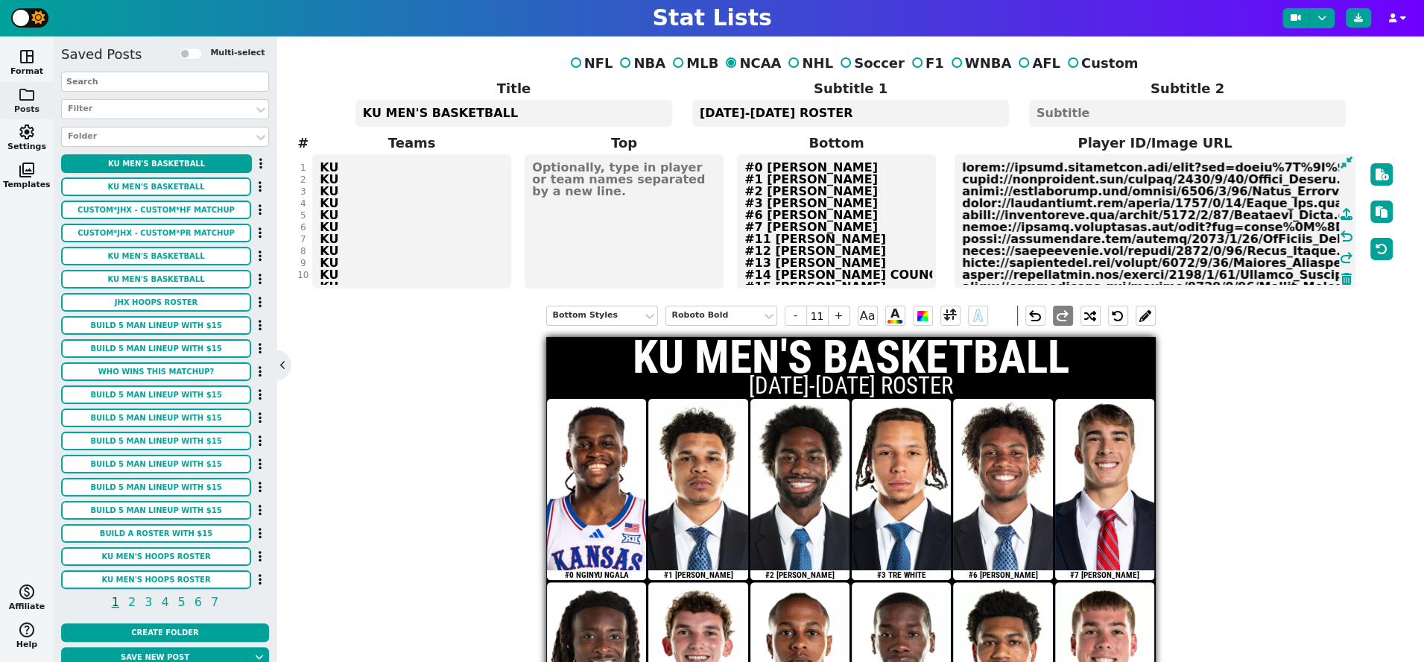
click at [121, 78] on input "text" at bounding box center [165, 82] width 208 height 20
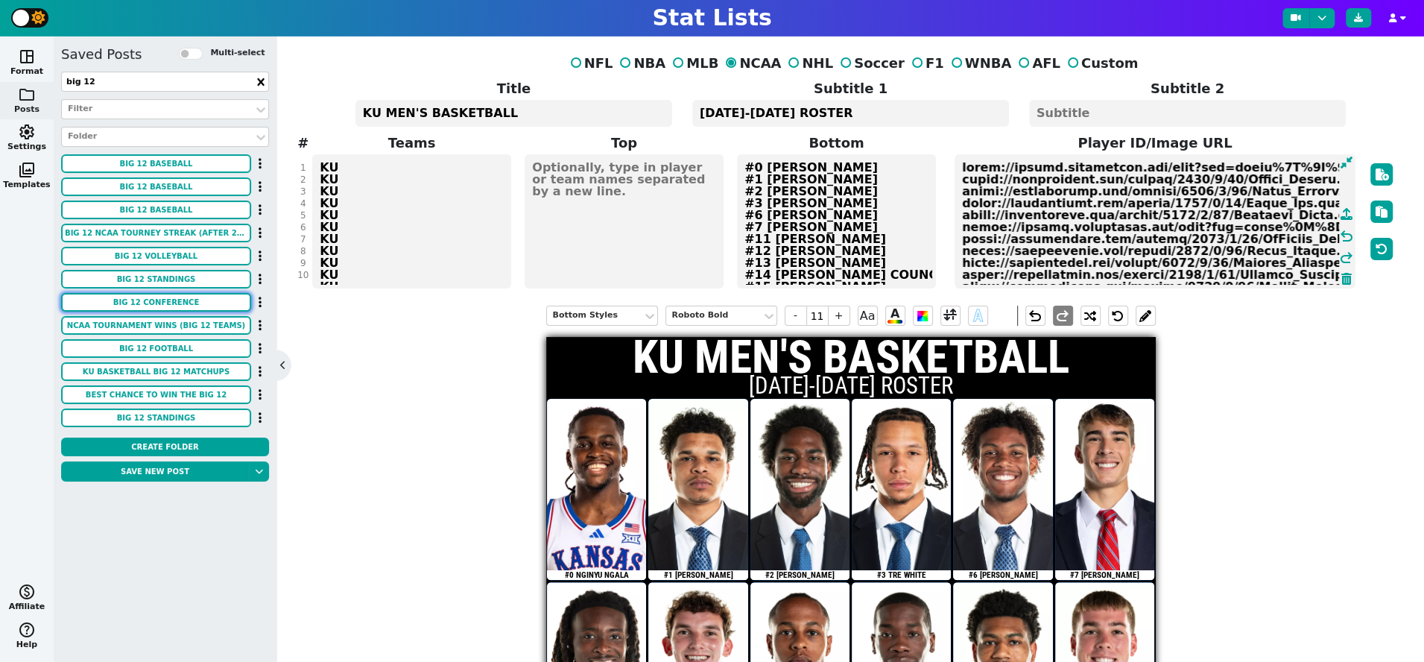
type input "big 12"
click at [163, 297] on button "BIG 12 CONFERENCE" at bounding box center [156, 302] width 190 height 19
type input "23"
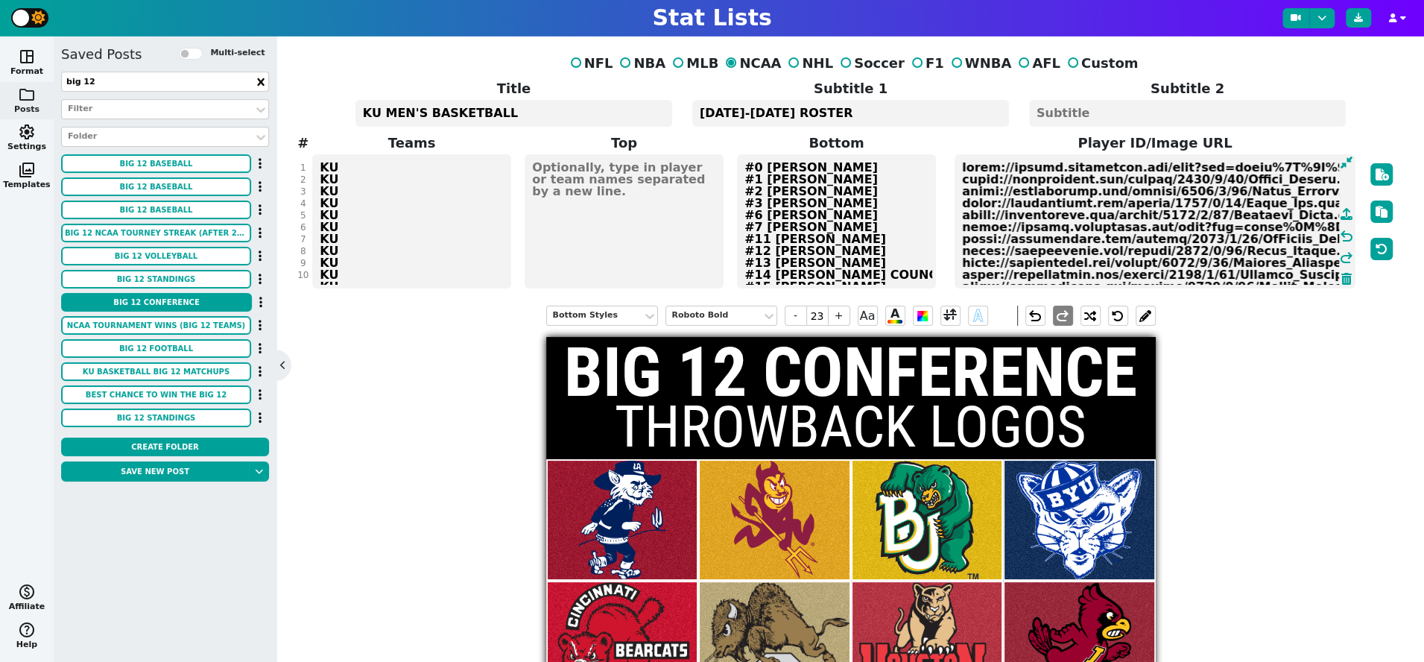
click at [262, 83] on icon at bounding box center [260, 80] width 7 height 7
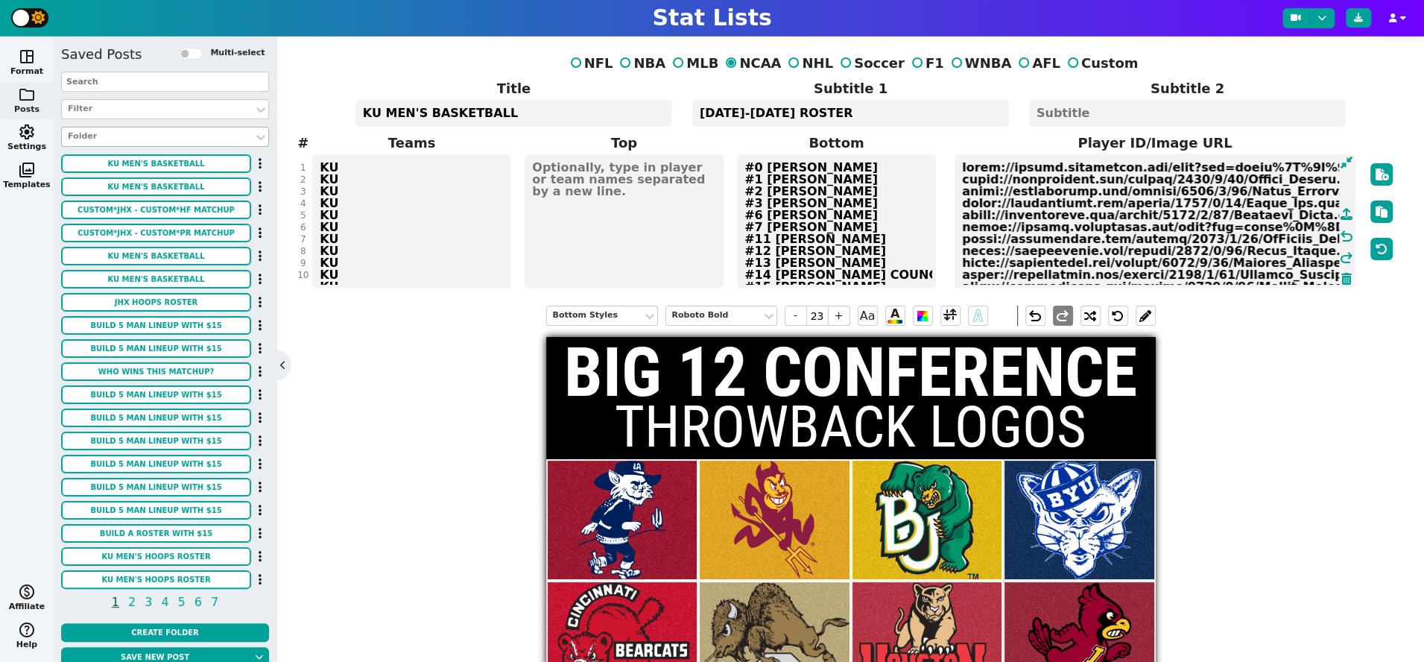
click at [130, 136] on div at bounding box center [157, 137] width 183 height 16
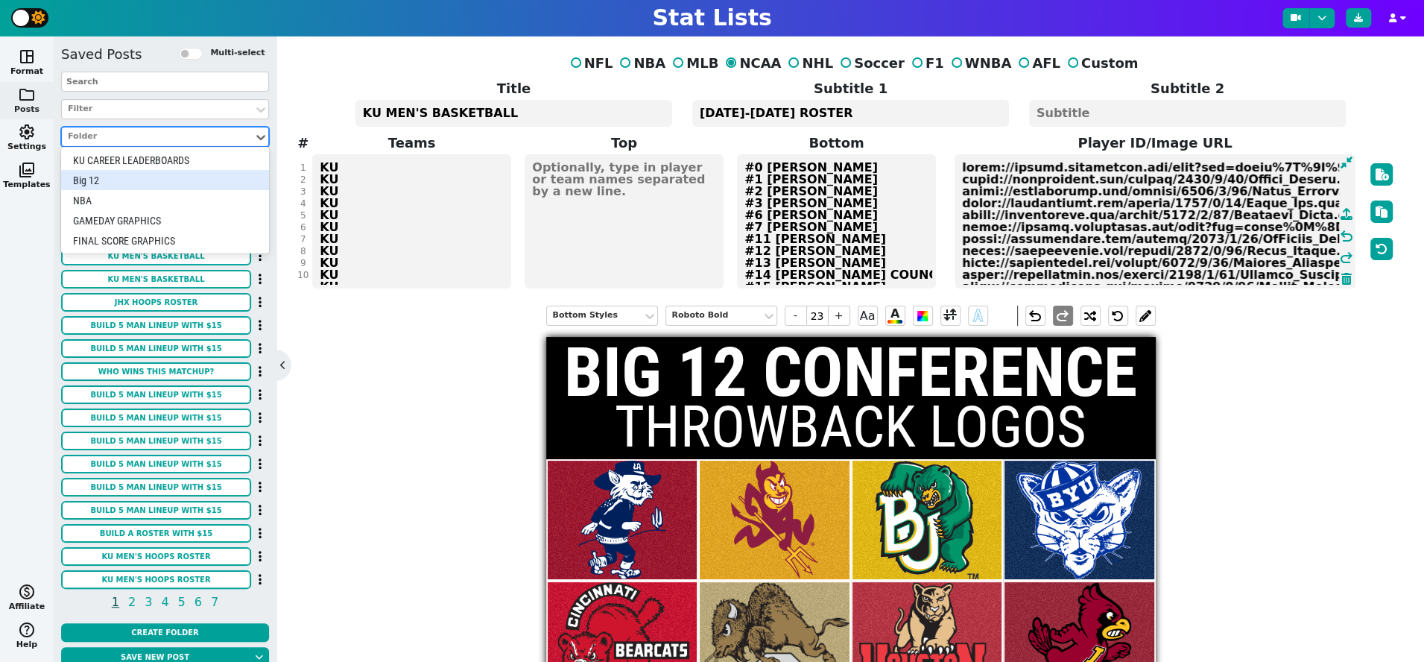
click at [120, 176] on div "Big 12" at bounding box center [165, 180] width 208 height 20
click at [169, 135] on div at bounding box center [157, 137] width 183 height 16
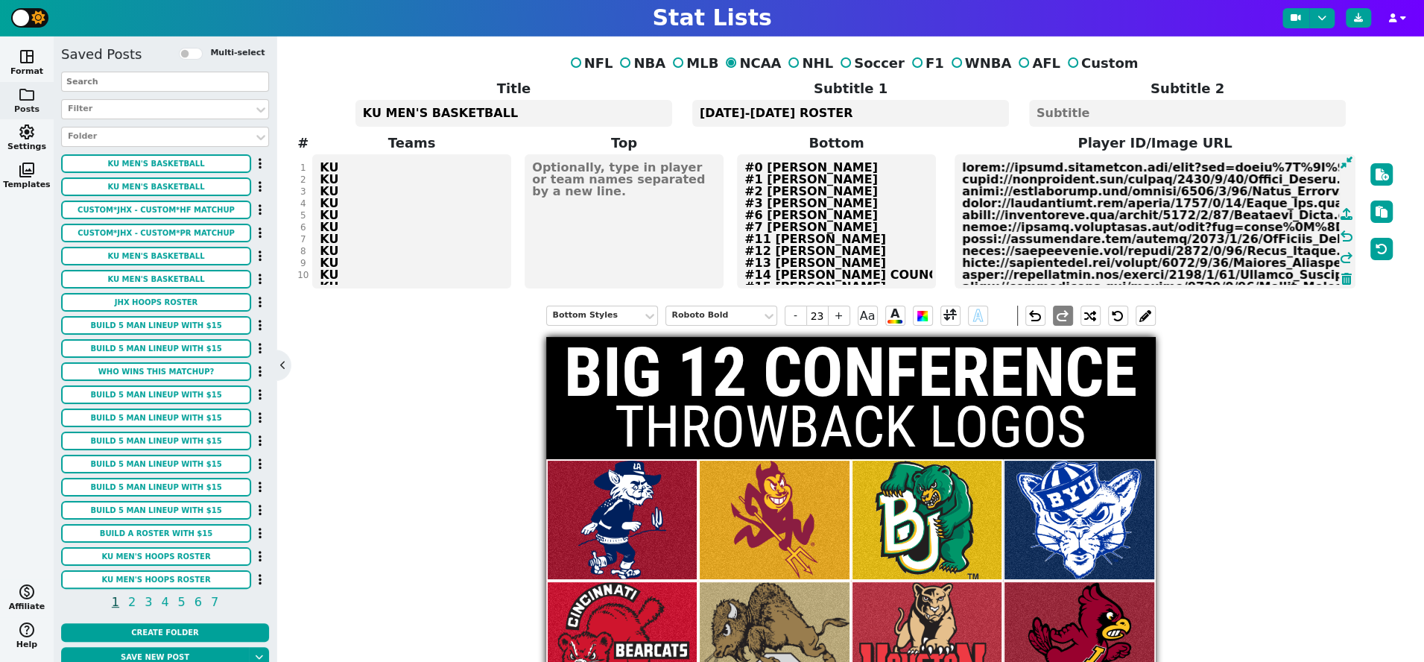
click at [139, 82] on input "text" at bounding box center [165, 82] width 208 height 20
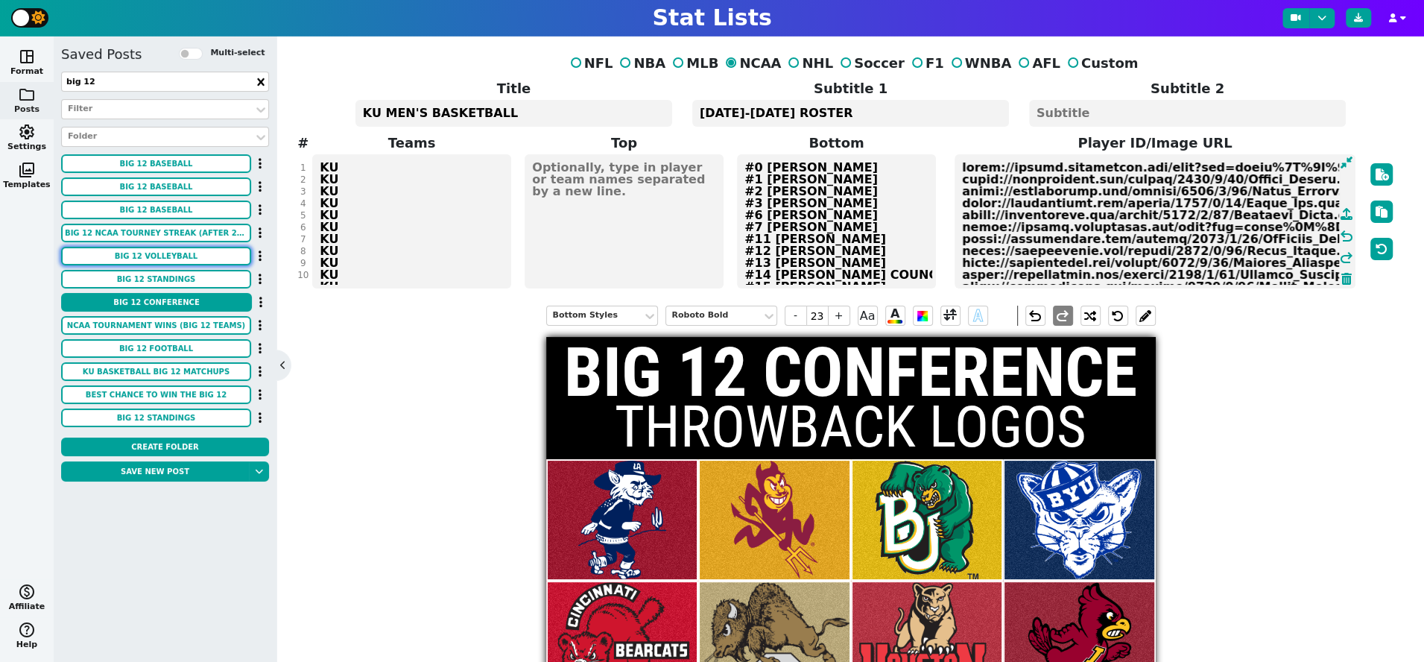
type input "big 12"
click at [186, 256] on button "BIG 12 VOLLEYBALL" at bounding box center [156, 256] width 190 height 19
type input "43"
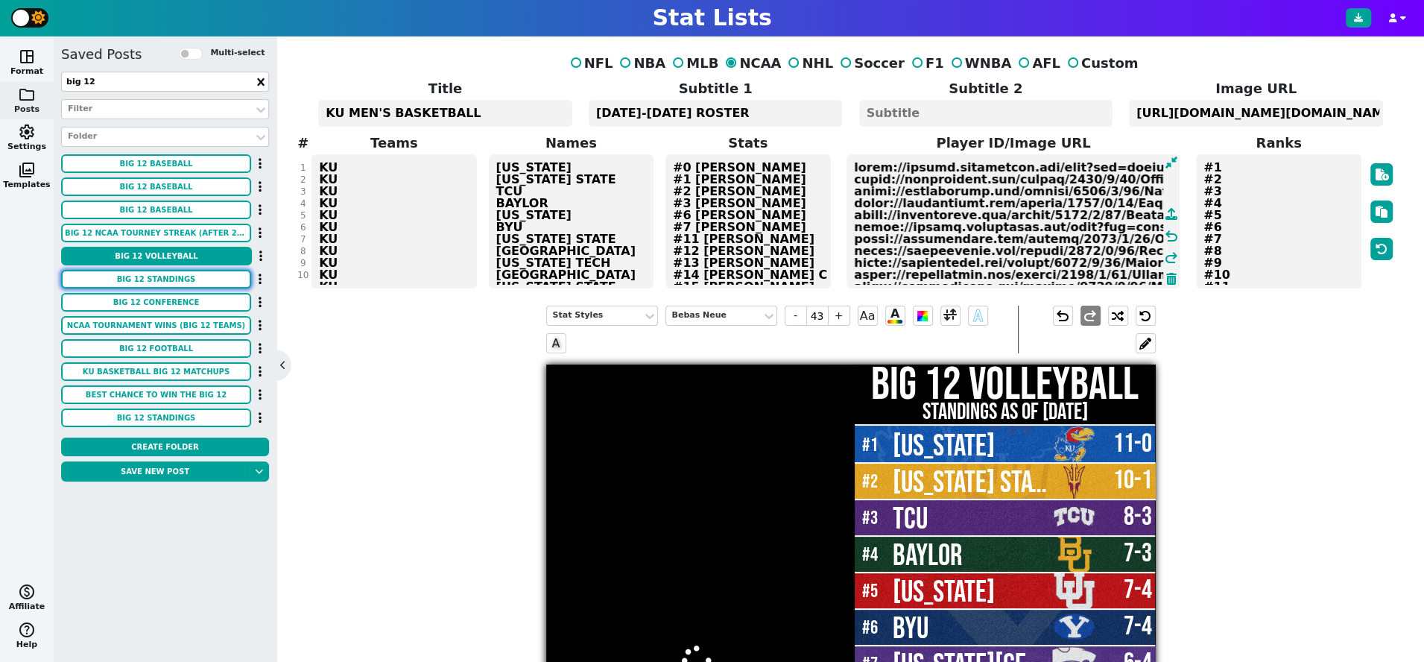
click at [185, 276] on button "BIG 12 STANDINGS" at bounding box center [156, 279] width 190 height 19
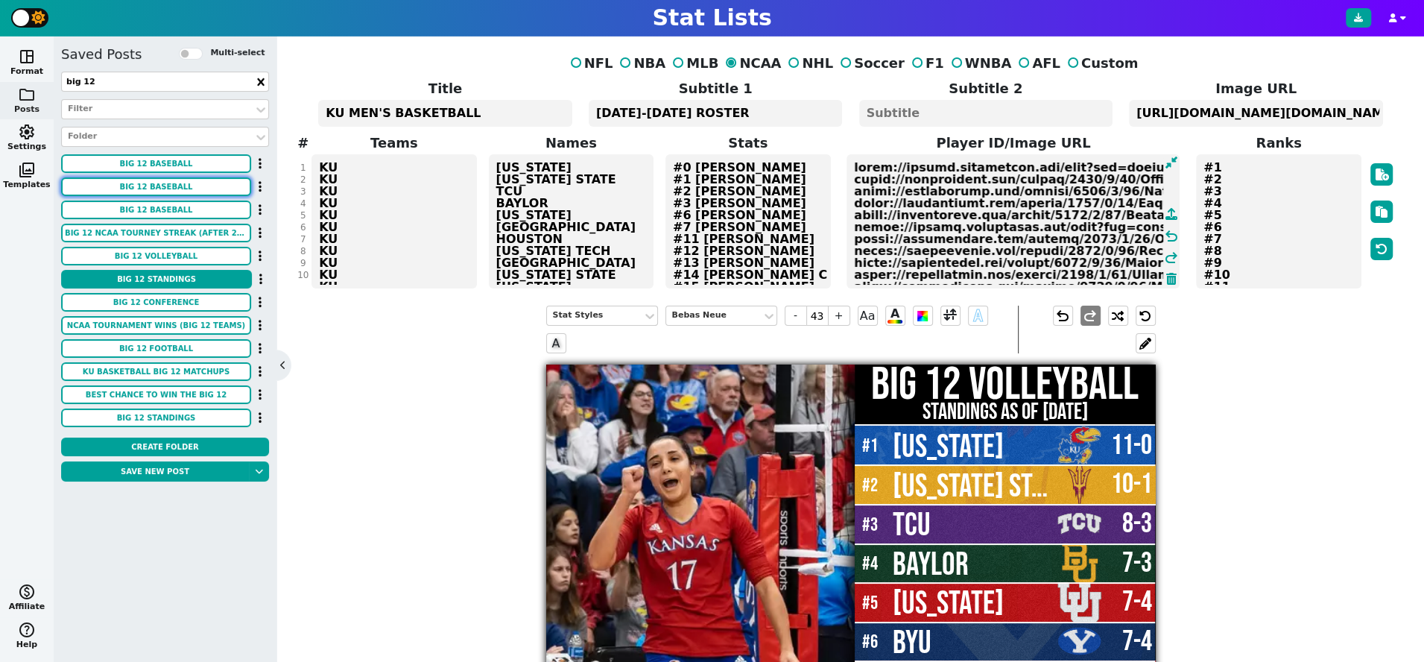
click at [177, 186] on button "BIG 12 BASEBALL" at bounding box center [156, 186] width 190 height 19
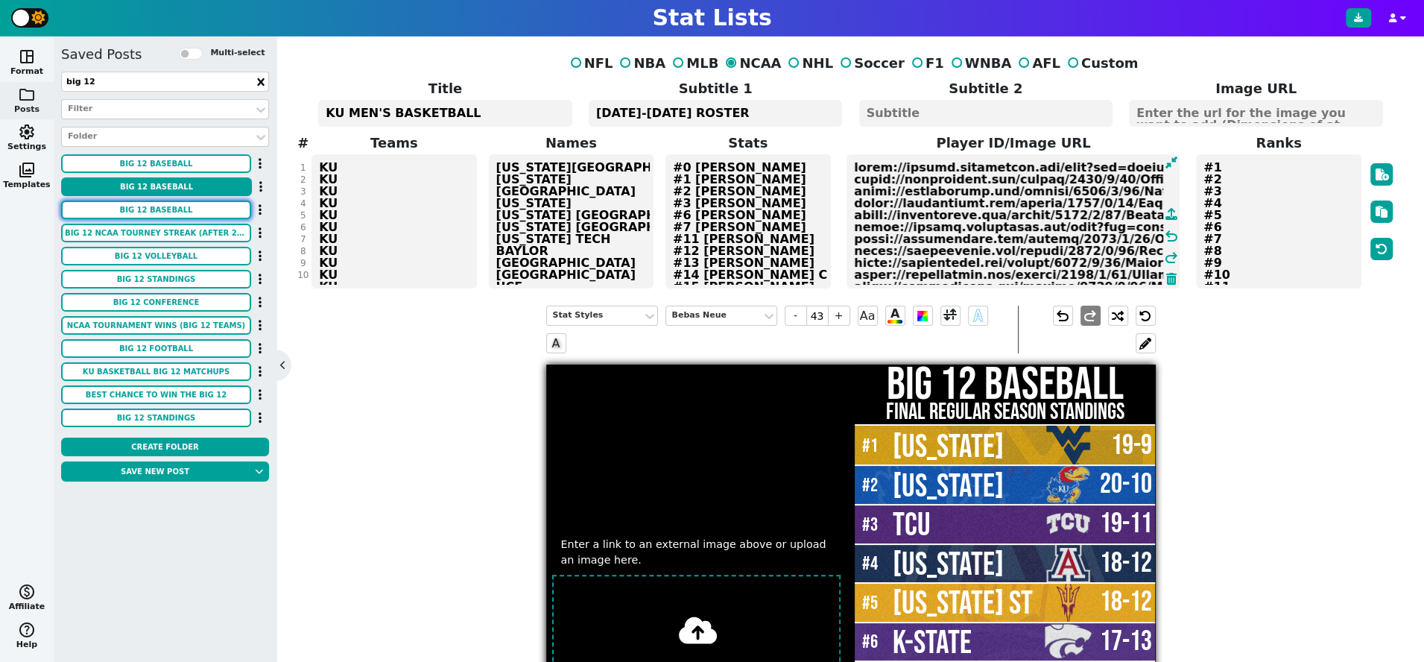
click at [177, 209] on button "BIG 12 BASEBALL" at bounding box center [156, 209] width 190 height 19
type textarea "https://firebasestorage.googleapis.com/v0/b/statlist-images.appspot.com/o/image…"
type textarea "#1 #2 #3 #7 #8 #11 #12 #13 #14"
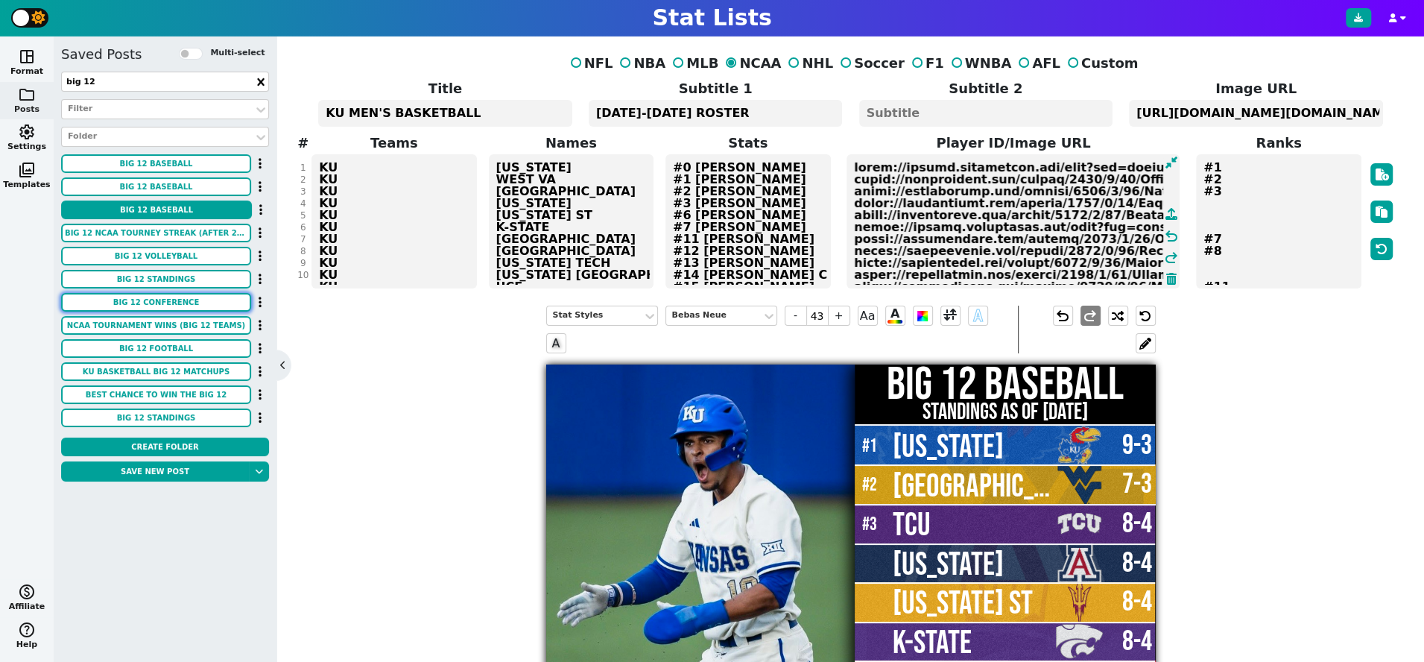
click at [181, 299] on button "BIG 12 CONFERENCE" at bounding box center [156, 302] width 190 height 19
type input "23"
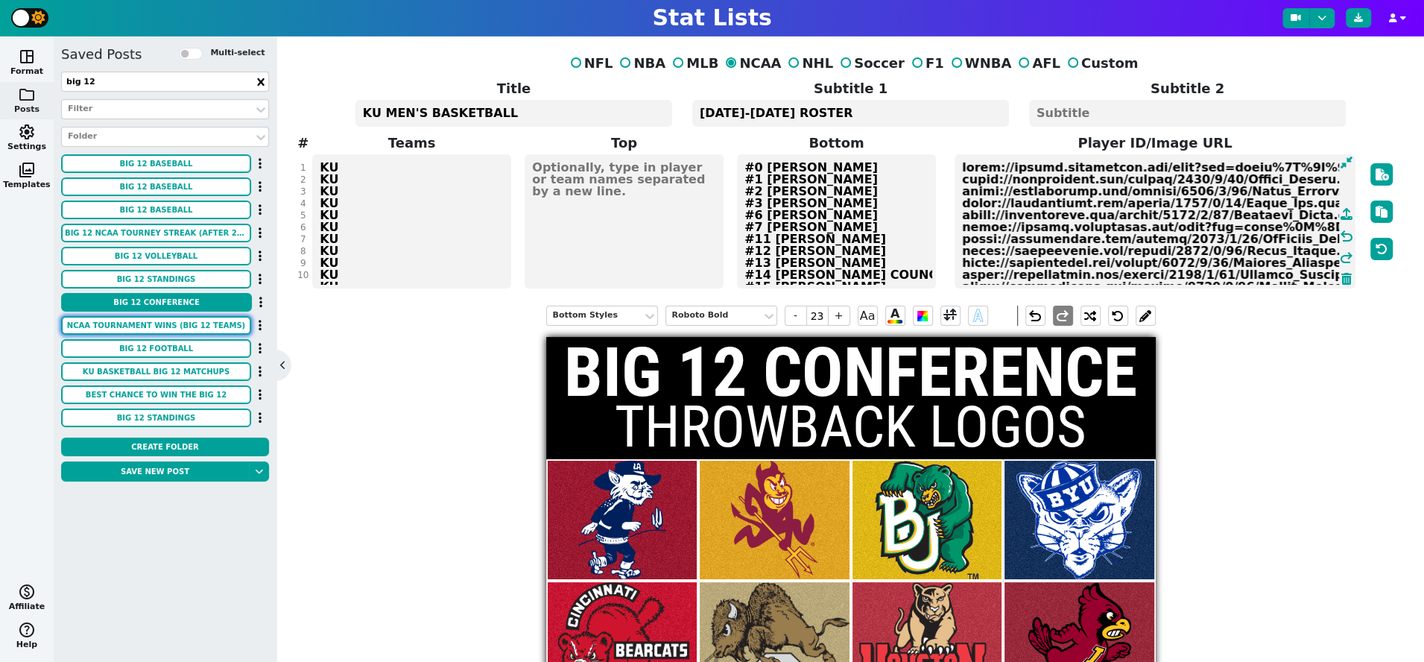
click at [180, 326] on button "NCAA TOURNAMENT WINS (BIG 12 TEAMS)" at bounding box center [156, 325] width 190 height 19
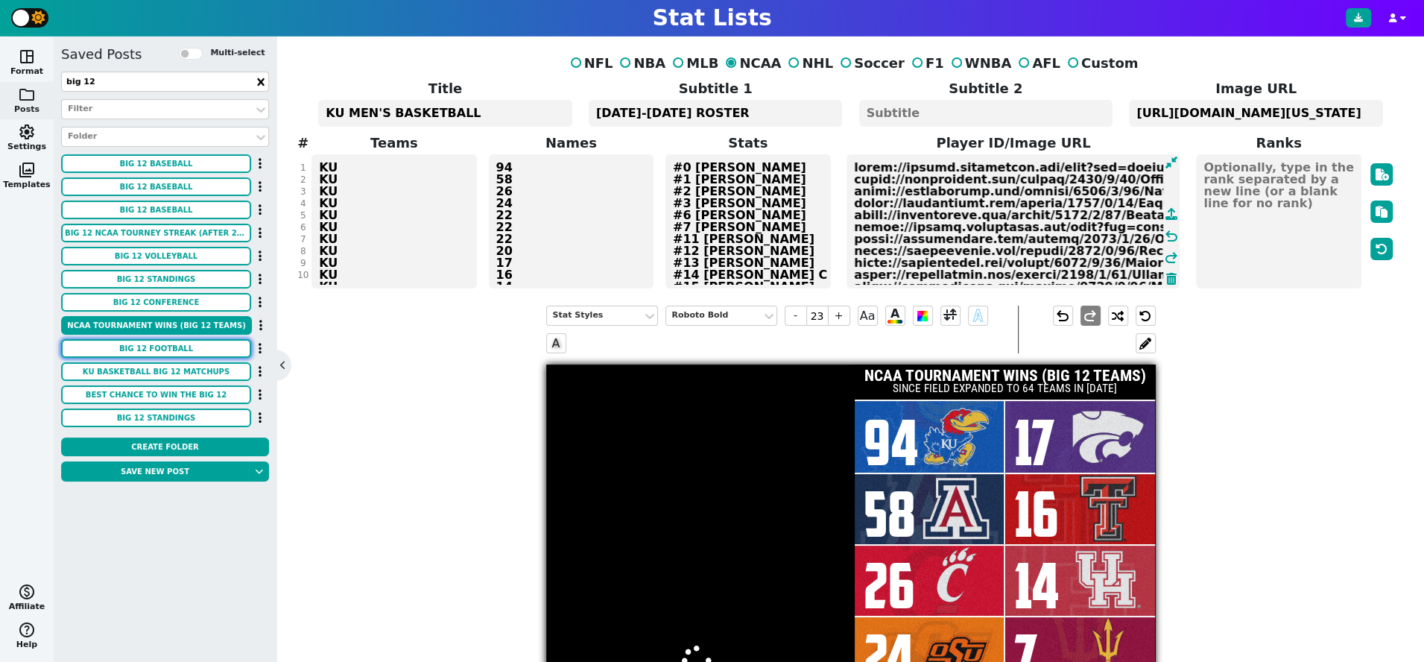
click at [182, 343] on button "BIG 12 FOOTBALL" at bounding box center [156, 348] width 190 height 19
type textarea "https://pbs.twimg.com/media/F0eriahWIAE8qhj.jpg:large"
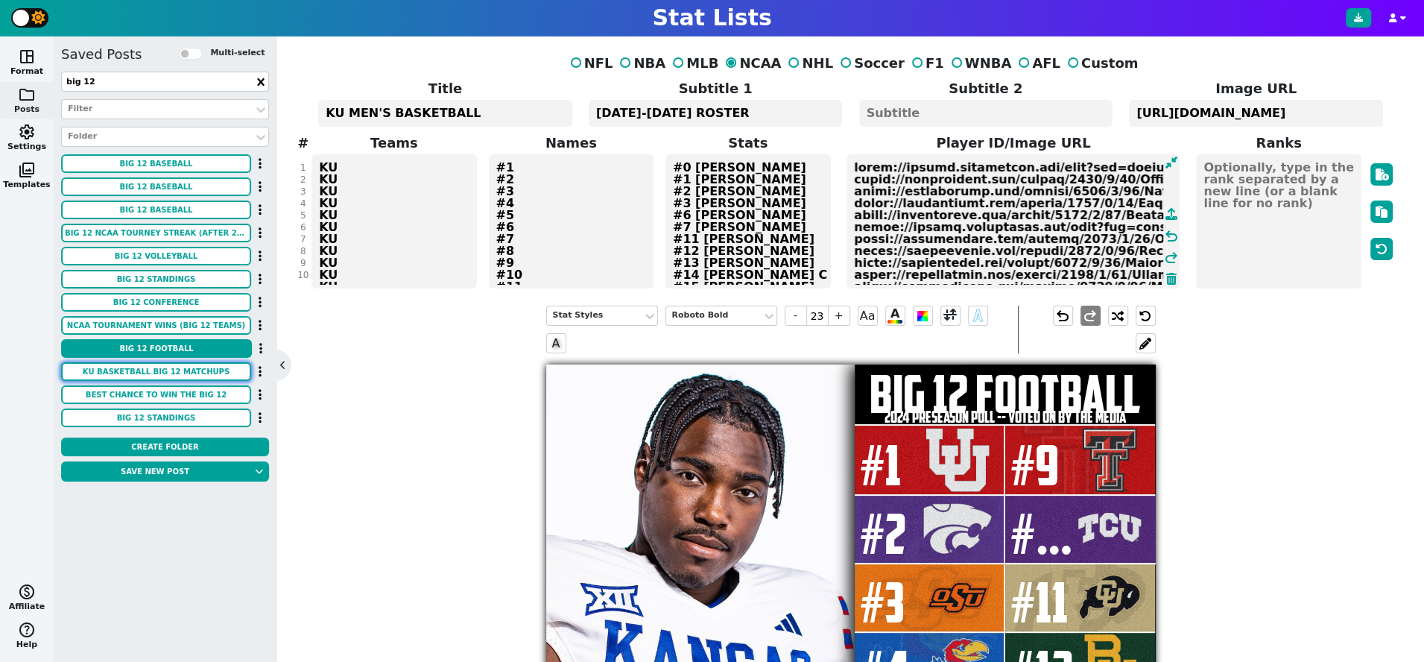
click at [182, 370] on button "KU BASKETBALL BIG 12 MATCHUPS" at bounding box center [156, 371] width 190 height 19
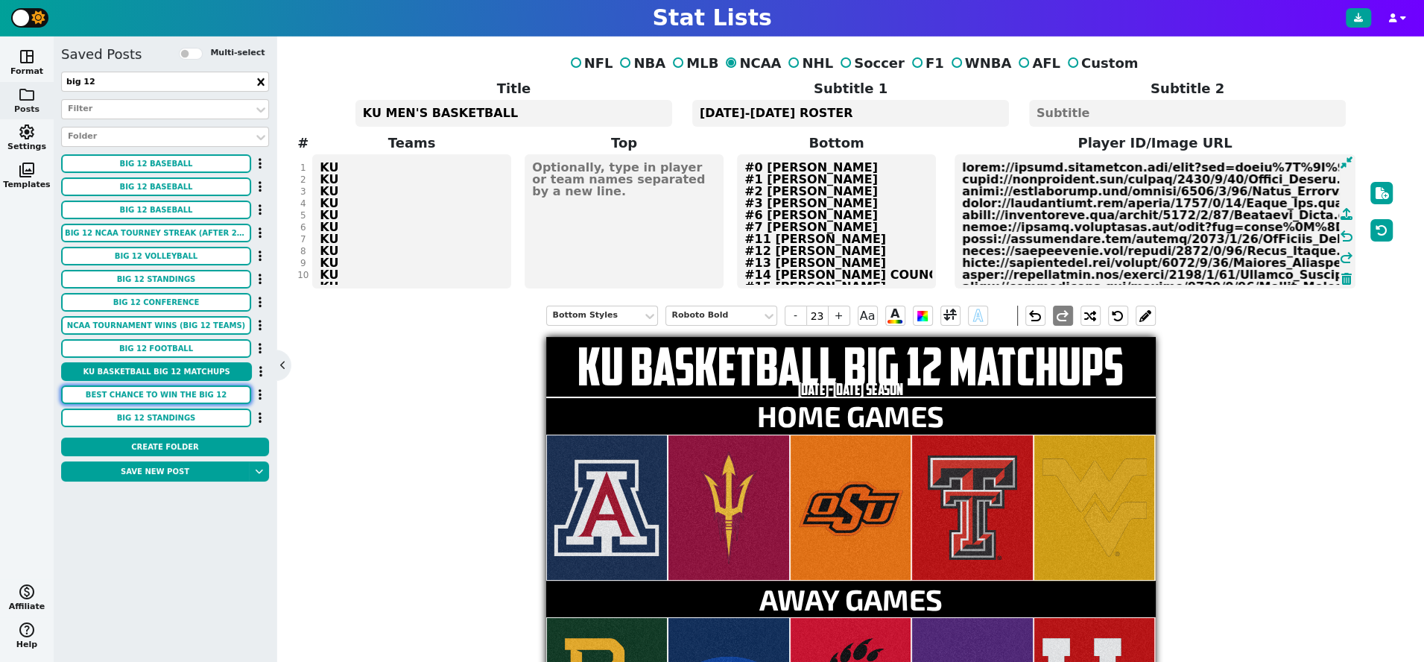
click at [181, 395] on button "BEST CHANCE TO WIN THE BIG 12" at bounding box center [156, 394] width 190 height 19
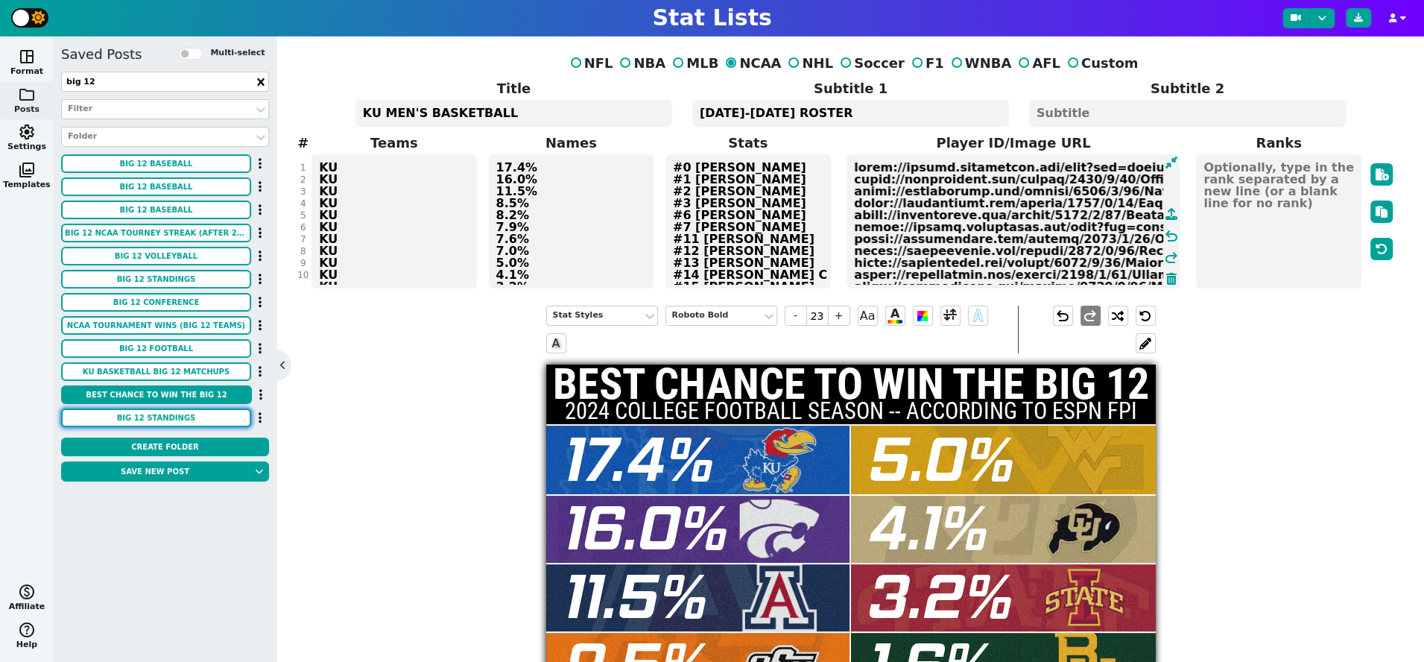
click at [182, 417] on button "BIG 12 STANDINGS" at bounding box center [156, 417] width 190 height 19
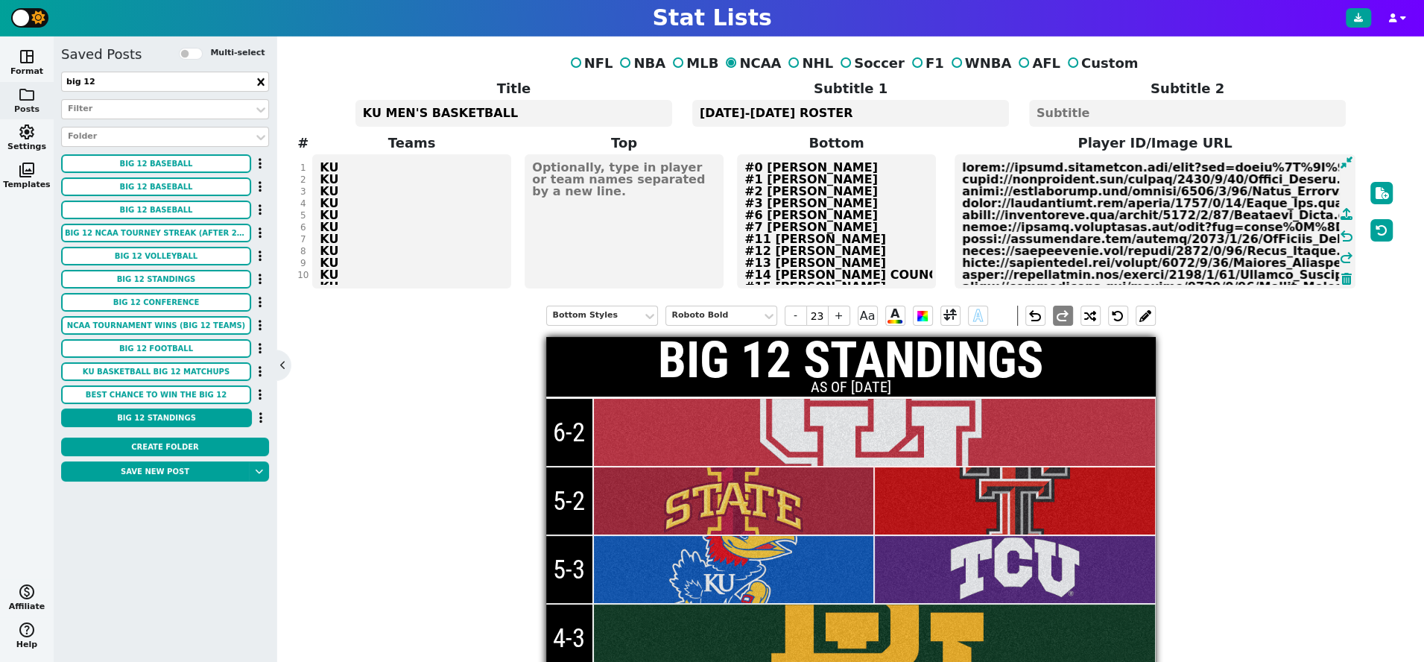
click at [411, 209] on textarea "HOU # ISU TTU # KU TCU # BAY # KSU OU # BYU # CIN TEX UCF WVU # OKST" at bounding box center [411, 221] width 199 height 134
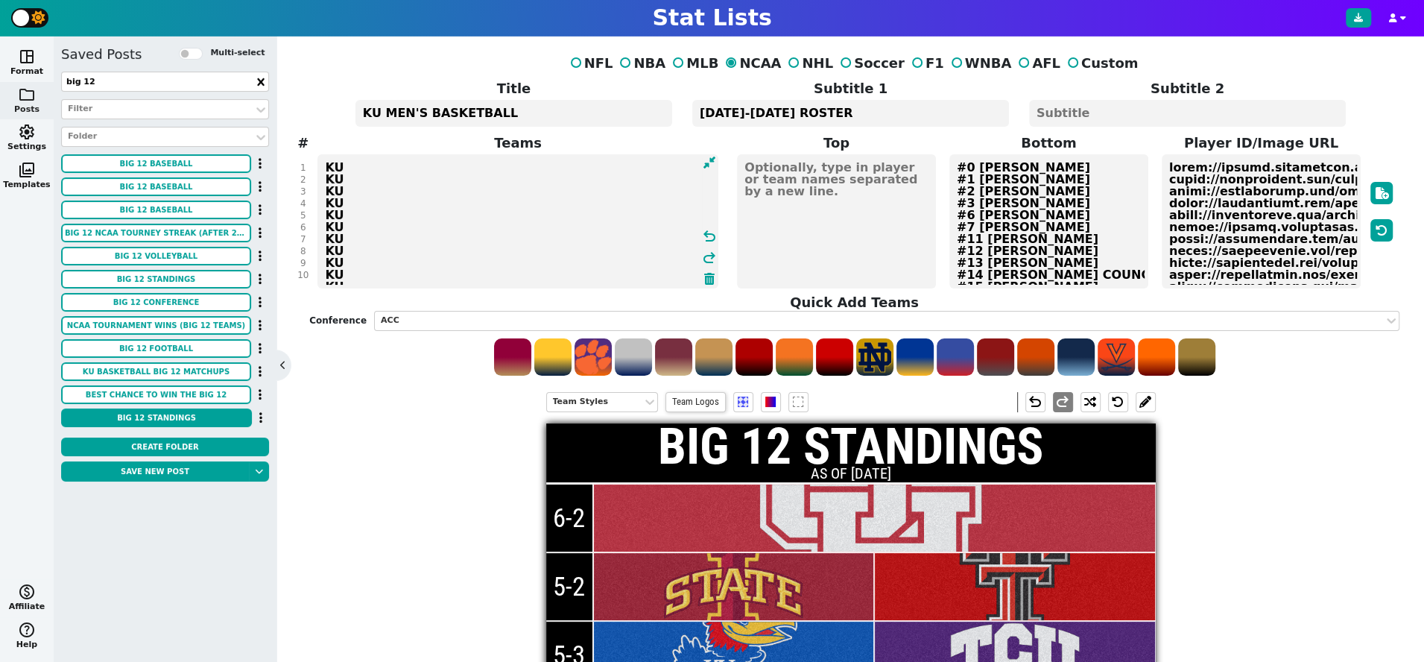
type textarea "HOU # ISU TTU # KU TCU # BAY # KSU OU # BYU # CIN TEX UCF WVU # OKST"
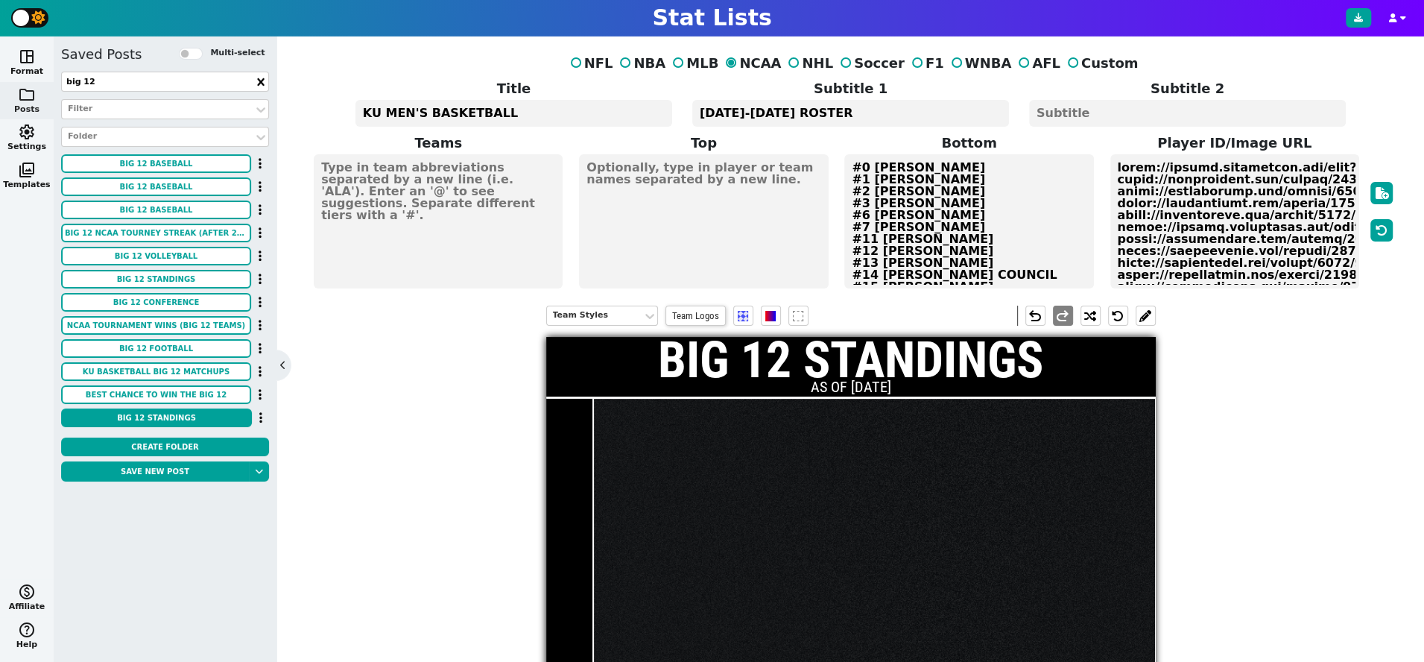
click at [460, 117] on textarea "BIG 12 STANDINGS" at bounding box center [513, 113] width 317 height 27
type textarea "BIG 12 STANDINGS"
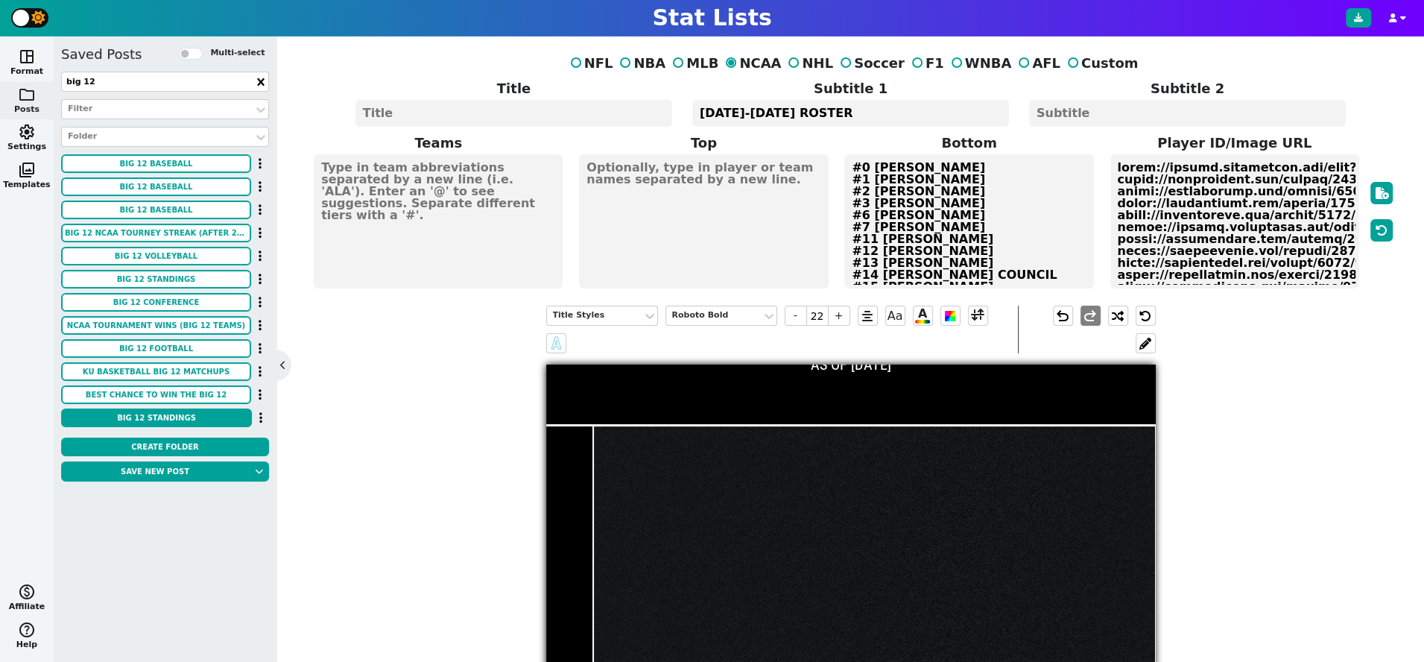
click at [800, 112] on textarea "AS OF 2/1/24" at bounding box center [850, 113] width 317 height 27
type input "6.6000000000000005"
type textarea "AS OF 2/1/24"
click at [29, 99] on span "folder" at bounding box center [27, 95] width 18 height 18
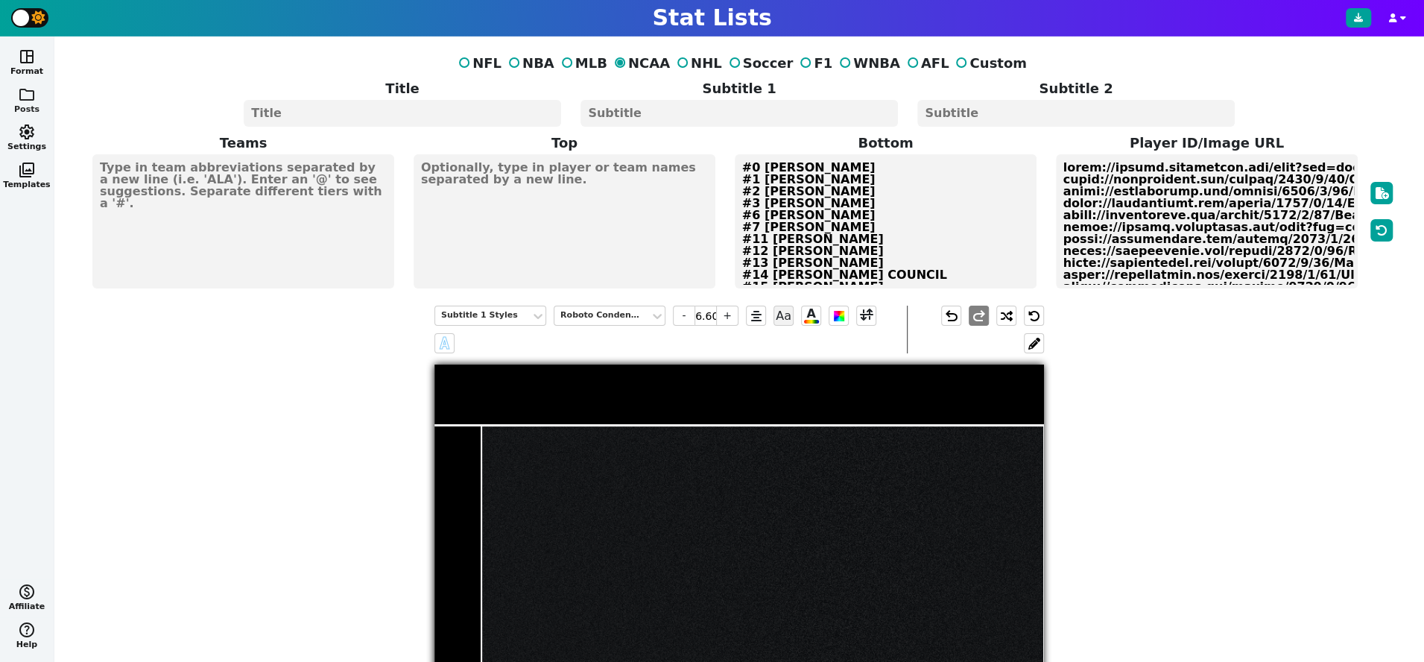
click at [29, 99] on span "folder" at bounding box center [27, 95] width 18 height 18
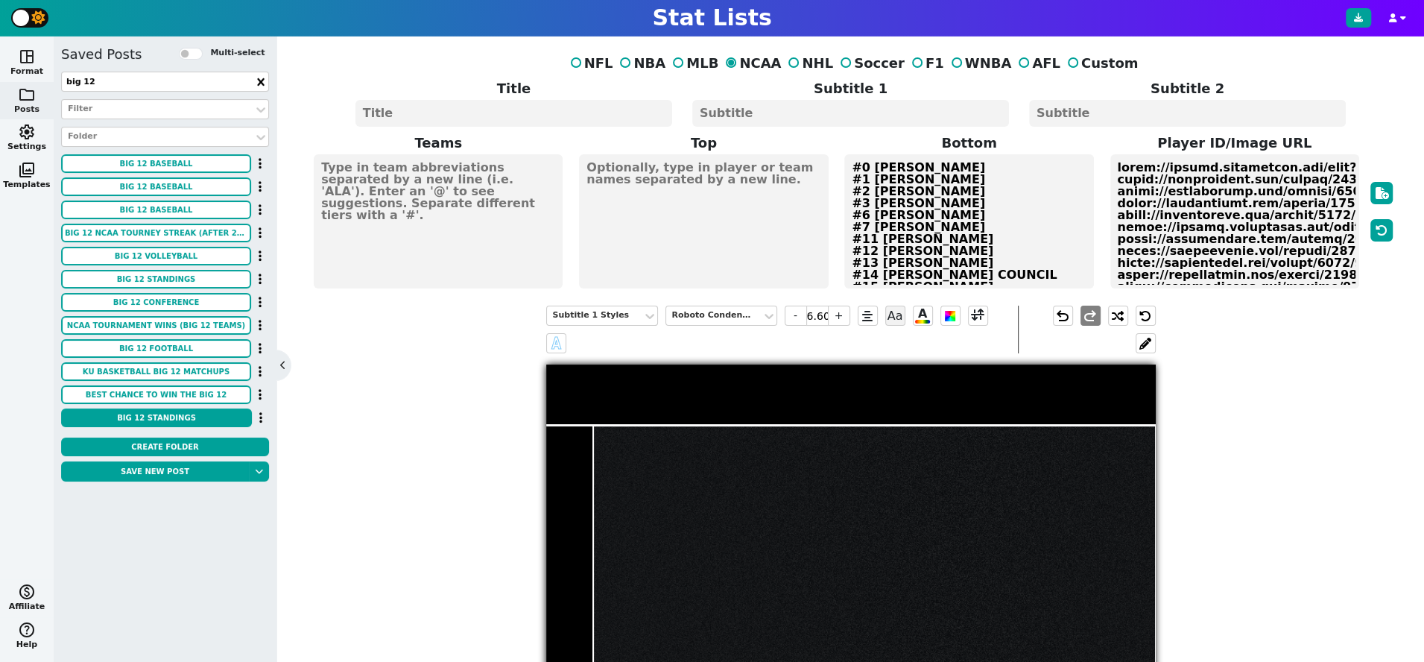
click at [28, 66] on button "space_dashboard Format" at bounding box center [27, 63] width 54 height 38
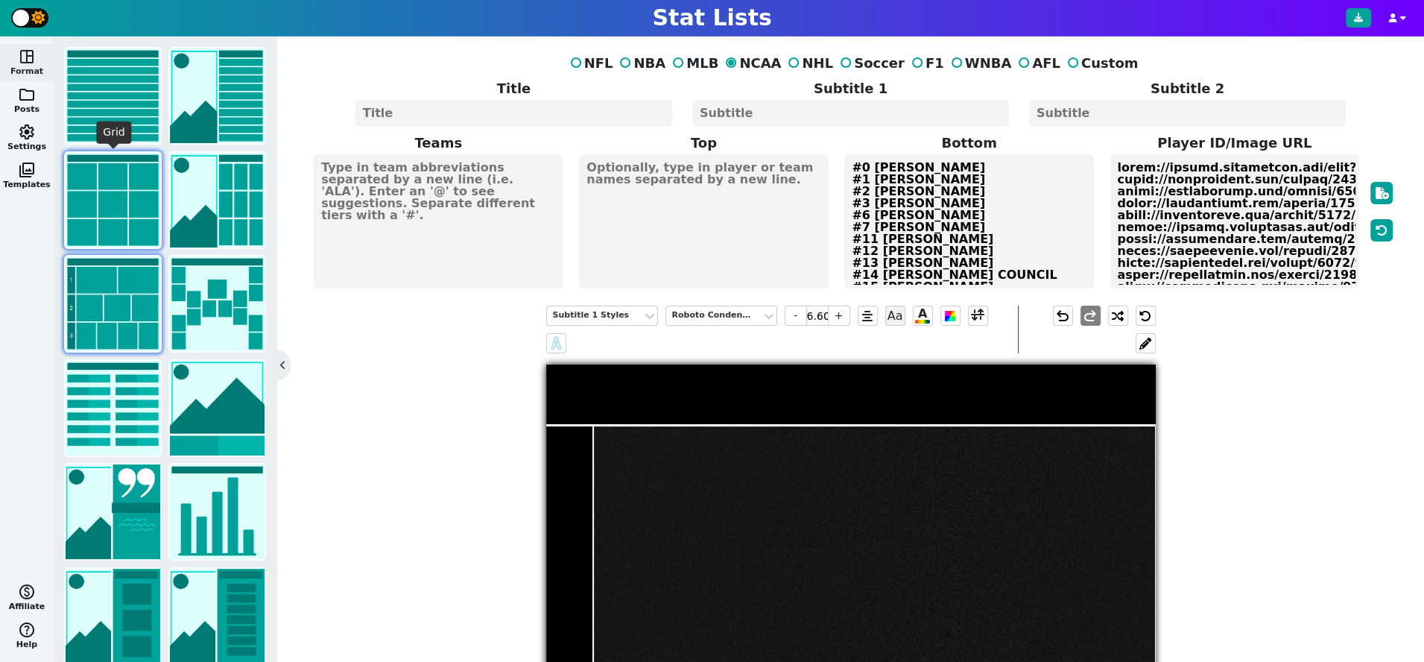
click at [112, 191] on img at bounding box center [113, 200] width 95 height 95
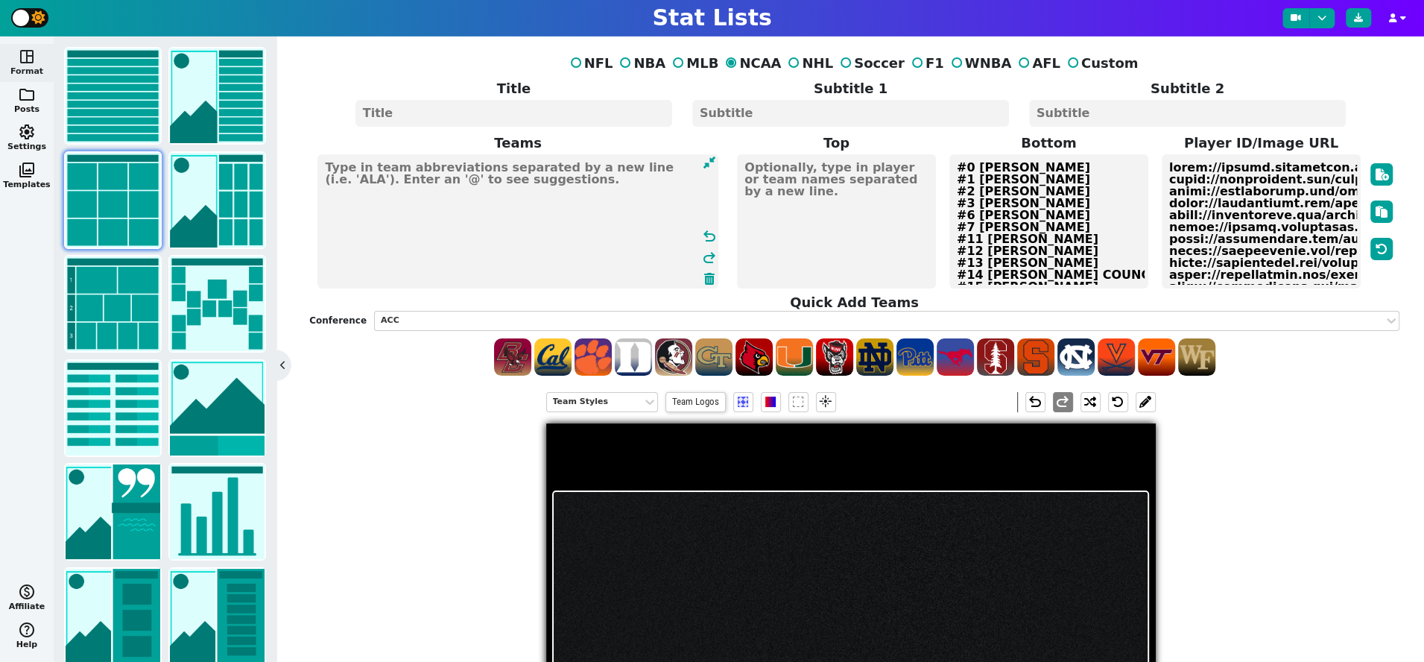
click at [461, 212] on textarea at bounding box center [517, 221] width 400 height 134
click at [518, 317] on div "ACC" at bounding box center [879, 320] width 997 height 13
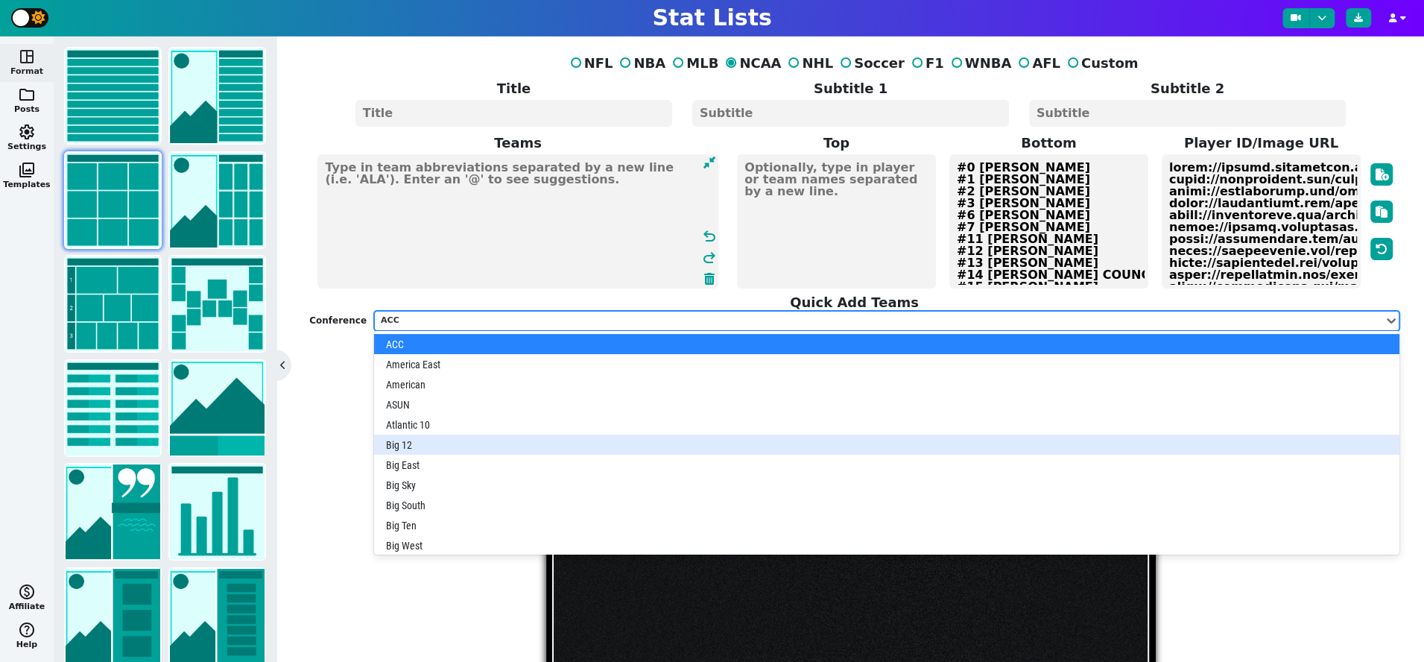
click at [460, 443] on div "Big 12" at bounding box center [886, 444] width 1025 height 20
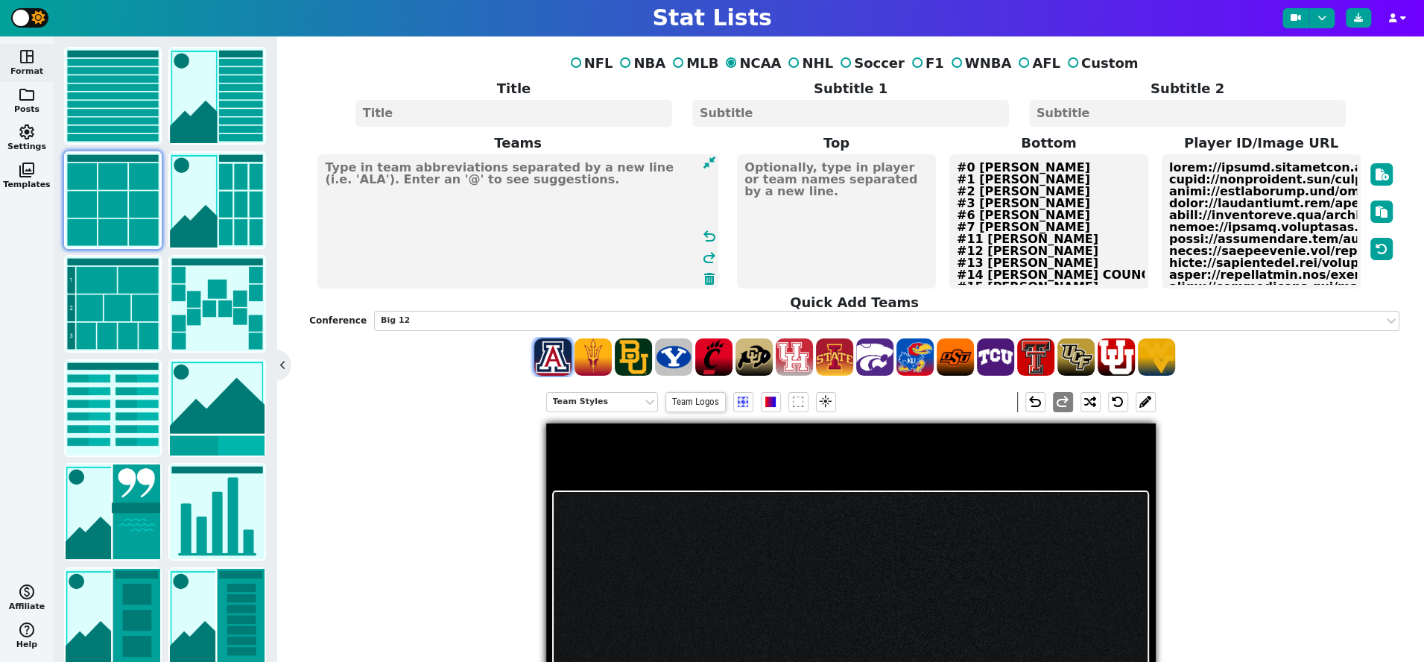
click at [548, 365] on span at bounding box center [552, 356] width 37 height 37
click at [605, 358] on span at bounding box center [592, 356] width 37 height 37
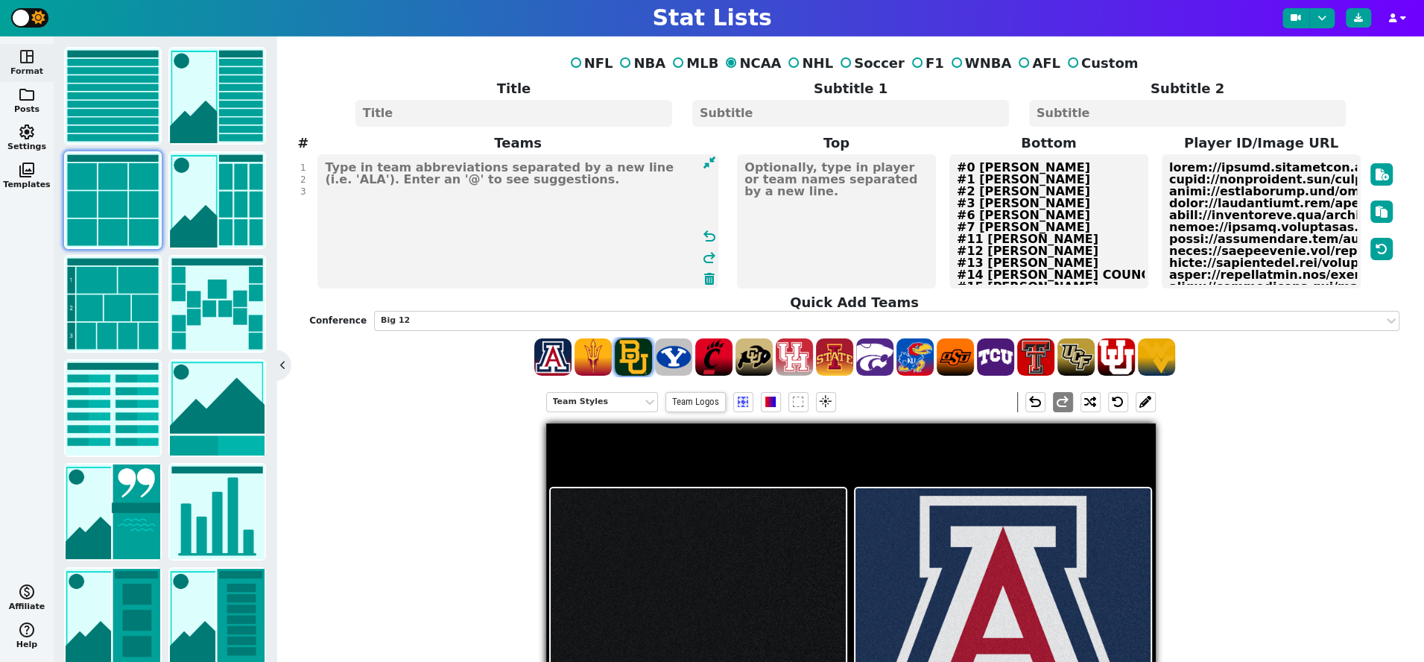
click at [644, 358] on span at bounding box center [633, 356] width 37 height 37
click at [323, 177] on textarea "ARIZ ASU BAY" at bounding box center [517, 221] width 400 height 134
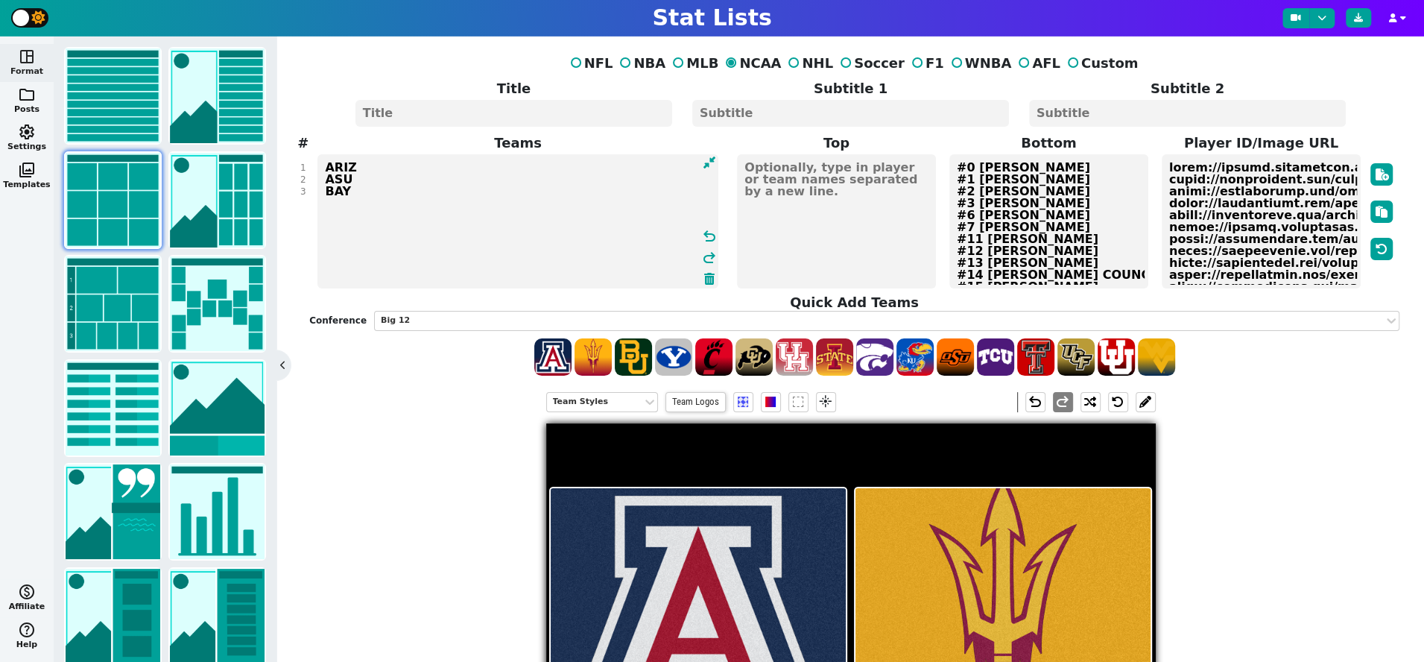
click at [367, 191] on textarea "ARIZ ASU BAY" at bounding box center [517, 221] width 400 height 134
type textarea "ARIZ ASU BAY"
click at [680, 358] on span at bounding box center [673, 356] width 37 height 37
click at [723, 358] on span at bounding box center [713, 356] width 37 height 37
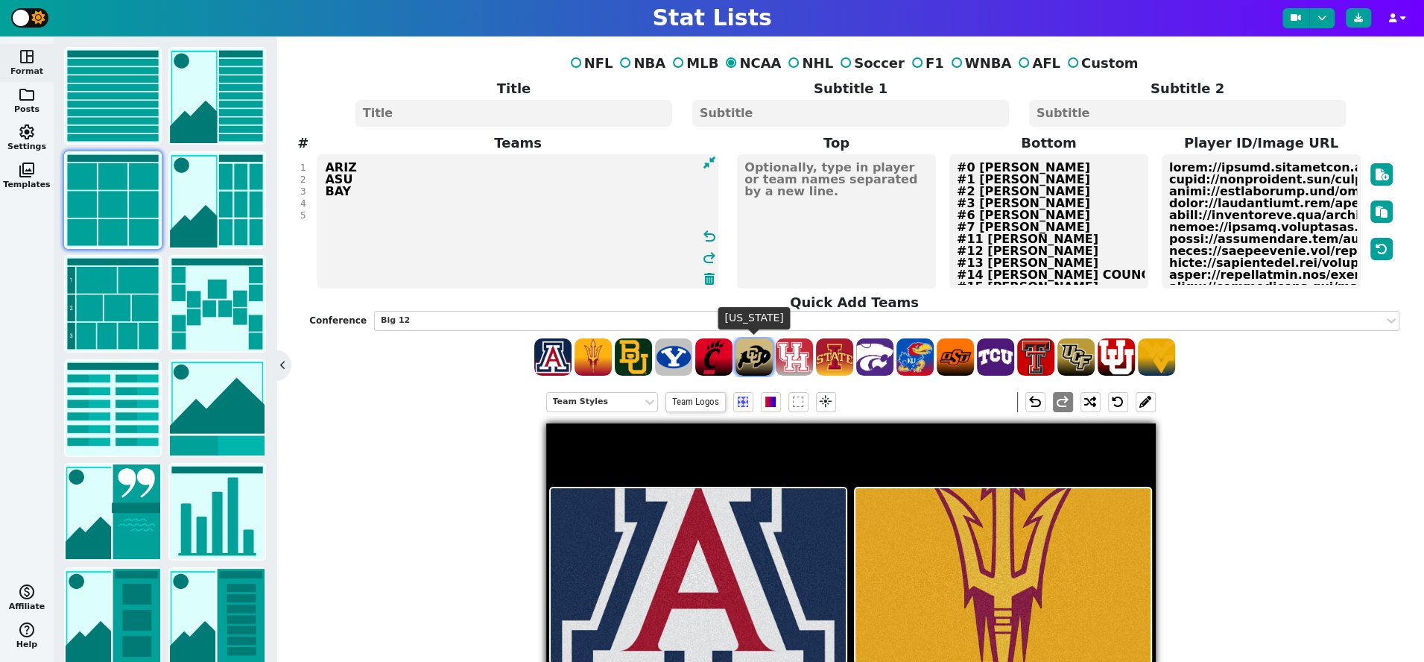
click at [752, 358] on span at bounding box center [753, 356] width 37 height 37
click at [805, 358] on span at bounding box center [794, 356] width 37 height 37
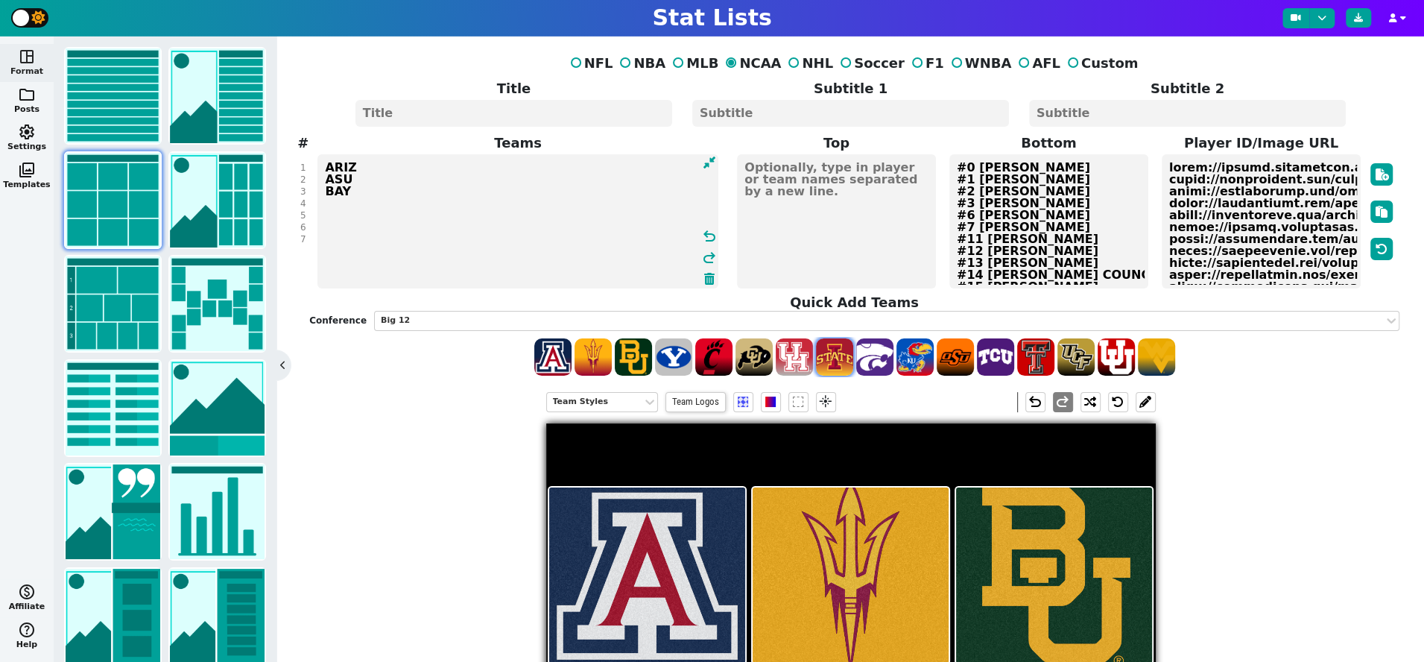
click at [834, 357] on span at bounding box center [834, 356] width 37 height 37
click at [889, 357] on span at bounding box center [874, 356] width 37 height 37
click at [918, 358] on span at bounding box center [914, 356] width 37 height 37
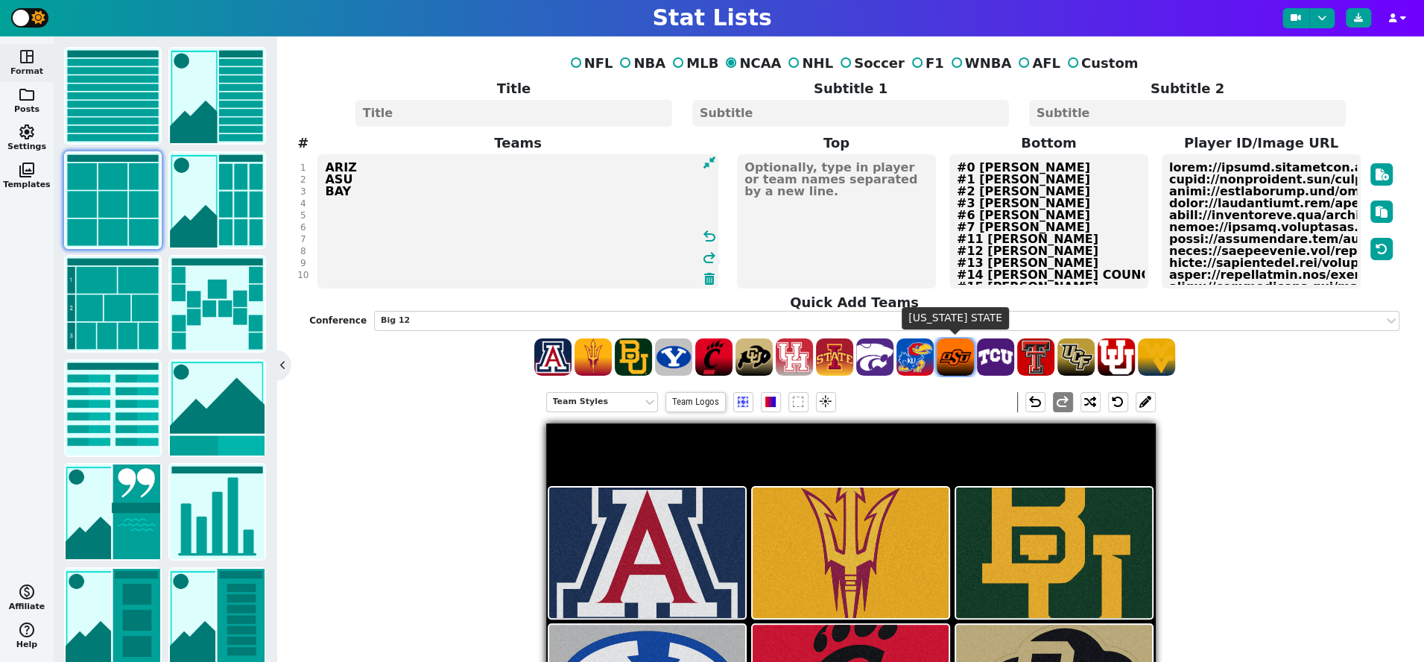
click at [963, 359] on span at bounding box center [954, 356] width 37 height 37
click at [1005, 359] on span at bounding box center [995, 356] width 37 height 37
click at [1048, 358] on span at bounding box center [1035, 356] width 37 height 37
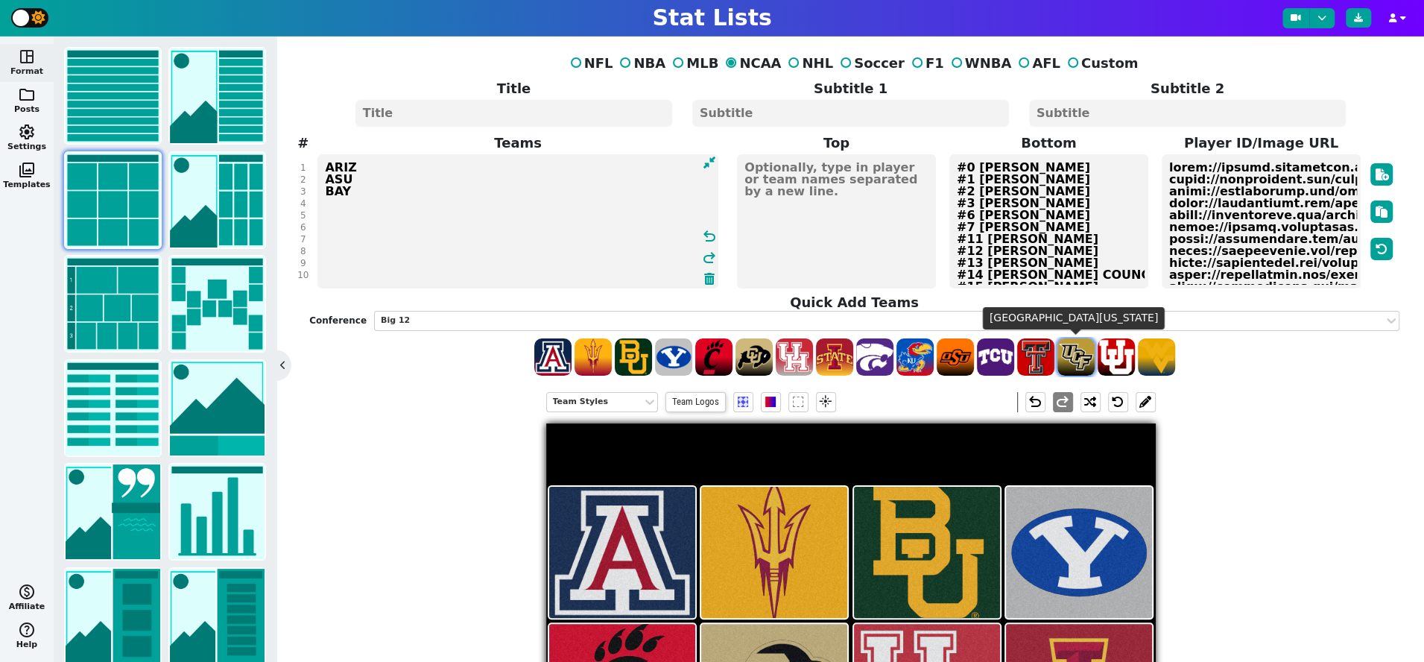
click at [1081, 358] on span at bounding box center [1075, 356] width 37 height 37
click at [1125, 357] on span at bounding box center [1115, 356] width 37 height 37
click at [1167, 357] on span at bounding box center [1156, 356] width 37 height 37
click at [606, 402] on div "Team Styles" at bounding box center [594, 402] width 83 height 13
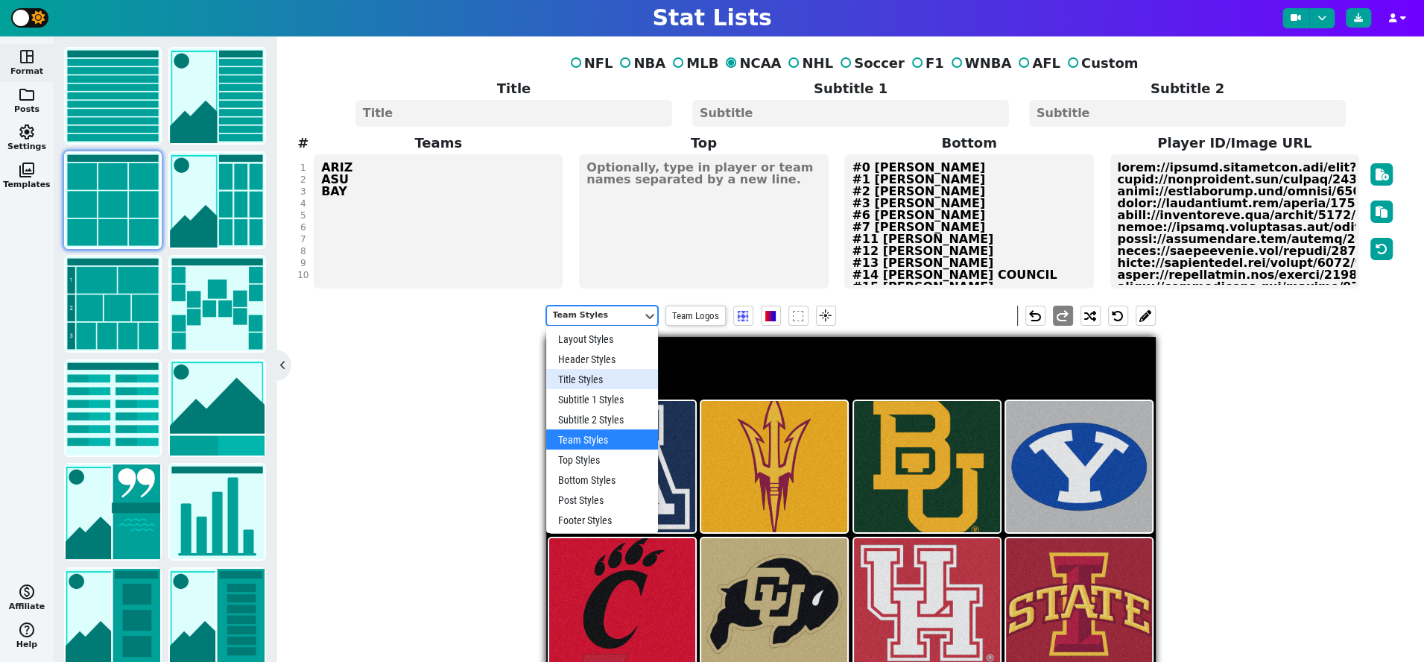
click at [599, 377] on div "Title Styles" at bounding box center [602, 379] width 112 height 20
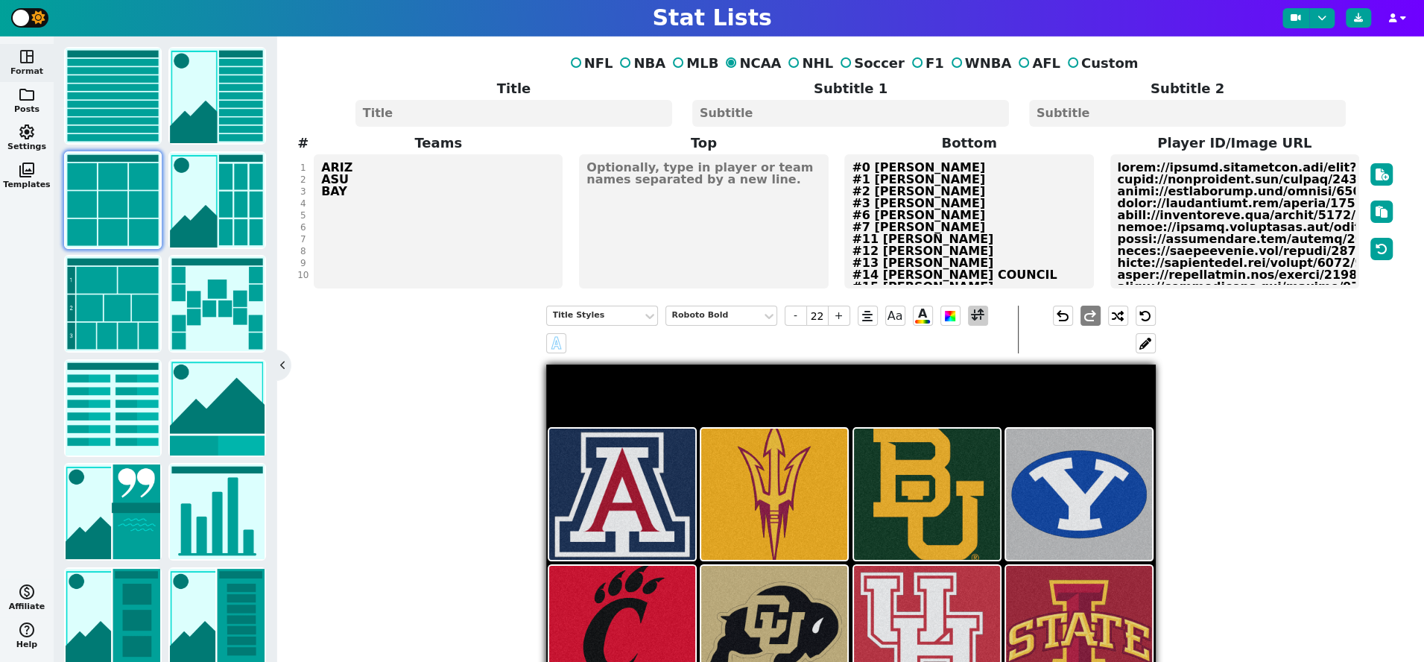
click at [971, 312] on span at bounding box center [977, 315] width 13 height 19
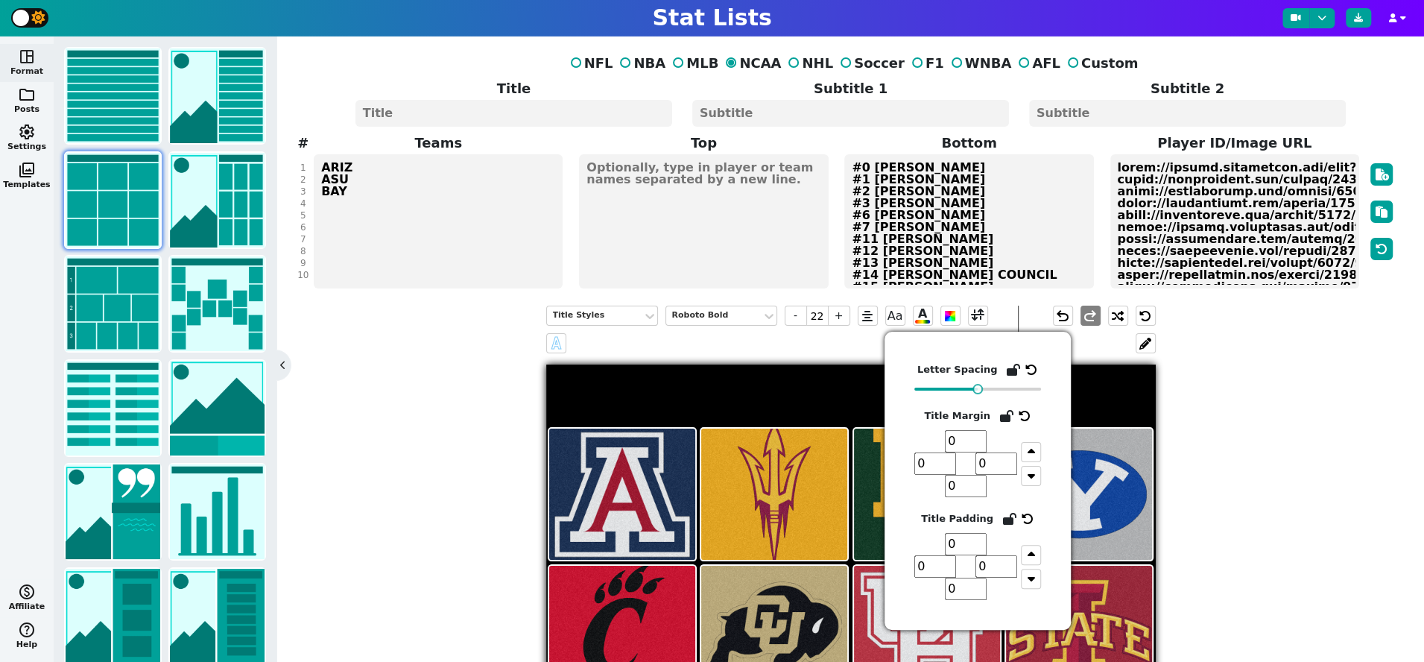
click at [438, 456] on div "Title Styles Roboto Bold - 22 + Aa A A undo redo" at bounding box center [850, 643] width 1090 height 698
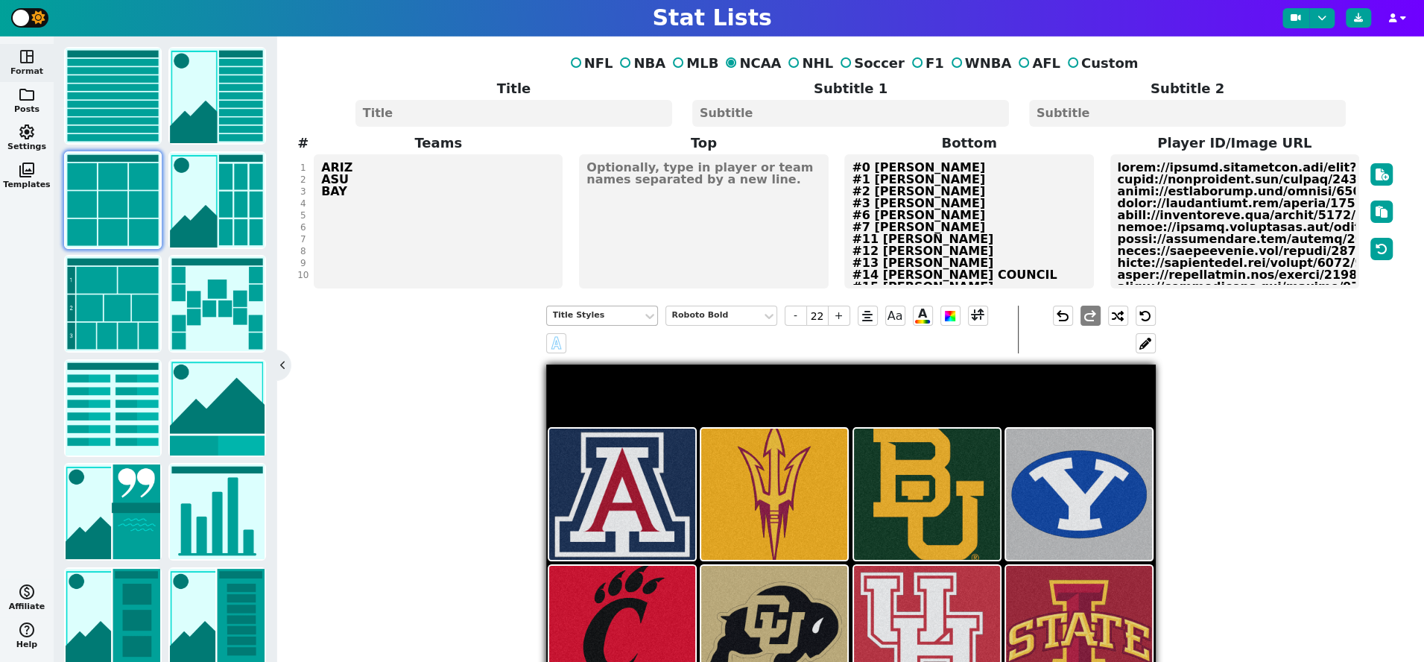
click at [624, 314] on div "Title Styles" at bounding box center [594, 315] width 83 height 13
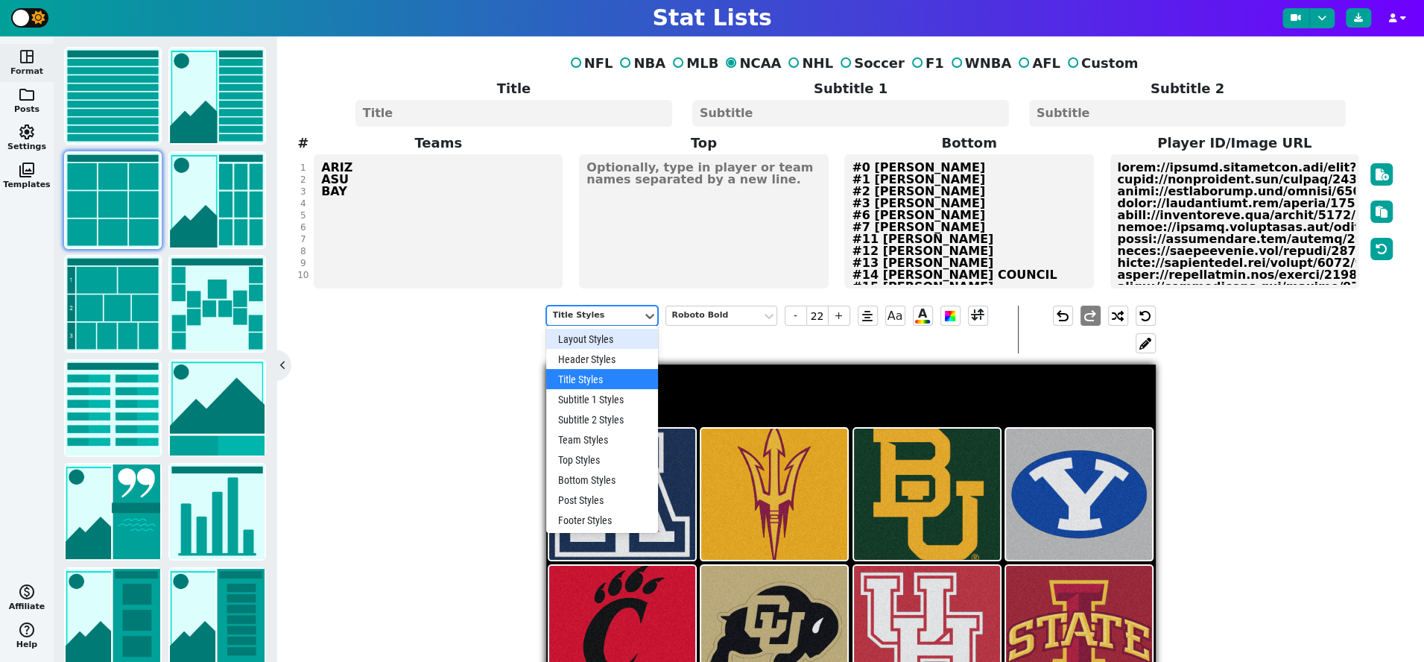
click at [605, 332] on div "Layout Styles" at bounding box center [602, 339] width 112 height 20
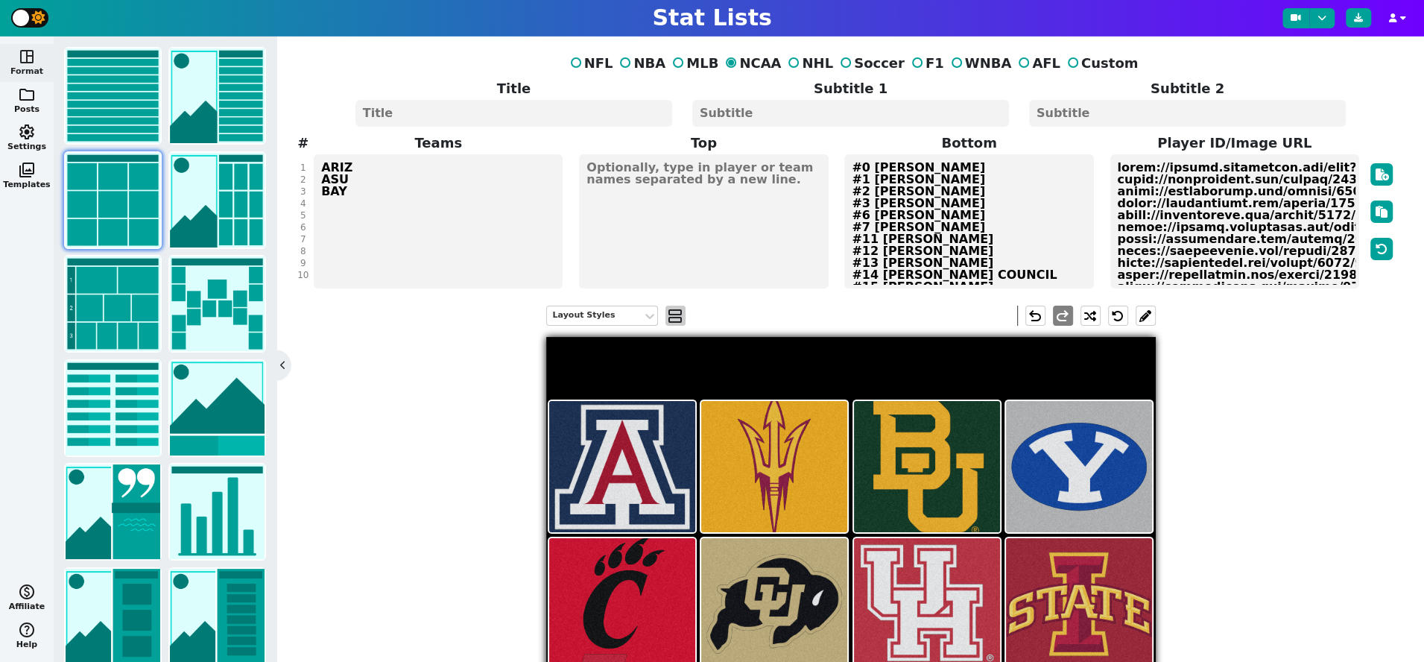
click at [674, 313] on span "view_agenda" at bounding box center [675, 316] width 15 height 18
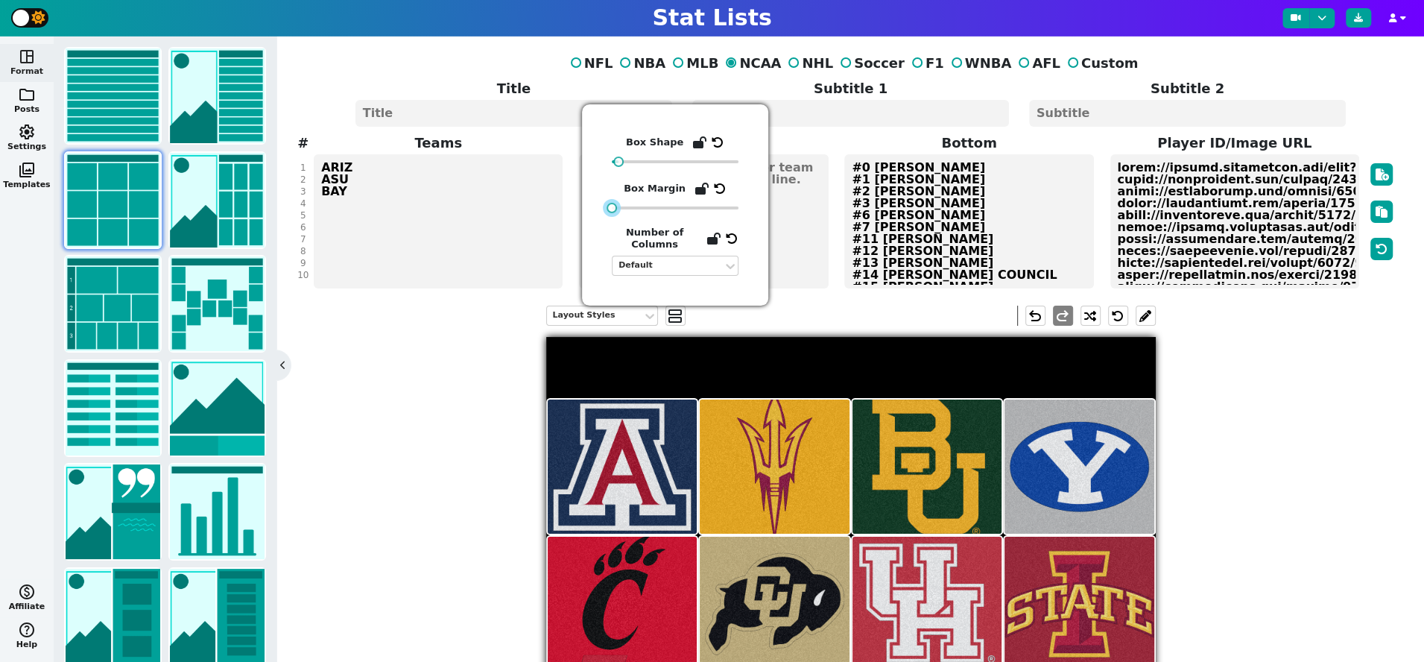
drag, startPoint x: 623, startPoint y: 211, endPoint x: 567, endPoint y: 219, distance: 56.5
click at [567, 219] on body "Stat Lists space_dashboard Format folder Posts settings Settings photo_library …" at bounding box center [712, 331] width 1424 height 662
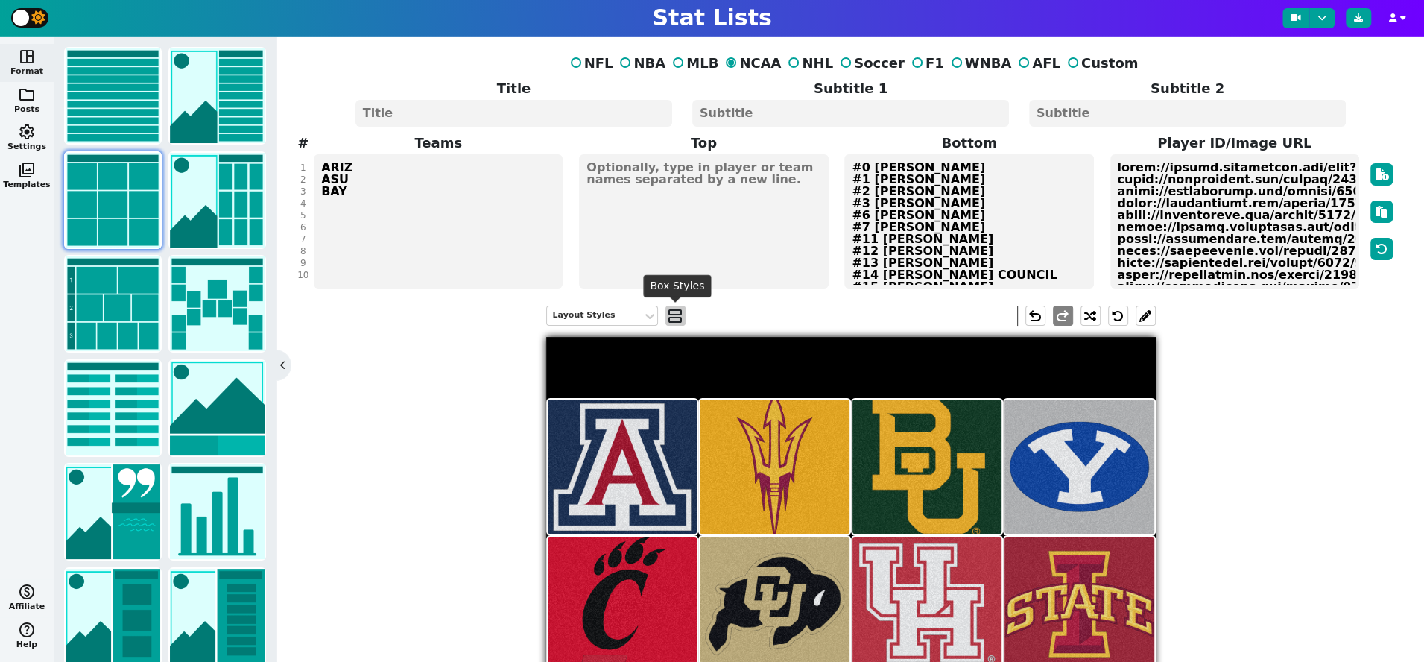
click at [674, 311] on span "view_agenda" at bounding box center [675, 316] width 15 height 18
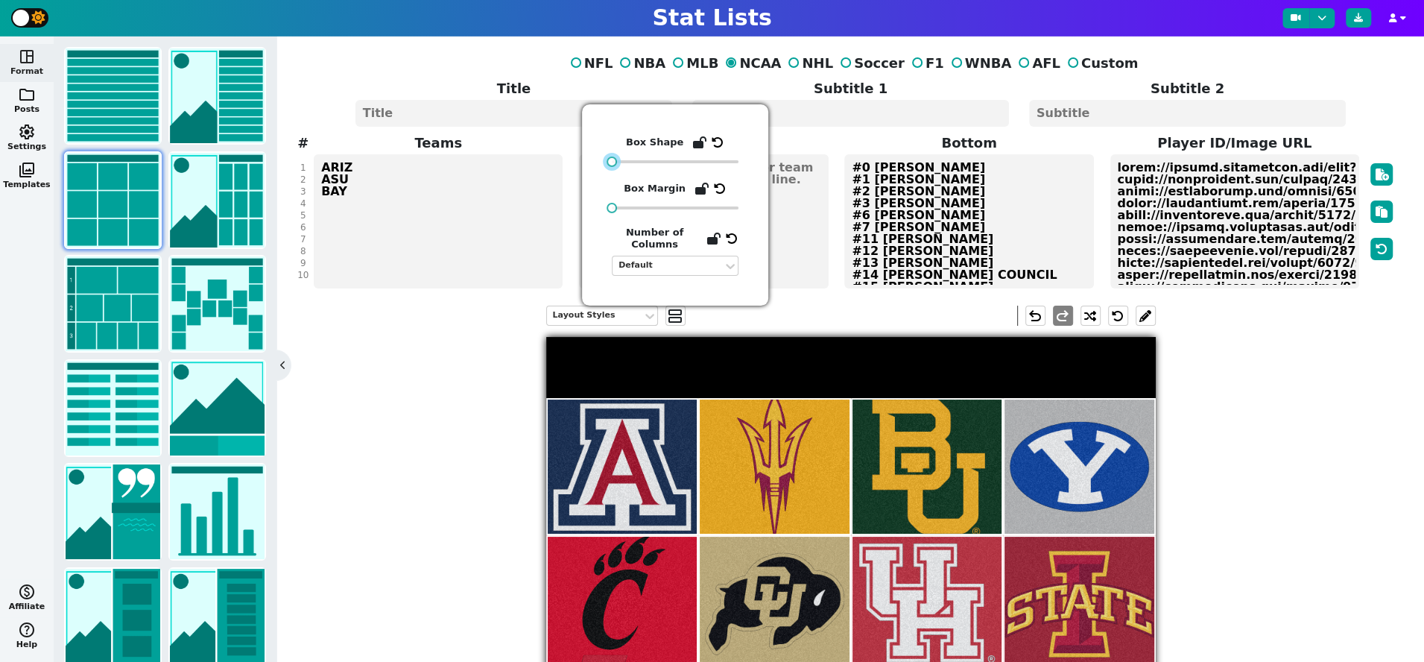
drag, startPoint x: 620, startPoint y: 163, endPoint x: 547, endPoint y: 197, distance: 80.7
click at [546, 197] on body "Stat Lists space_dashboard Format folder Posts settings Settings photo_library …" at bounding box center [712, 331] width 1424 height 662
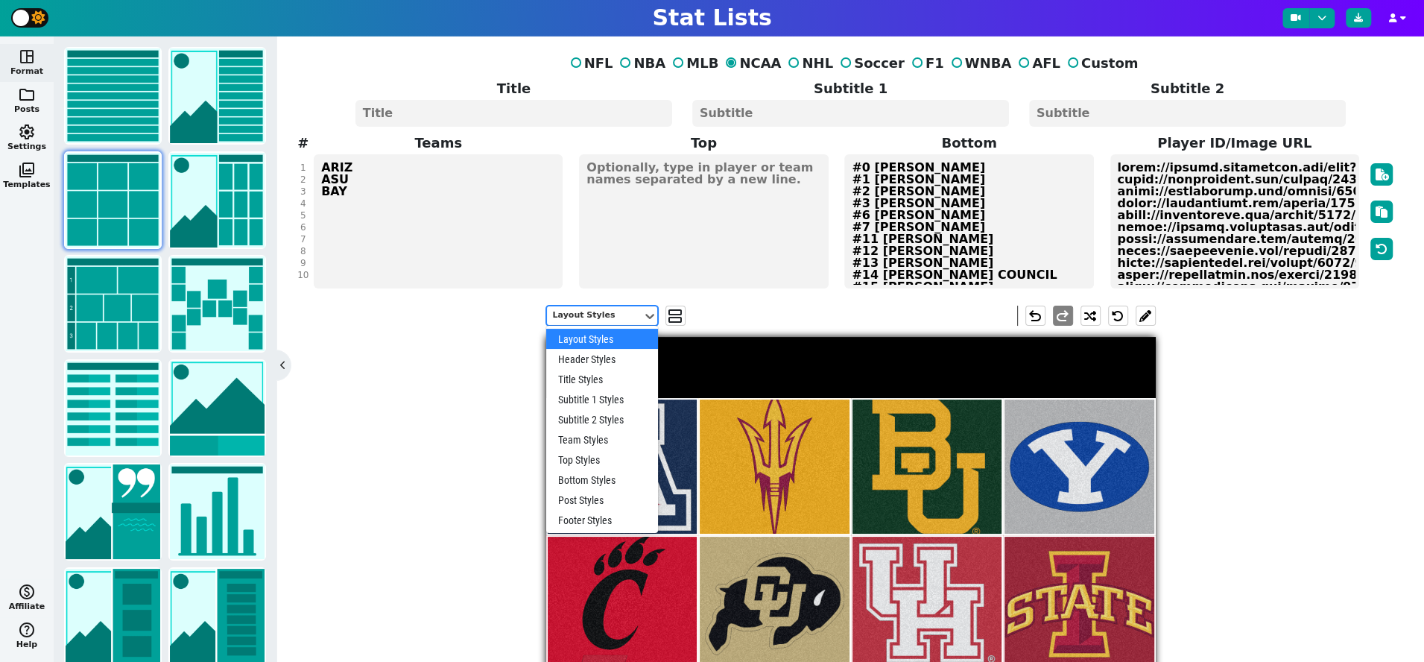
click at [585, 311] on div "Layout Styles" at bounding box center [594, 315] width 83 height 13
click at [592, 498] on div "Post Styles" at bounding box center [602, 499] width 112 height 20
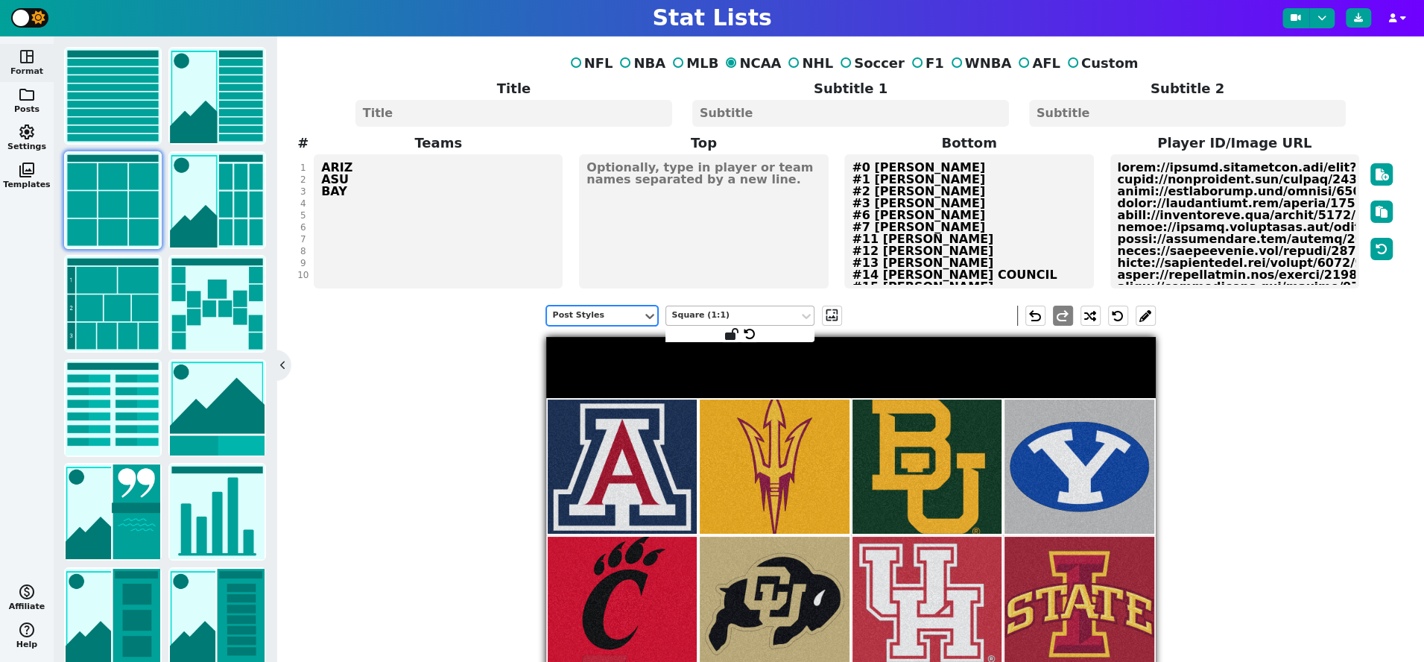
click at [774, 316] on div "Square (1:1)" at bounding box center [732, 315] width 121 height 13
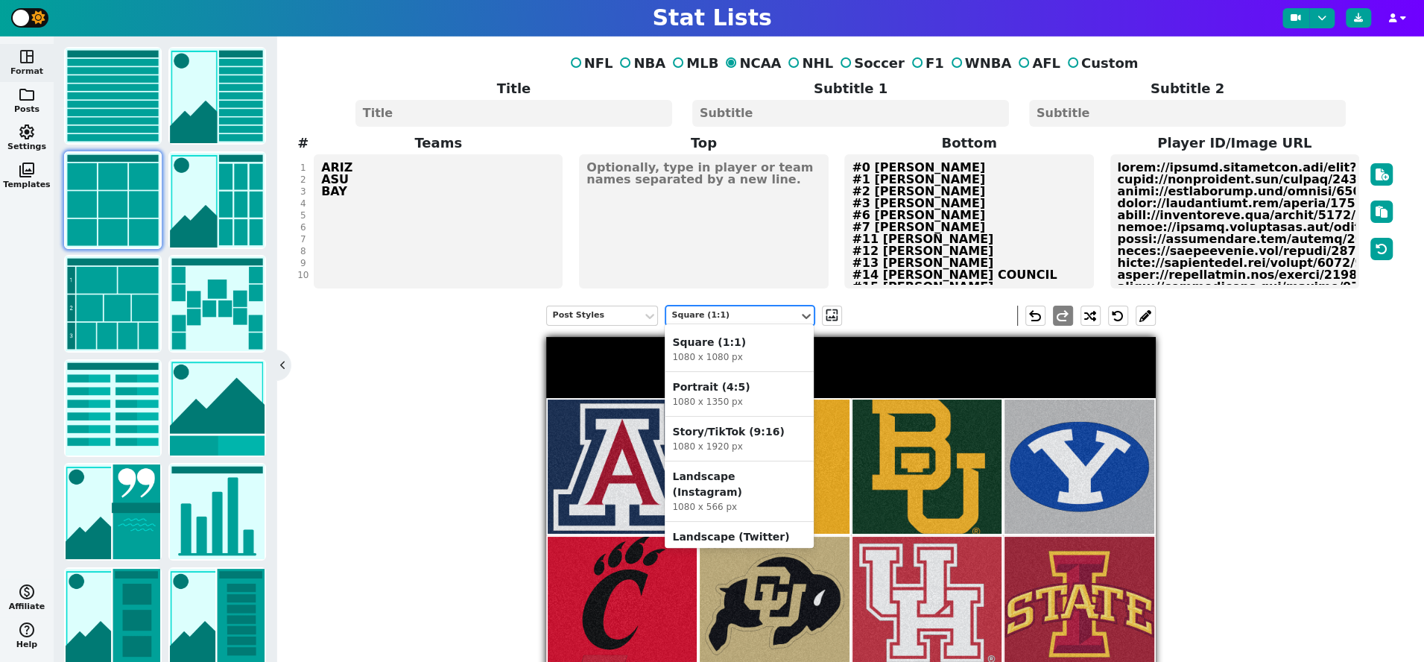
click at [752, 529] on div "Landscape (Twitter)" at bounding box center [739, 537] width 134 height 16
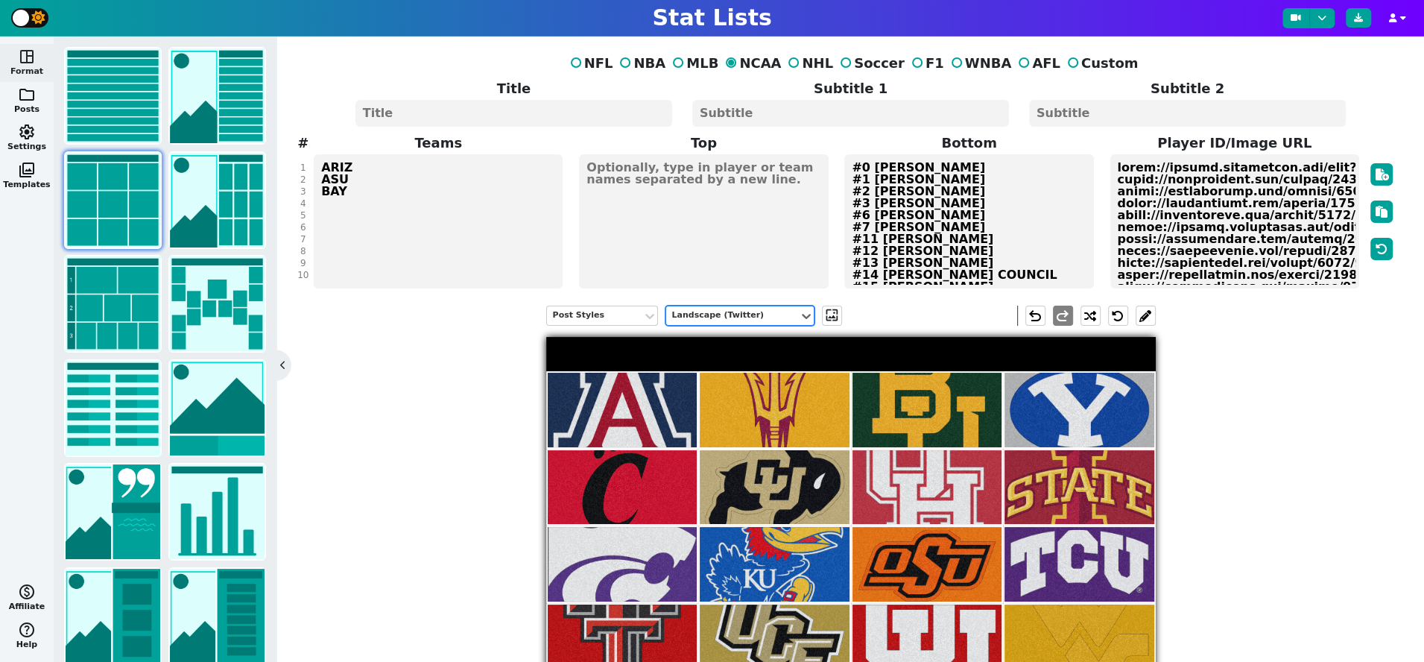
scroll to position [42, 0]
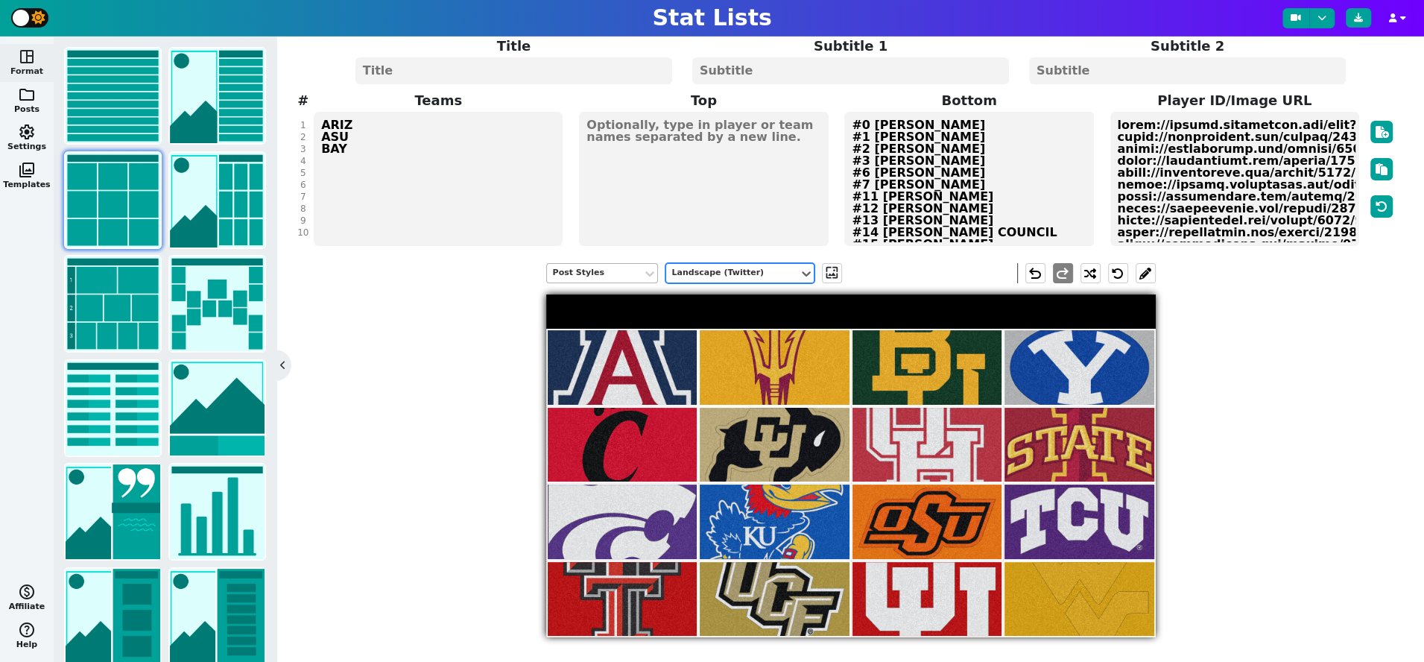
click at [586, 270] on div "Post Styles" at bounding box center [594, 273] width 83 height 13
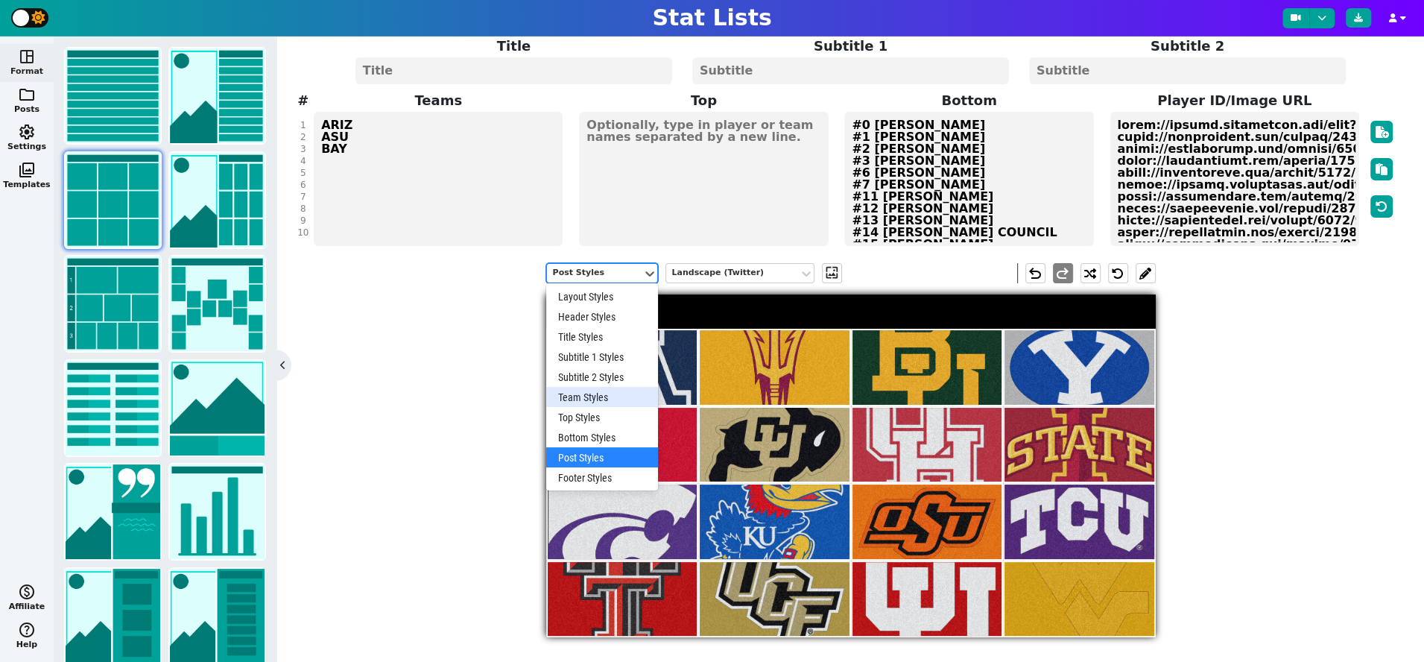
click at [591, 393] on div "Team Styles" at bounding box center [602, 397] width 112 height 20
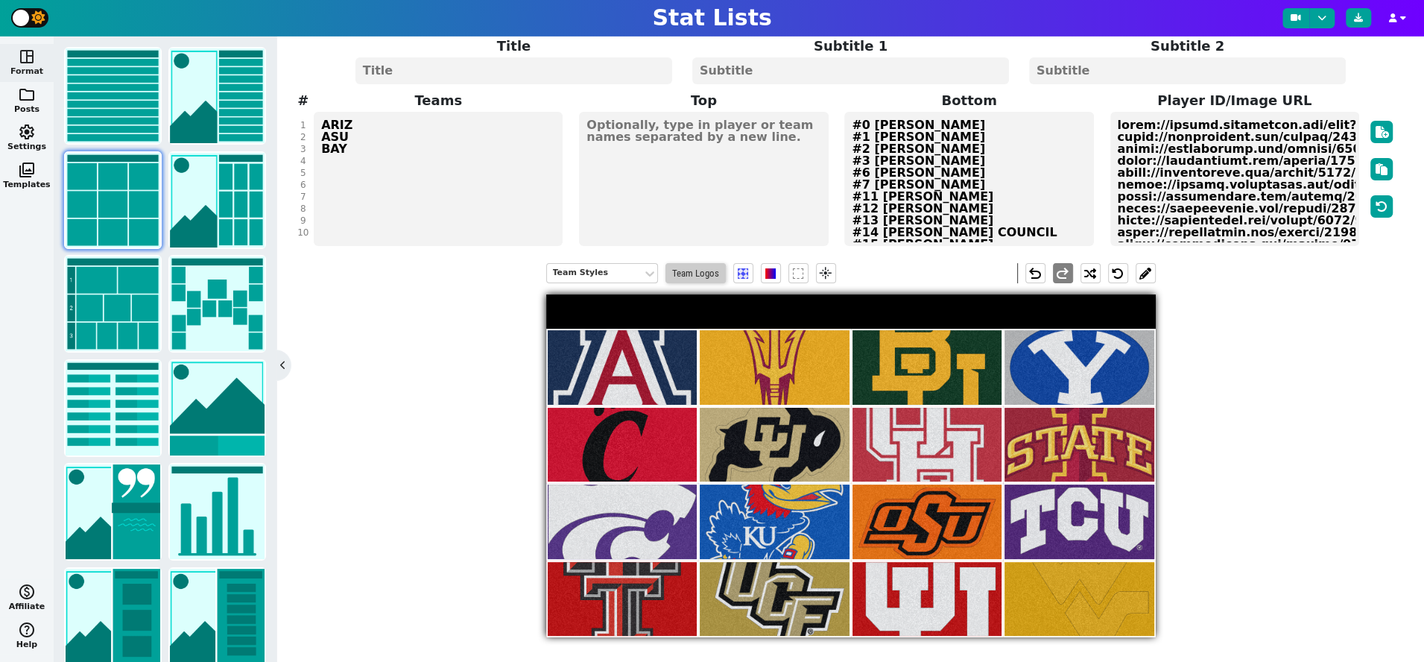
click at [701, 271] on span "Team Logos" at bounding box center [695, 273] width 60 height 20
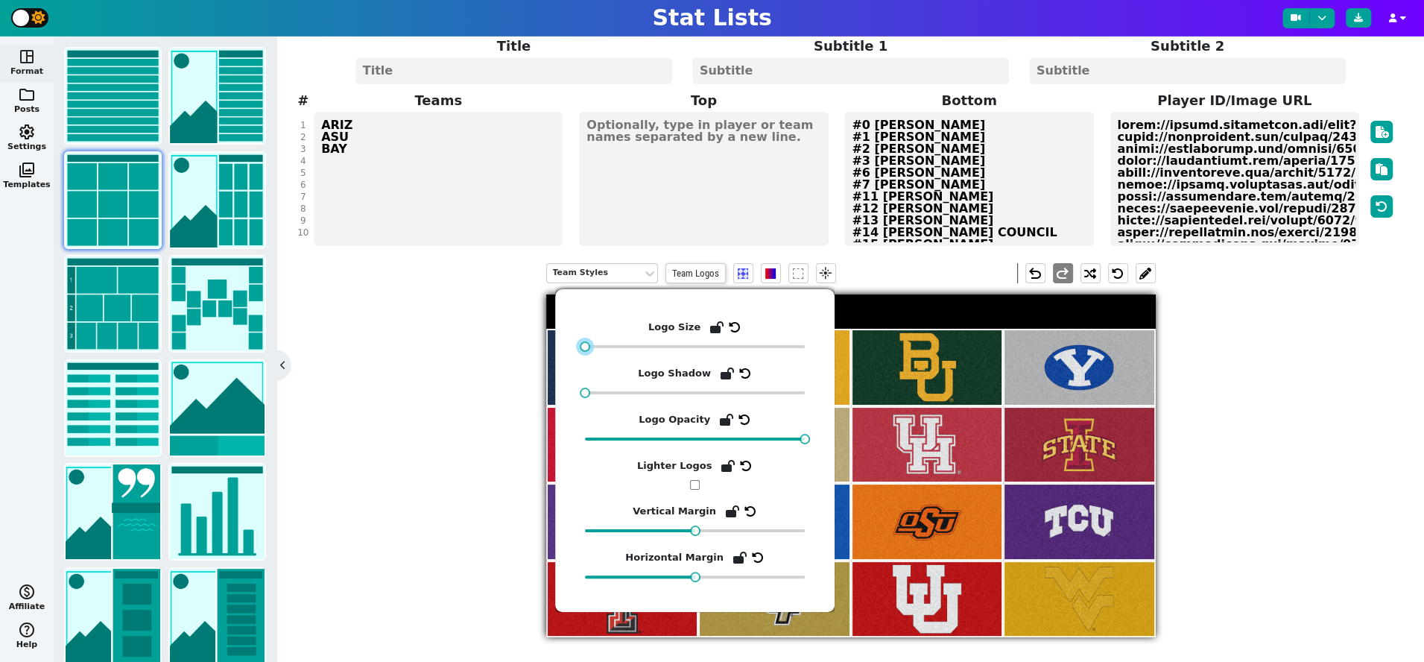
drag, startPoint x: 656, startPoint y: 345, endPoint x: 574, endPoint y: 346, distance: 82.7
click at [574, 346] on div "Logo Size Logo Shadow Logo Opacity Lighter Logos Vertical Margin Horizontal Mar…" at bounding box center [694, 450] width 279 height 323
click at [472, 484] on div "Team Styles Team Logos flare undo redo" at bounding box center [850, 454] width 1090 height 404
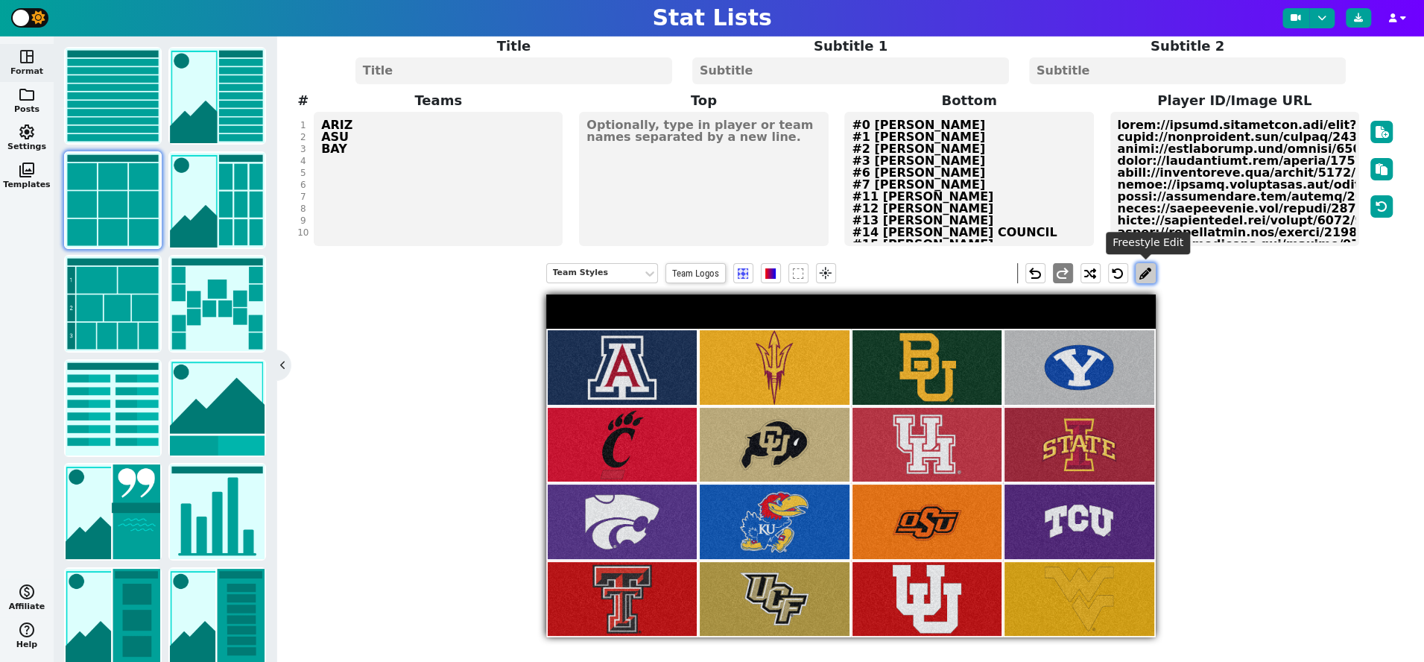
click at [1144, 269] on button at bounding box center [1145, 273] width 20 height 20
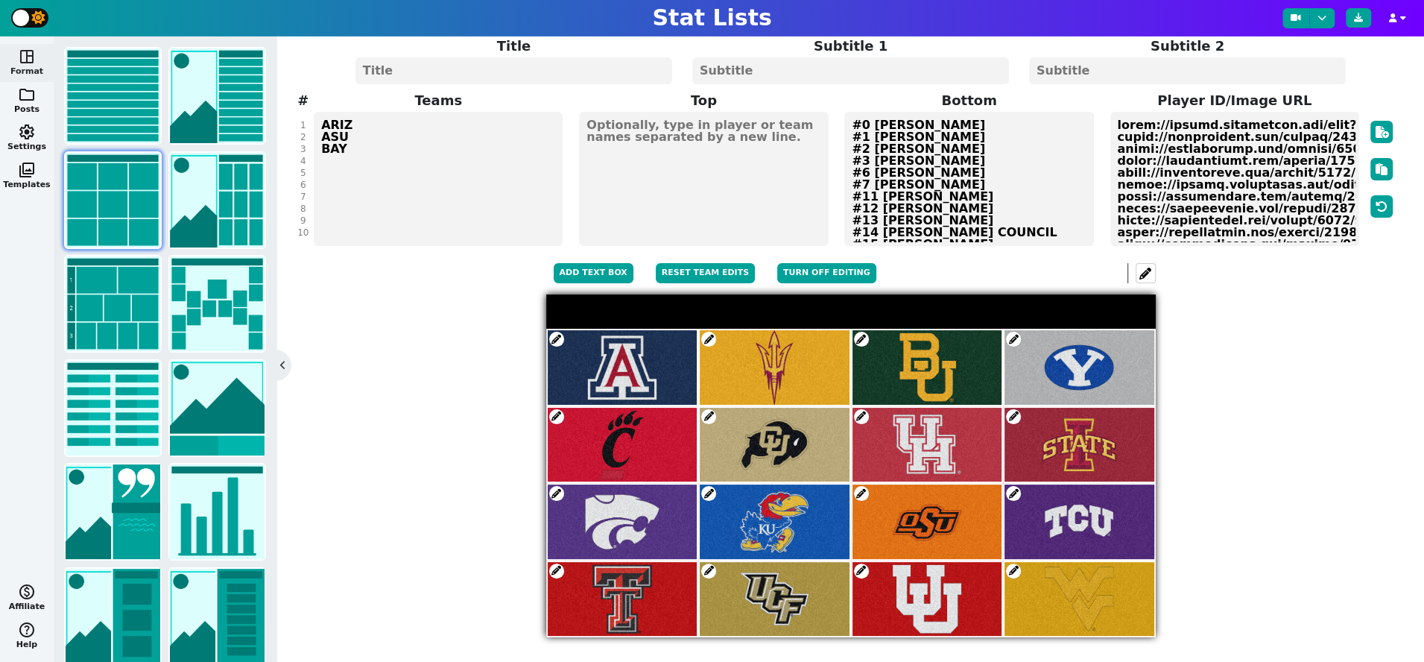
click at [1009, 335] on span at bounding box center [1013, 339] width 15 height 15
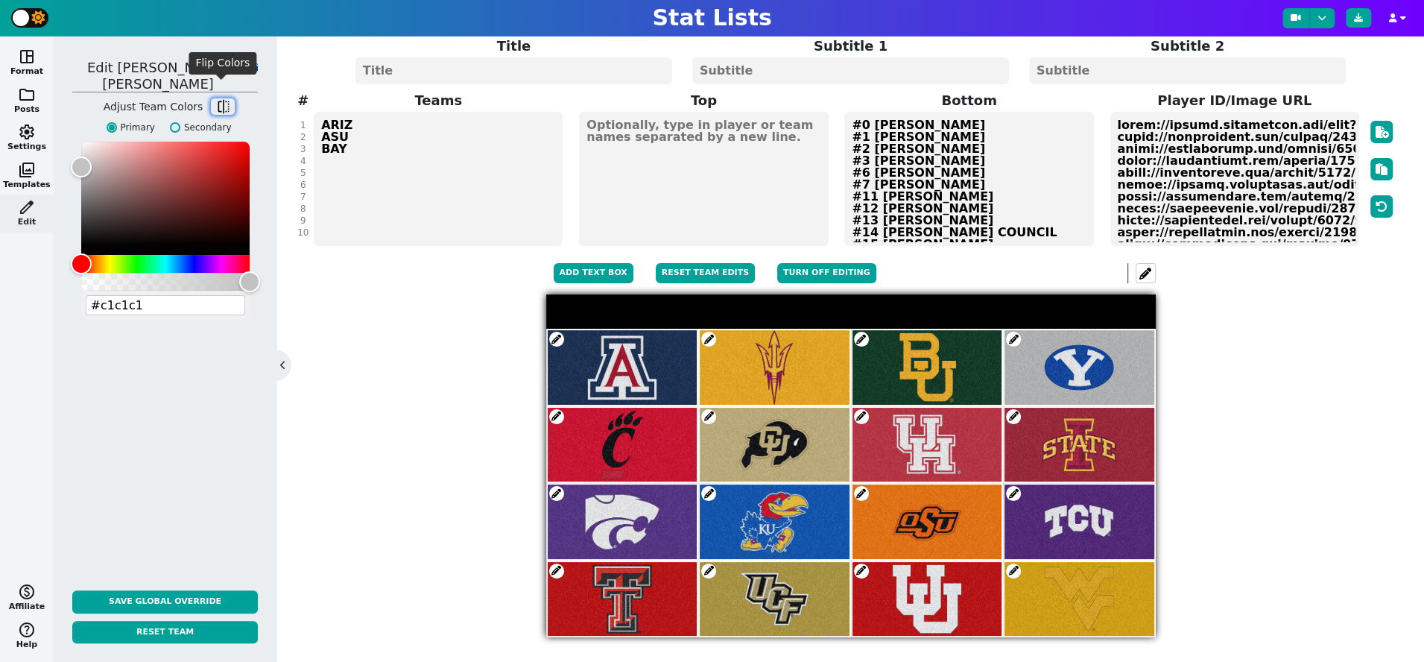
click at [221, 99] on span "flip" at bounding box center [222, 106] width 15 height 15
click at [174, 122] on input "Secondary" at bounding box center [175, 127] width 10 height 10
radio input "true"
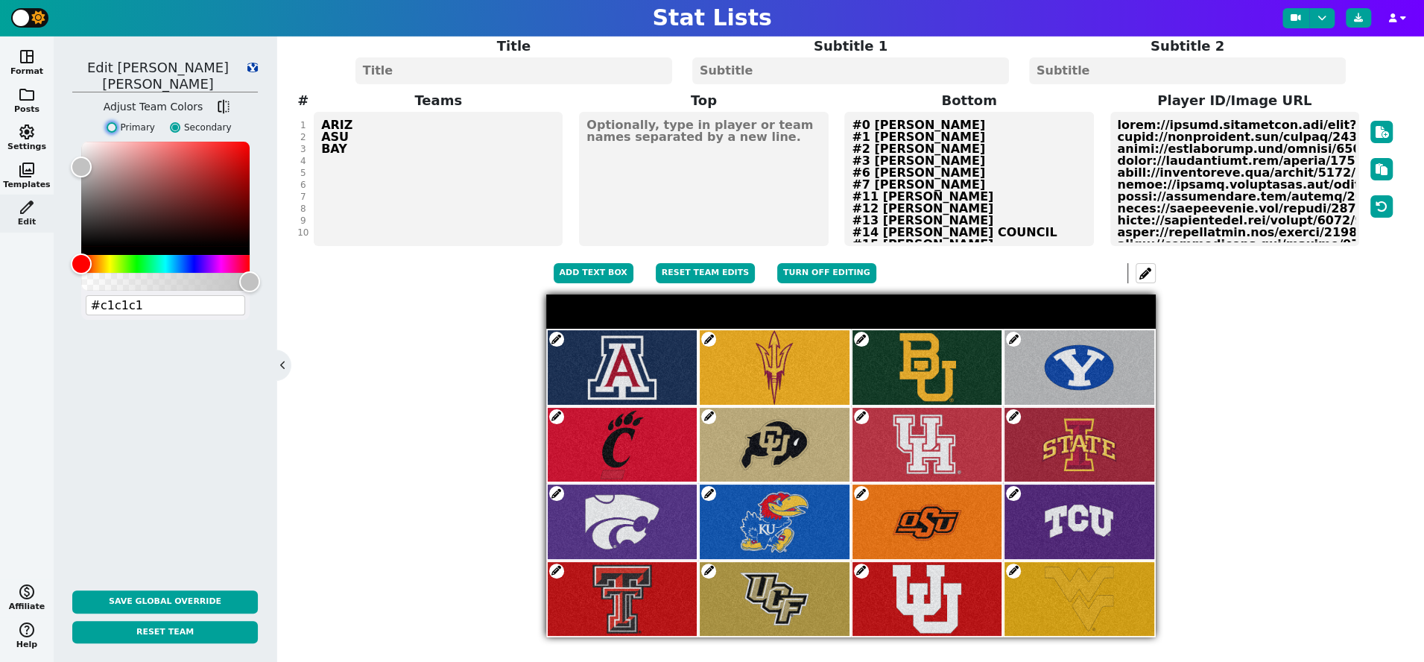
click at [113, 122] on input "Primary" at bounding box center [112, 127] width 10 height 10
radio input "true"
click at [173, 122] on input "Secondary" at bounding box center [175, 127] width 10 height 10
radio input "true"
click at [383, 455] on div "Team Styles Team Logos flare Add Text Box Reset Team Edits Turn off editing und…" at bounding box center [850, 454] width 1090 height 404
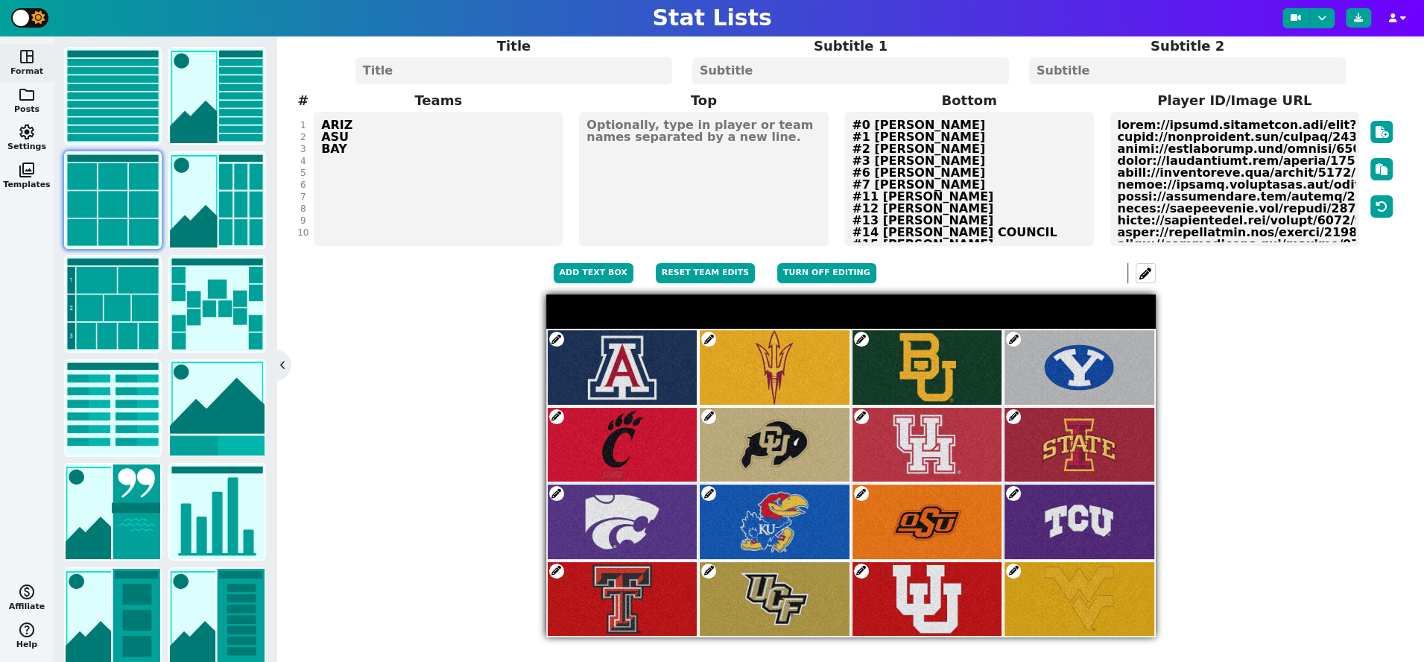
scroll to position [0, 0]
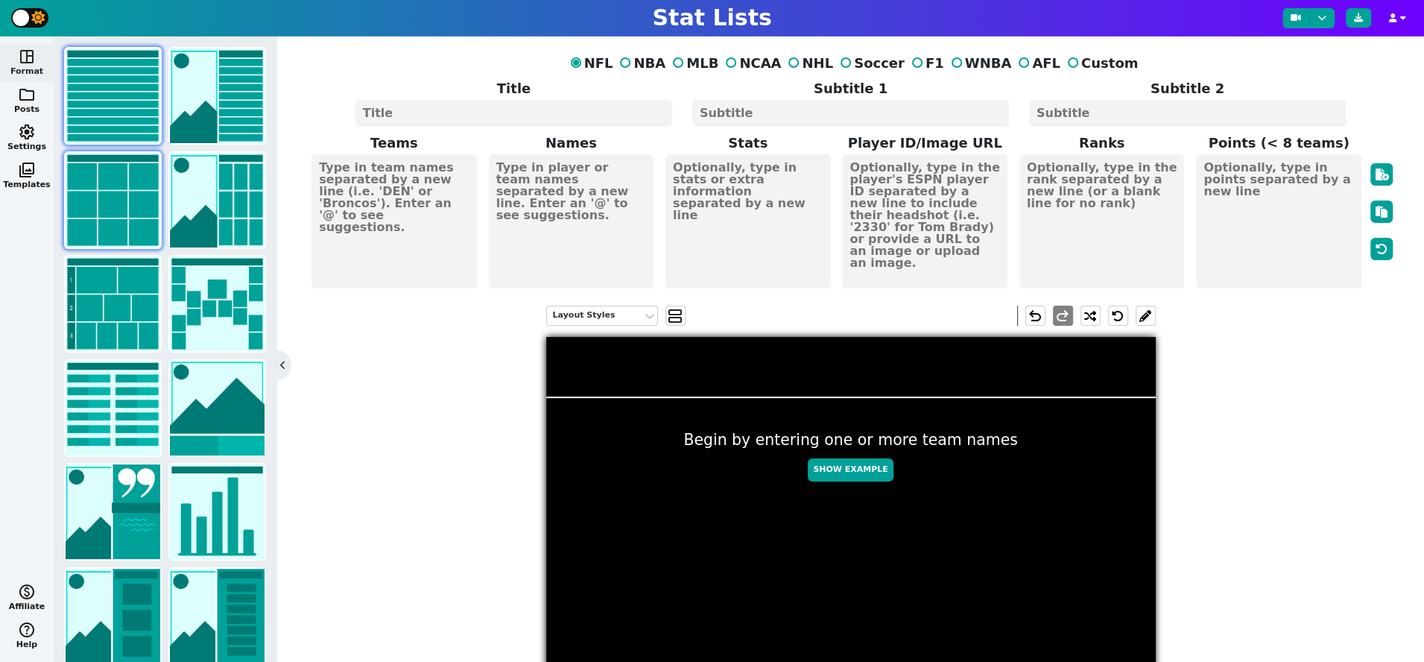
click at [109, 210] on img at bounding box center [113, 200] width 95 height 95
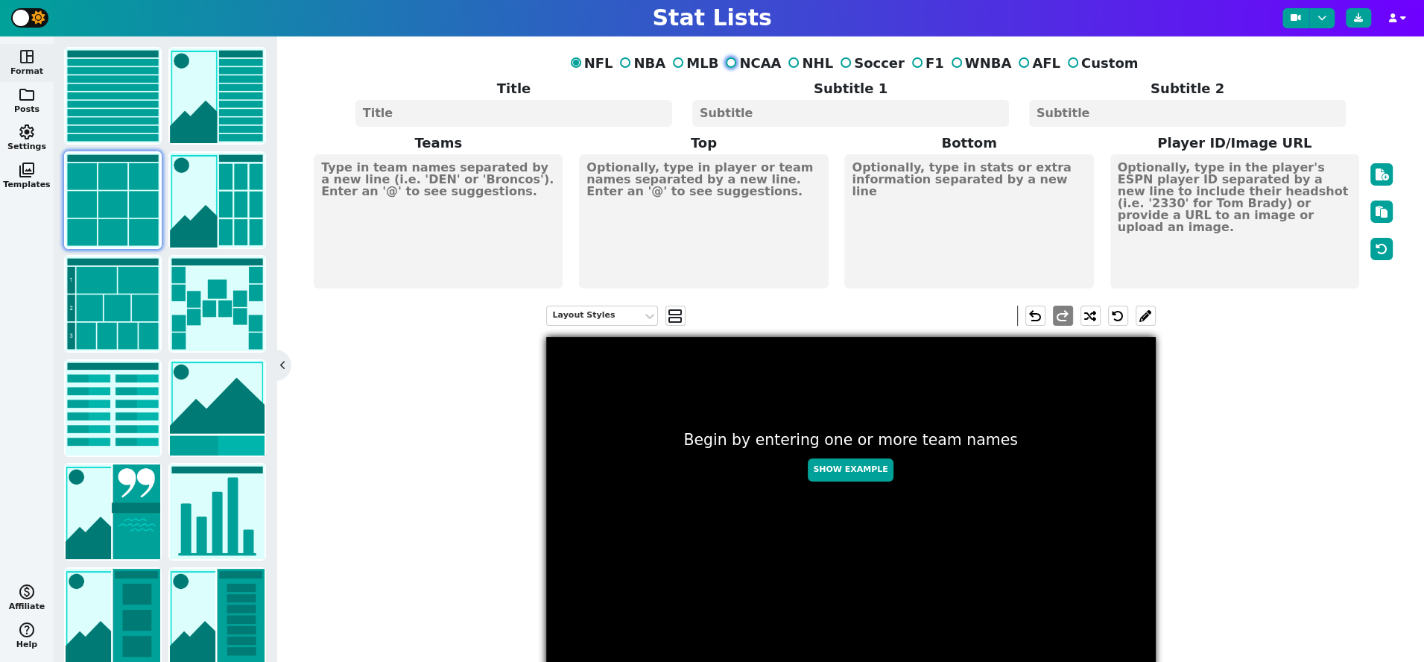
click at [736, 65] on input "NCAA" at bounding box center [731, 62] width 10 height 10
radio input "true"
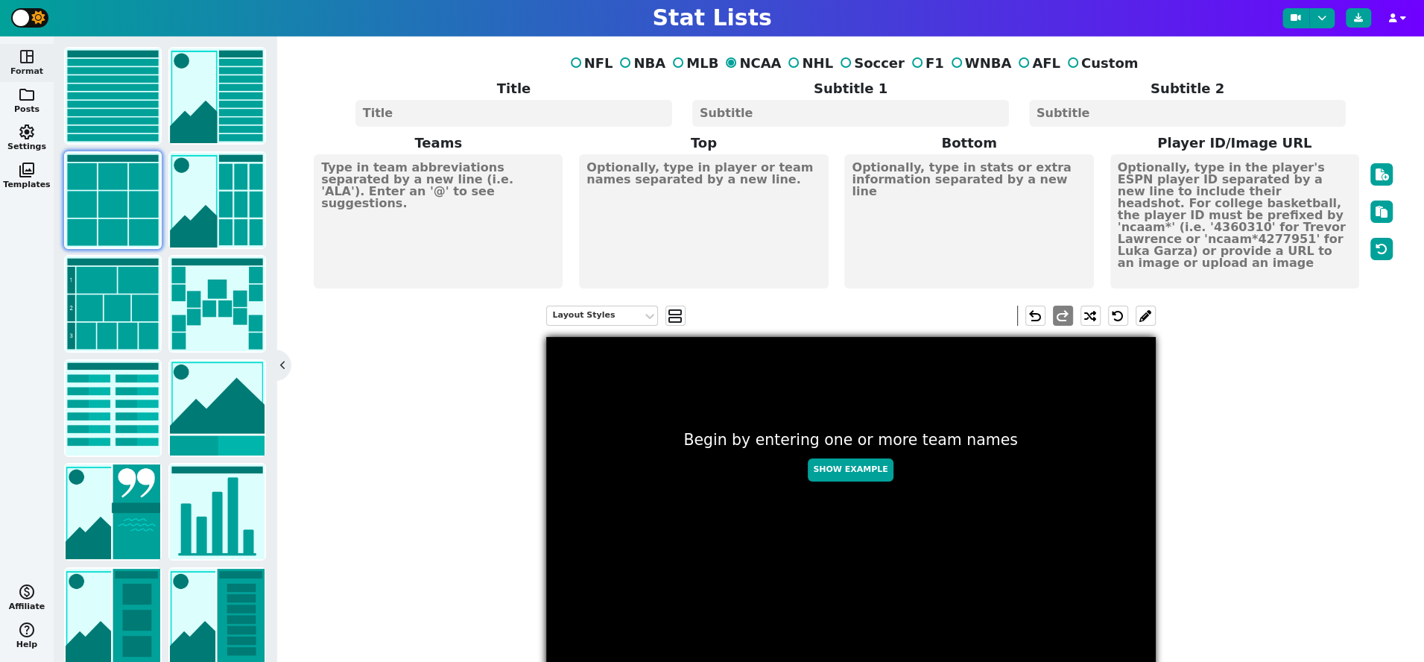
click at [490, 188] on textarea at bounding box center [438, 221] width 249 height 134
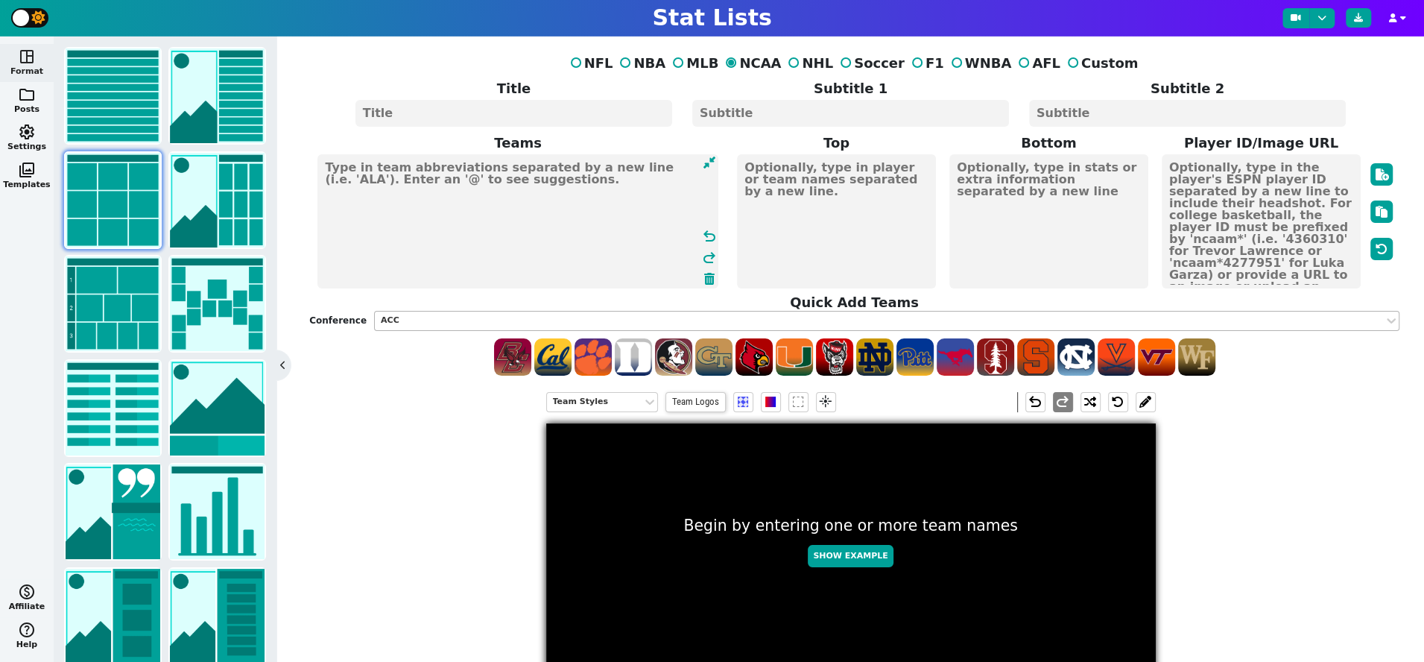
click at [434, 317] on div "ACC" at bounding box center [879, 320] width 997 height 13
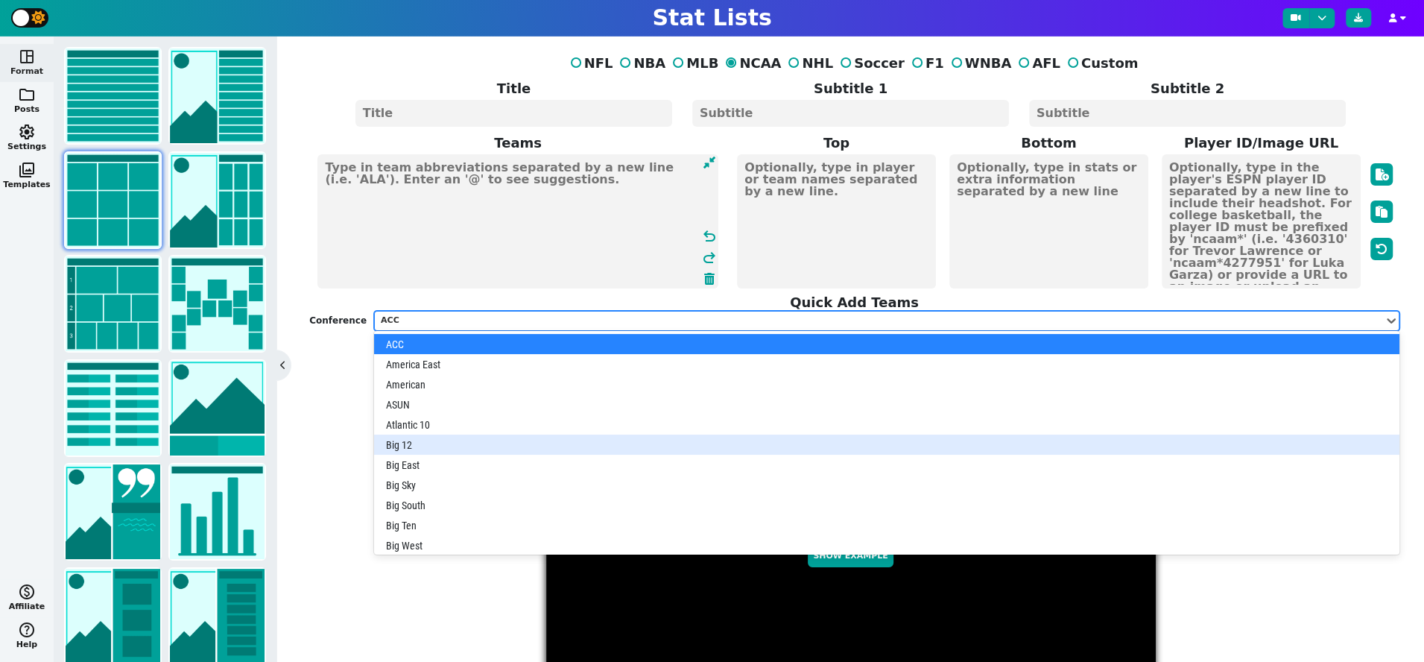
click at [439, 441] on div "Big 12" at bounding box center [886, 444] width 1025 height 20
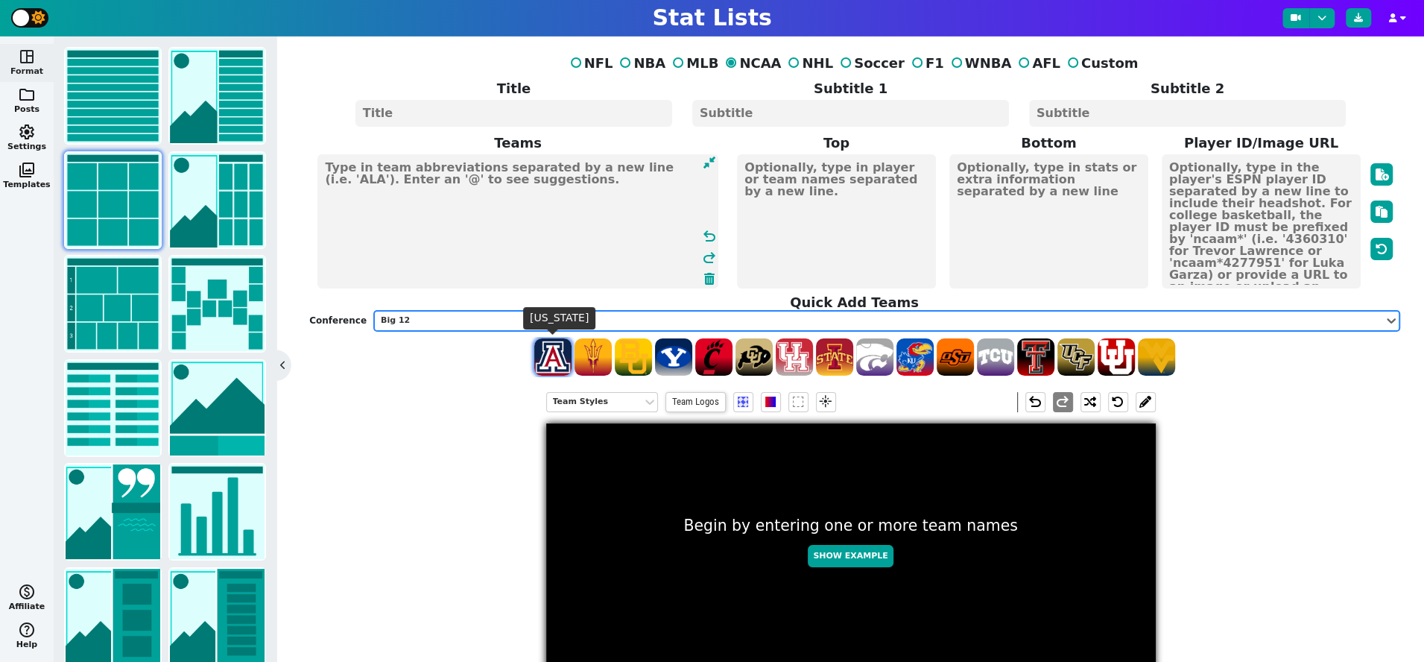
click at [557, 364] on span at bounding box center [552, 356] width 37 height 37
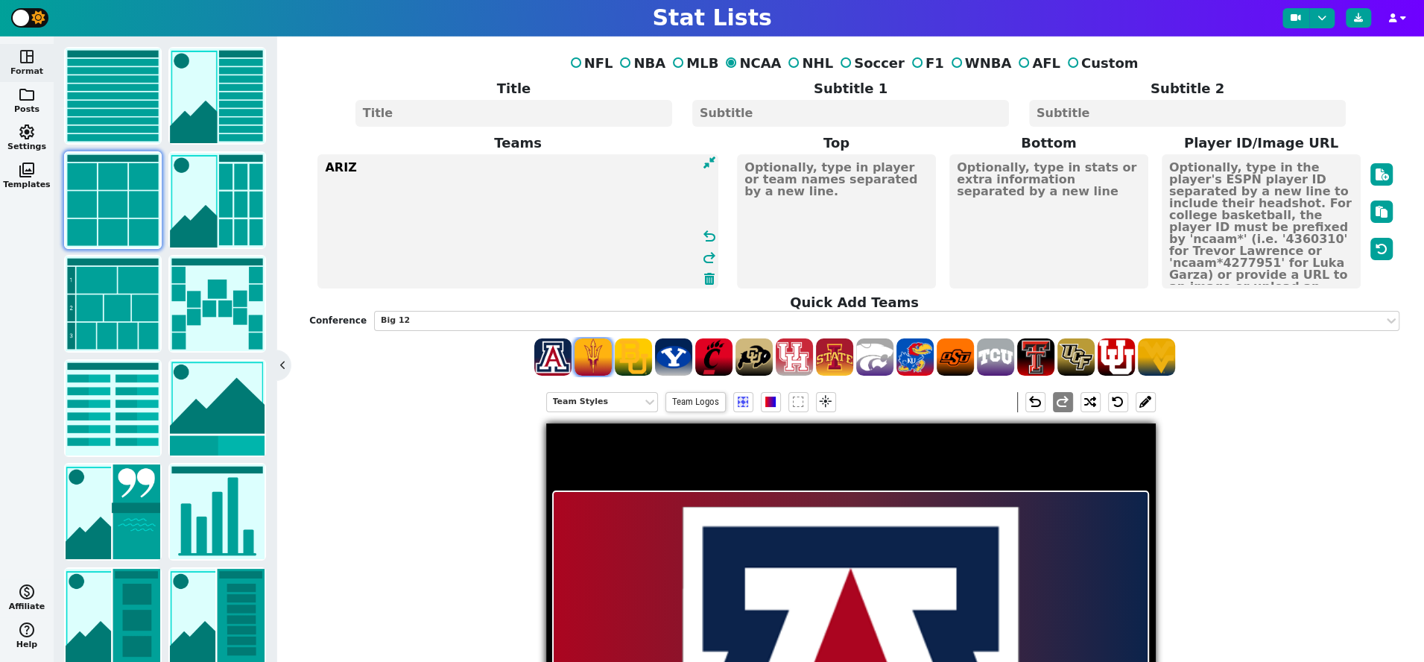
click at [596, 364] on span at bounding box center [592, 356] width 37 height 37
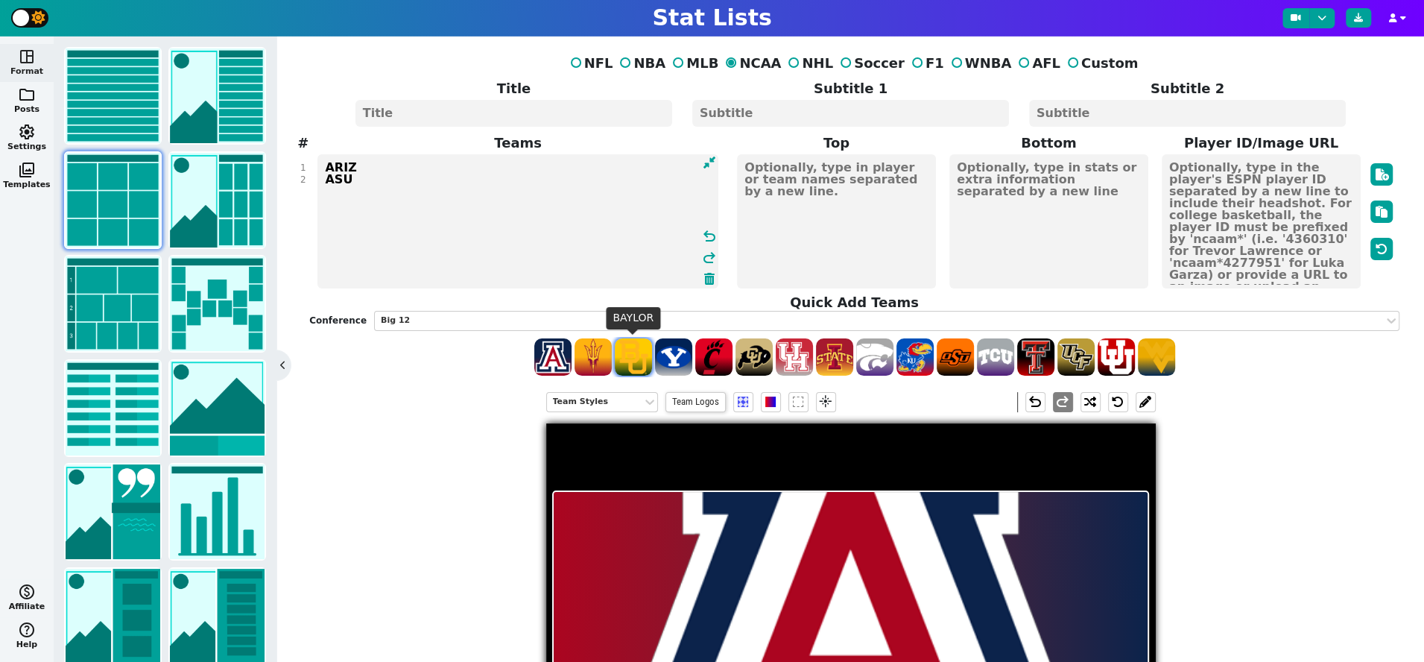
click at [641, 360] on span at bounding box center [633, 356] width 37 height 37
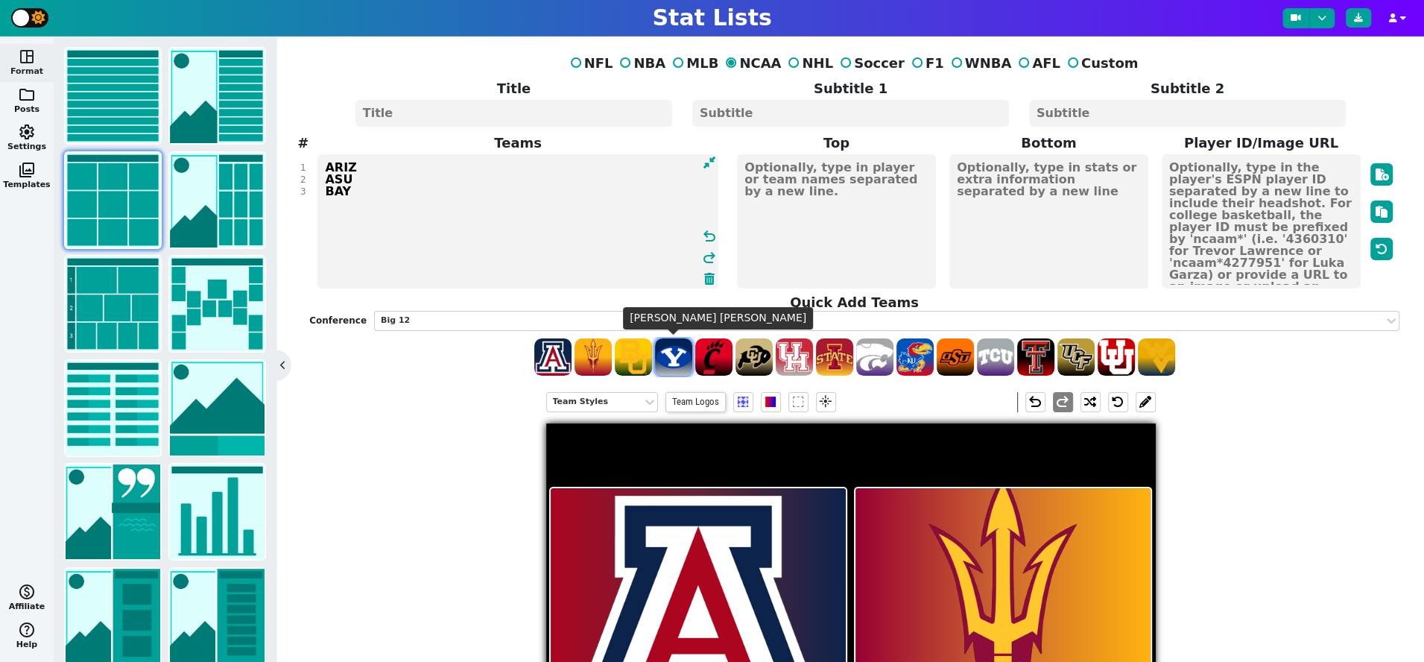
click at [670, 360] on span at bounding box center [673, 356] width 37 height 37
click at [717, 361] on span at bounding box center [713, 356] width 37 height 37
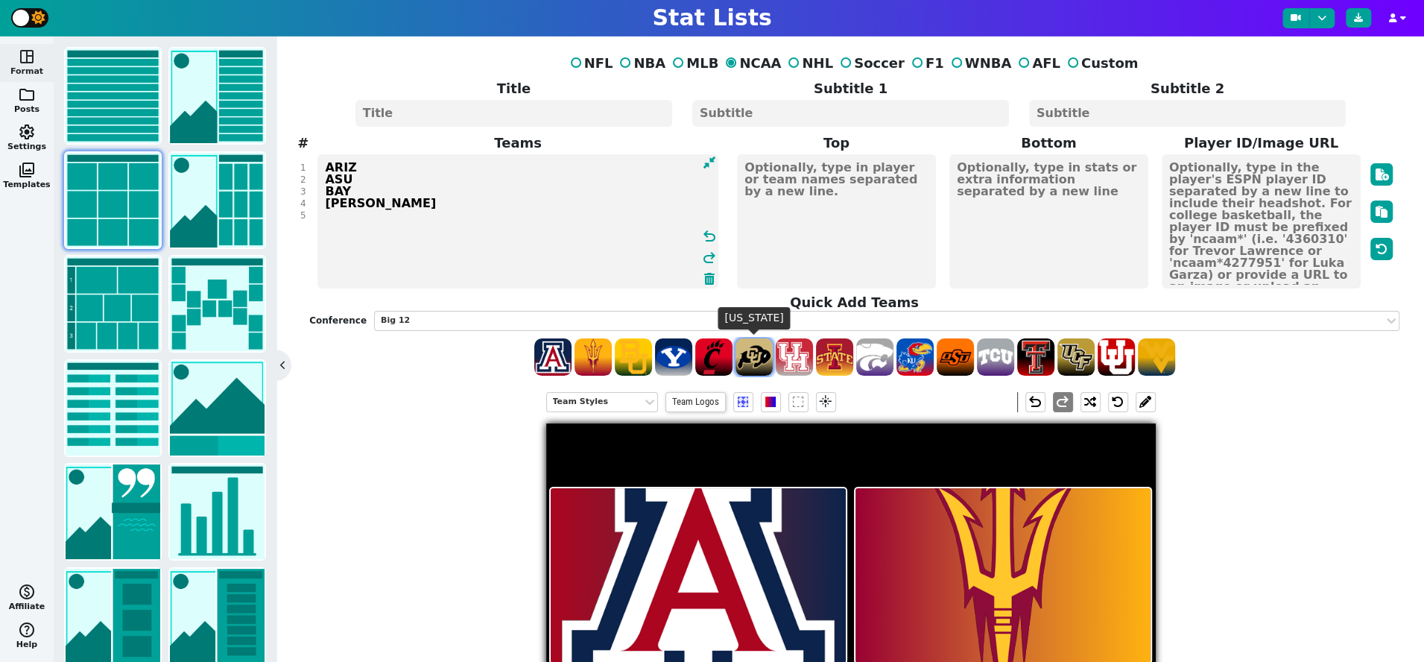
click at [754, 360] on span at bounding box center [753, 356] width 37 height 37
click at [798, 360] on span at bounding box center [794, 356] width 37 height 37
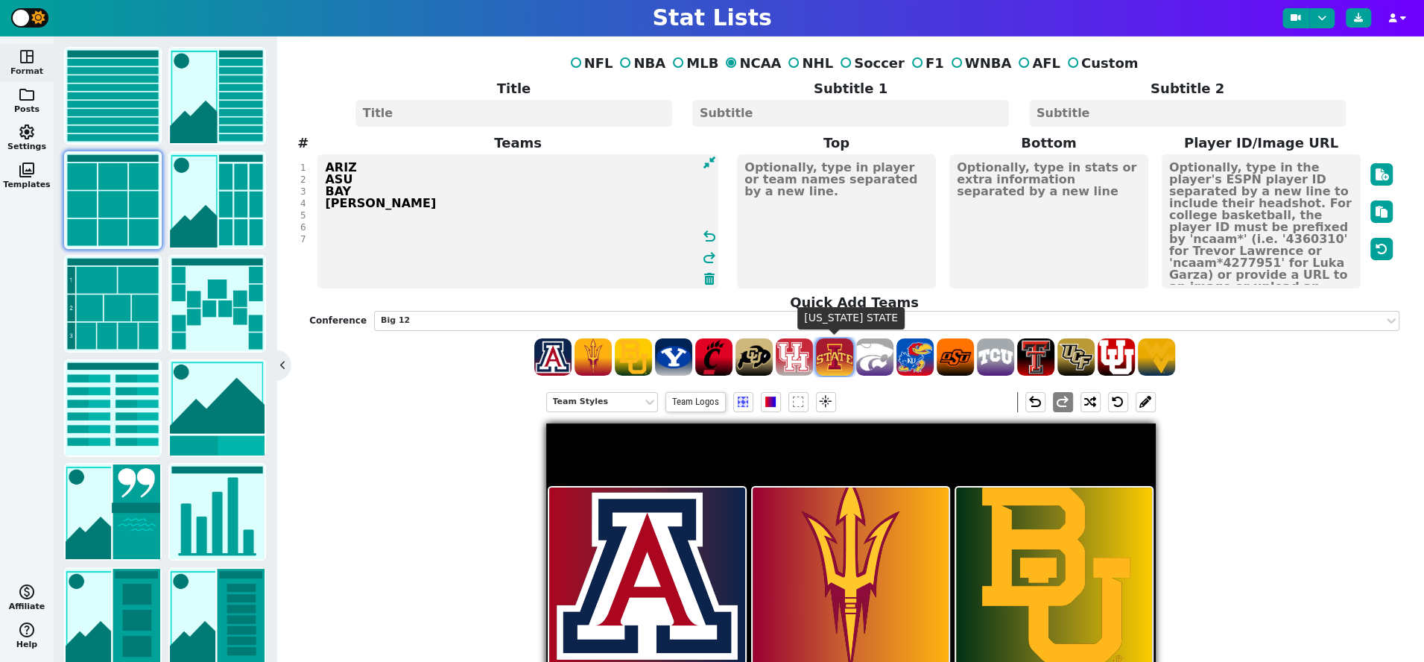
click at [829, 360] on span at bounding box center [834, 356] width 37 height 37
click at [879, 355] on span at bounding box center [874, 356] width 37 height 37
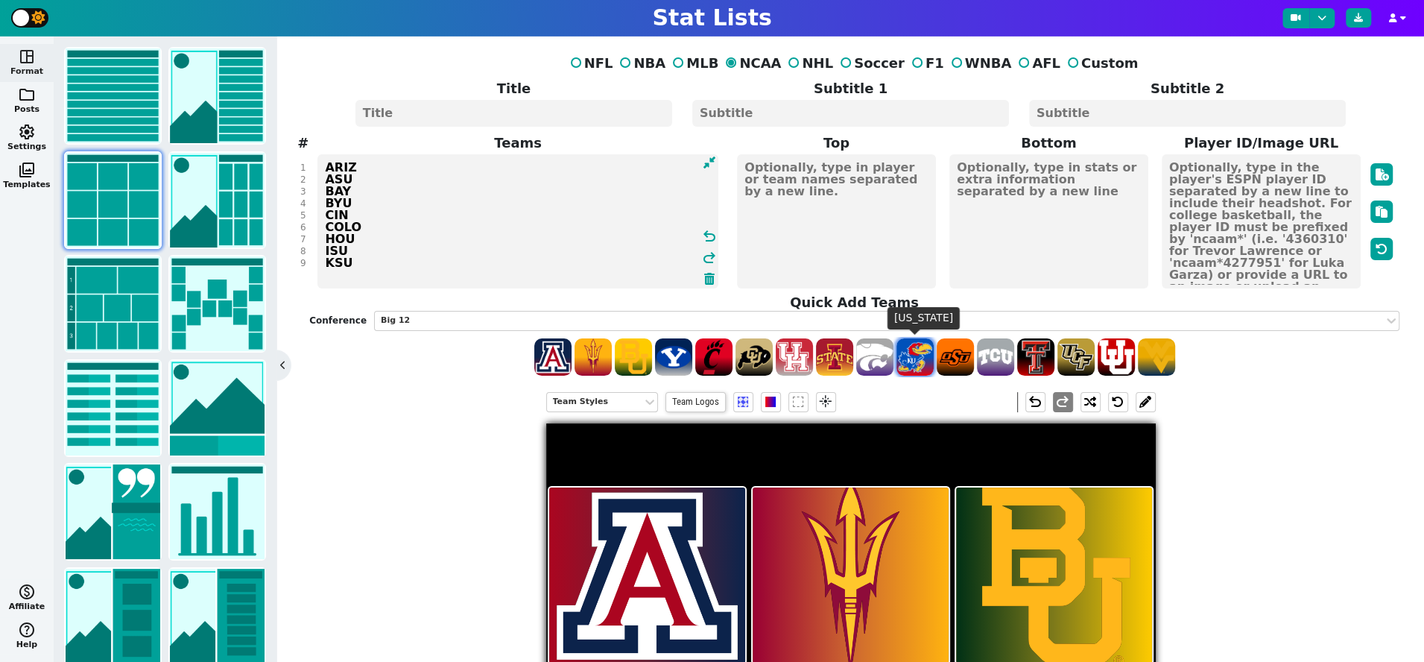
click at [922, 354] on span at bounding box center [914, 356] width 37 height 37
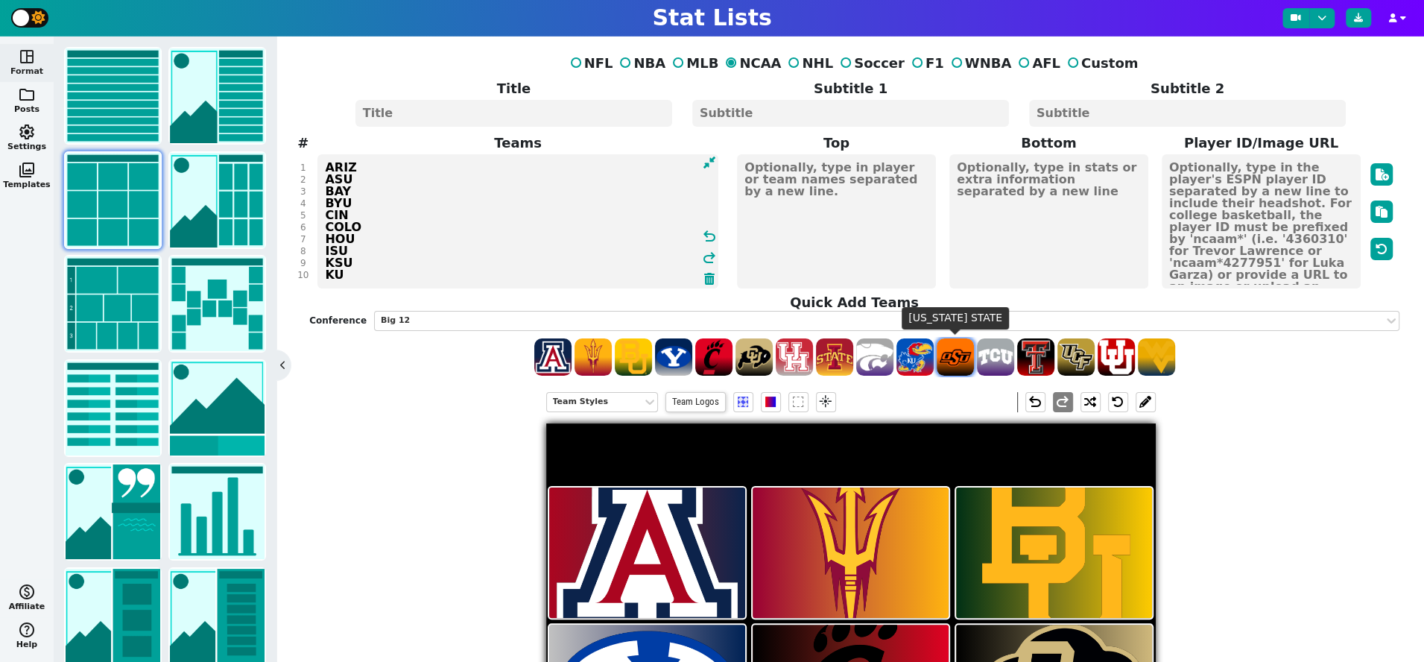
click at [970, 357] on span at bounding box center [954, 356] width 37 height 37
click at [1001, 358] on span at bounding box center [995, 356] width 37 height 37
click at [1039, 357] on span at bounding box center [1035, 356] width 37 height 37
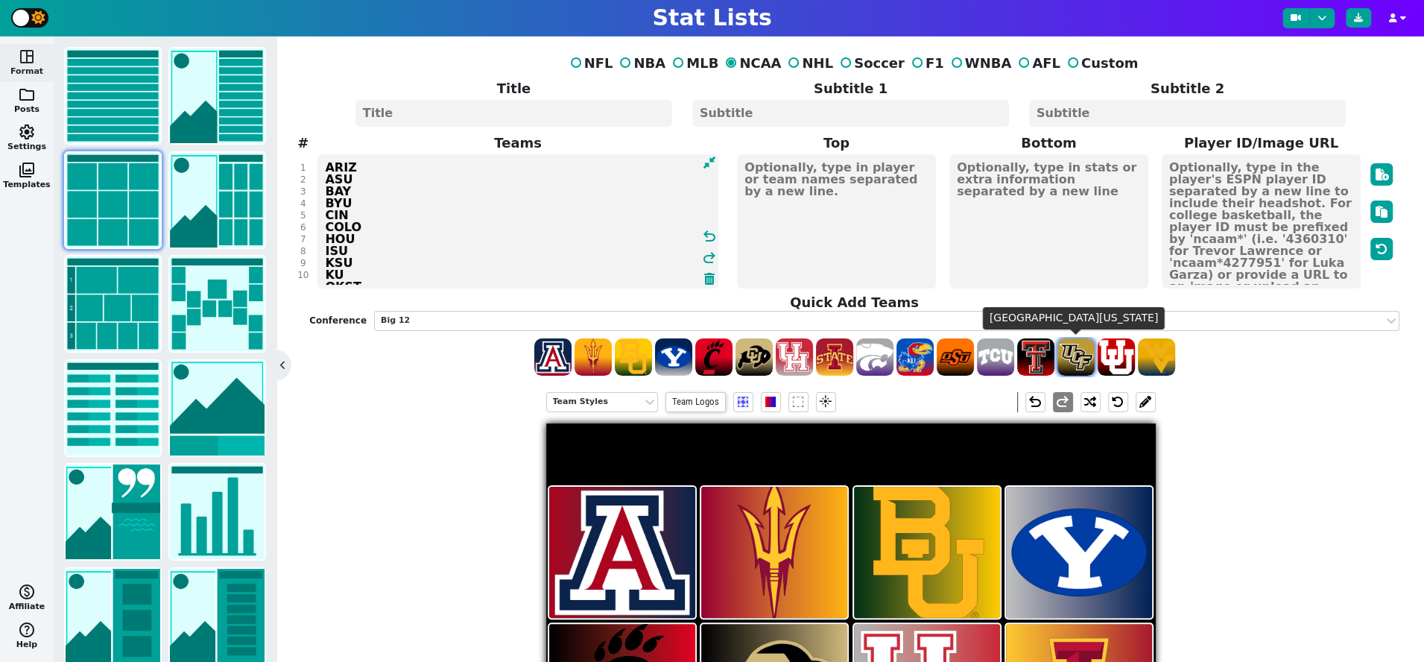
click at [1072, 357] on span at bounding box center [1075, 356] width 37 height 37
click at [1114, 355] on span at bounding box center [1115, 356] width 37 height 37
click at [1167, 355] on span at bounding box center [1156, 356] width 37 height 37
type textarea "ARIZ ASU BAY BYU CIN COLO HOU ISU KSU KU OKST TCU TTU UCF [US_STATE] WVU"
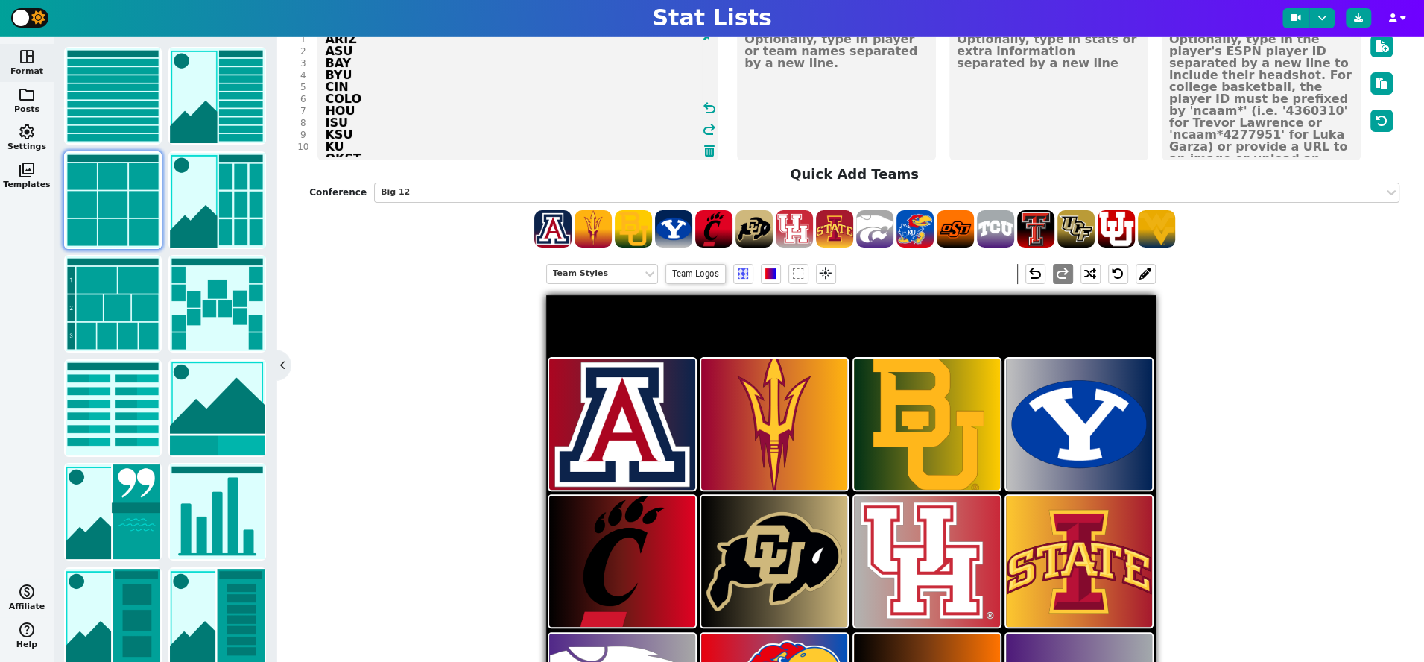
scroll to position [125, 0]
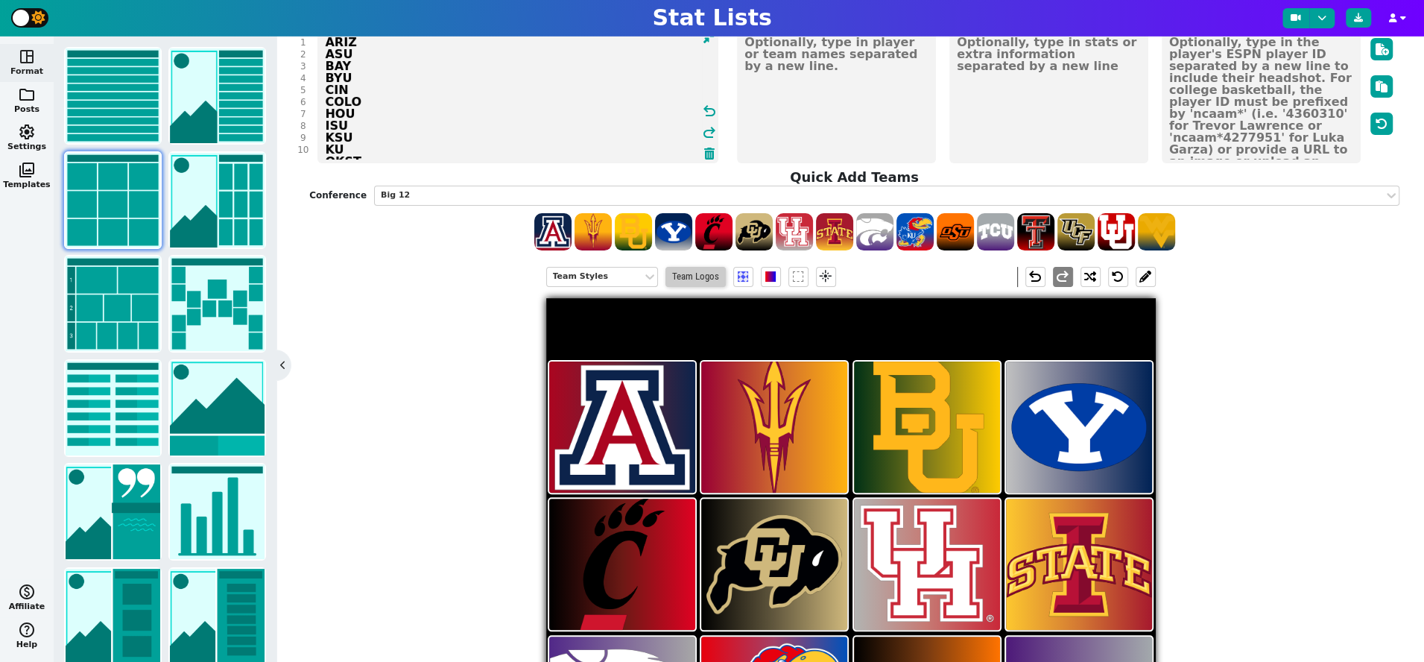
click at [712, 279] on span "Team Logos" at bounding box center [695, 277] width 60 height 20
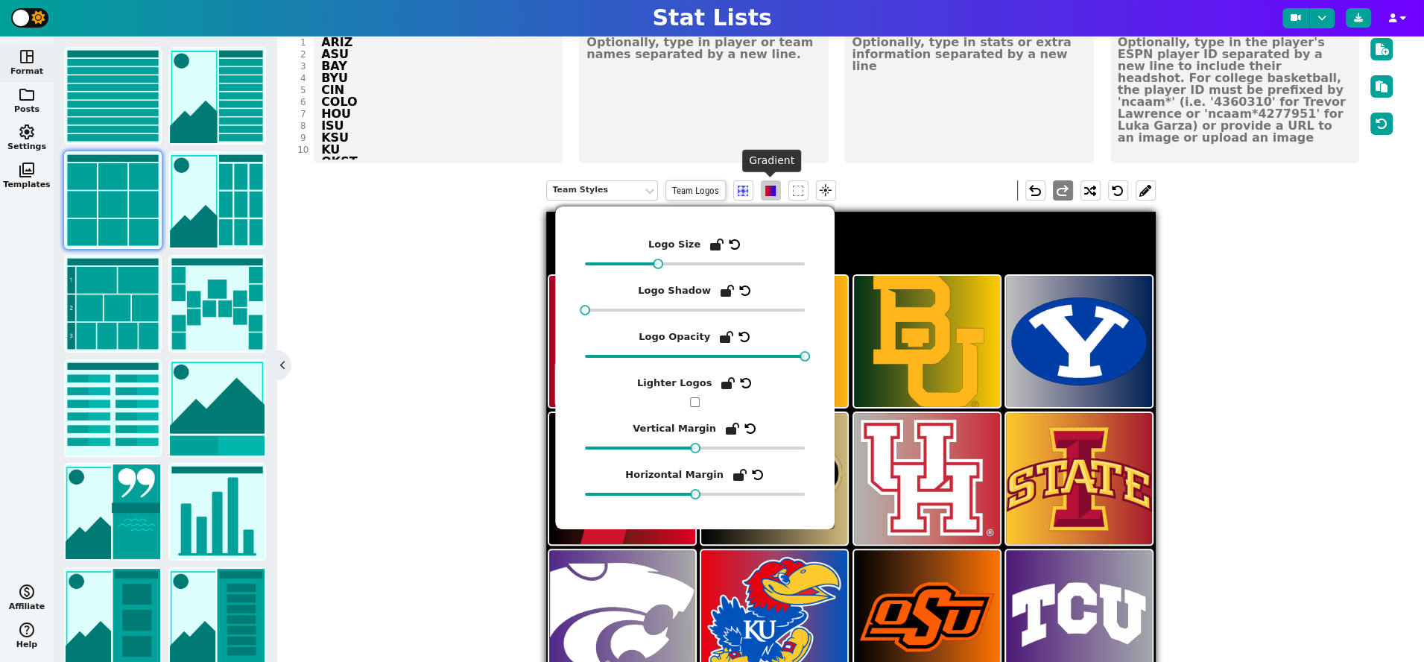
click at [766, 188] on span at bounding box center [770, 191] width 10 height 10
click at [770, 188] on span at bounding box center [770, 191] width 10 height 10
click at [903, 197] on div "Team Styles Team Logos flare undo redo" at bounding box center [850, 190] width 609 height 42
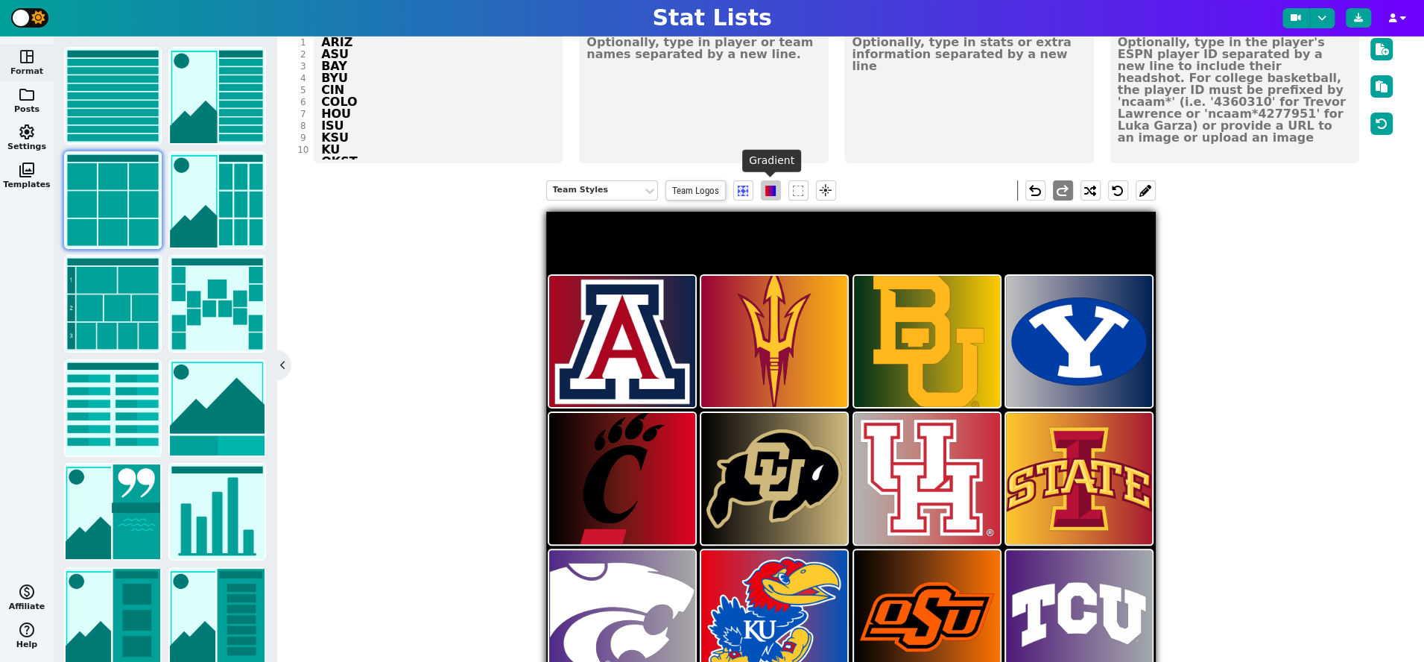
click at [770, 191] on span at bounding box center [770, 191] width 10 height 10
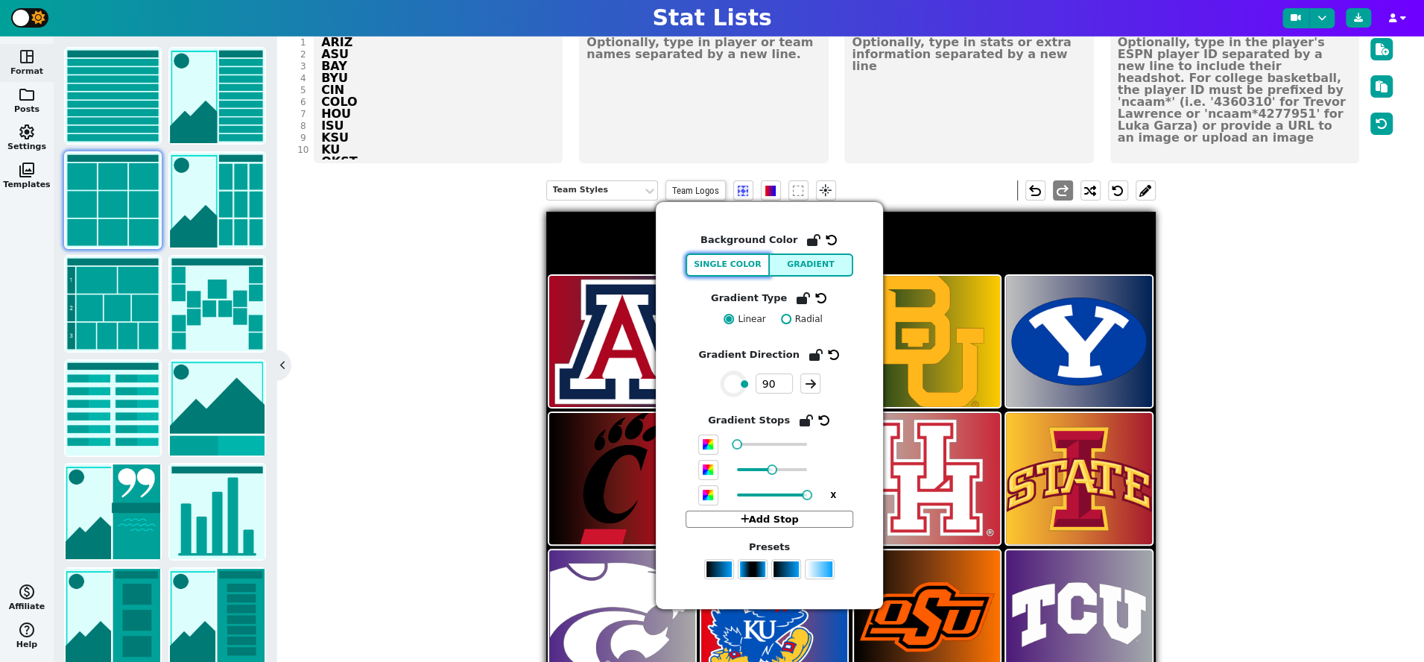
click at [734, 270] on button "Single Color" at bounding box center [727, 264] width 84 height 23
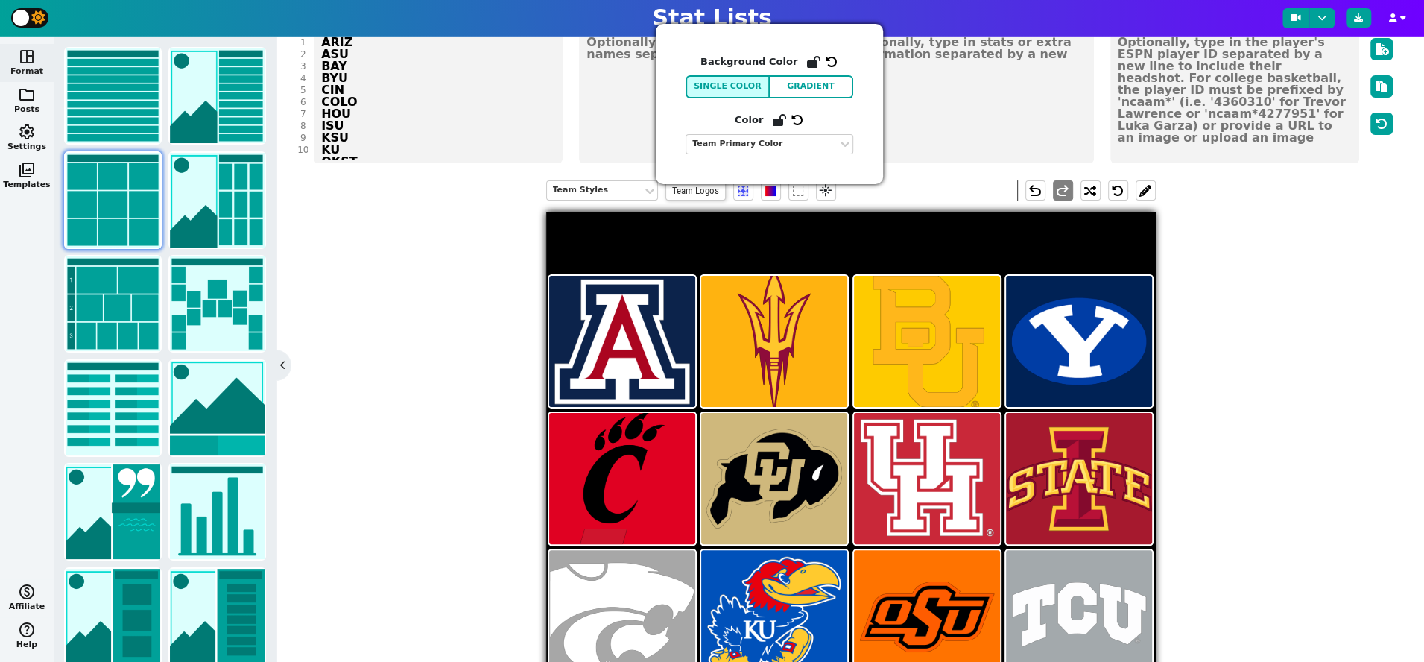
click at [445, 377] on div "Team Styles Team Logos flare undo redo" at bounding box center [850, 504] width 1090 height 670
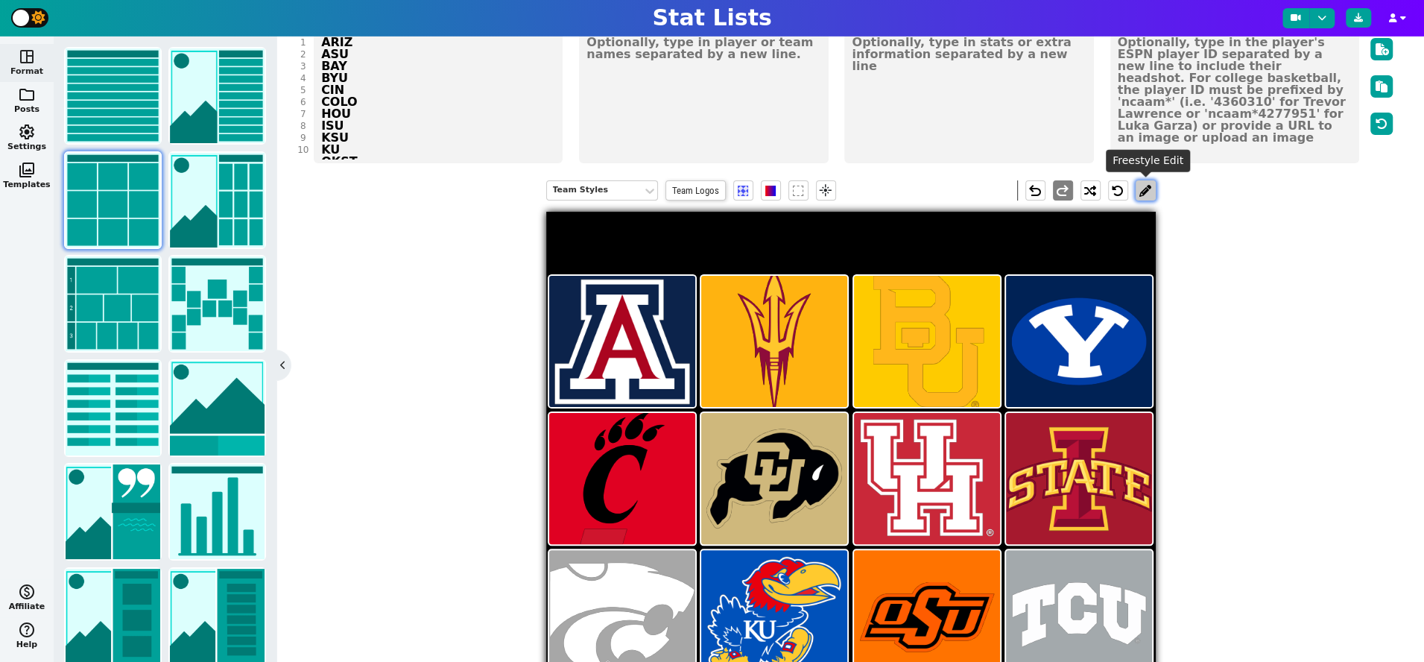
click at [1144, 189] on button at bounding box center [1145, 190] width 20 height 20
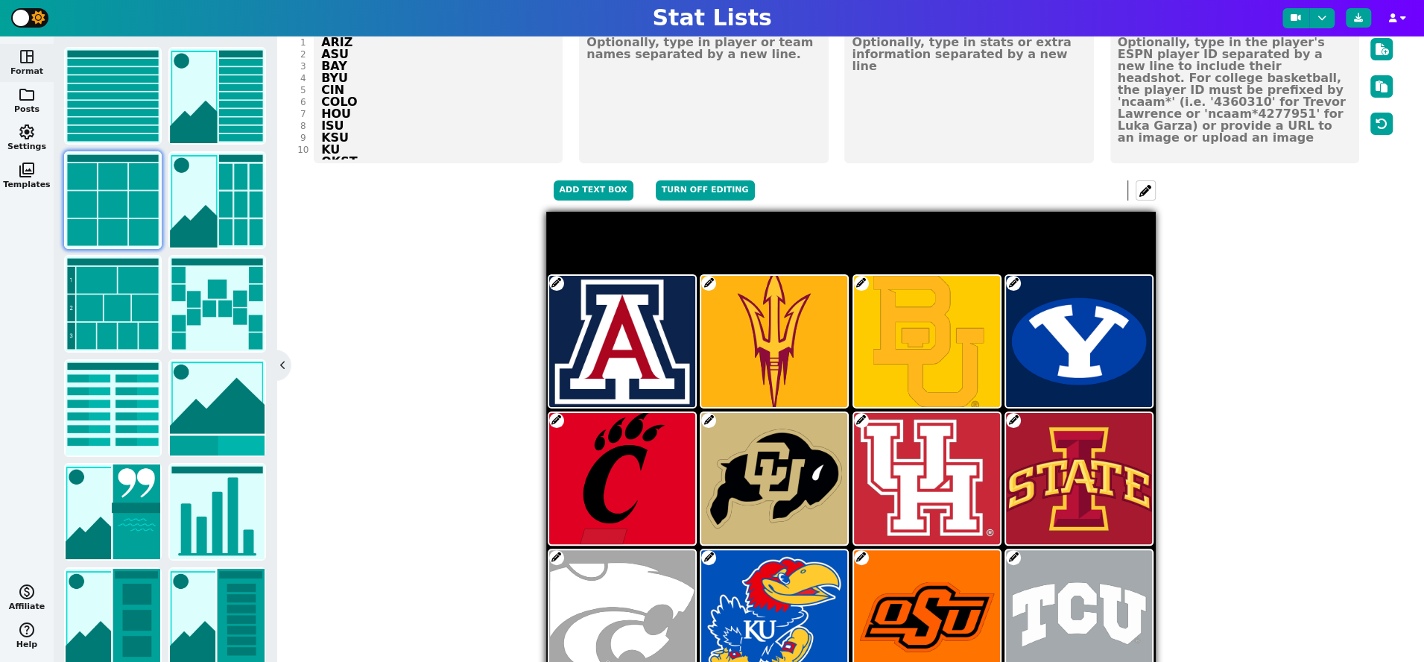
click at [857, 282] on span at bounding box center [861, 283] width 15 height 15
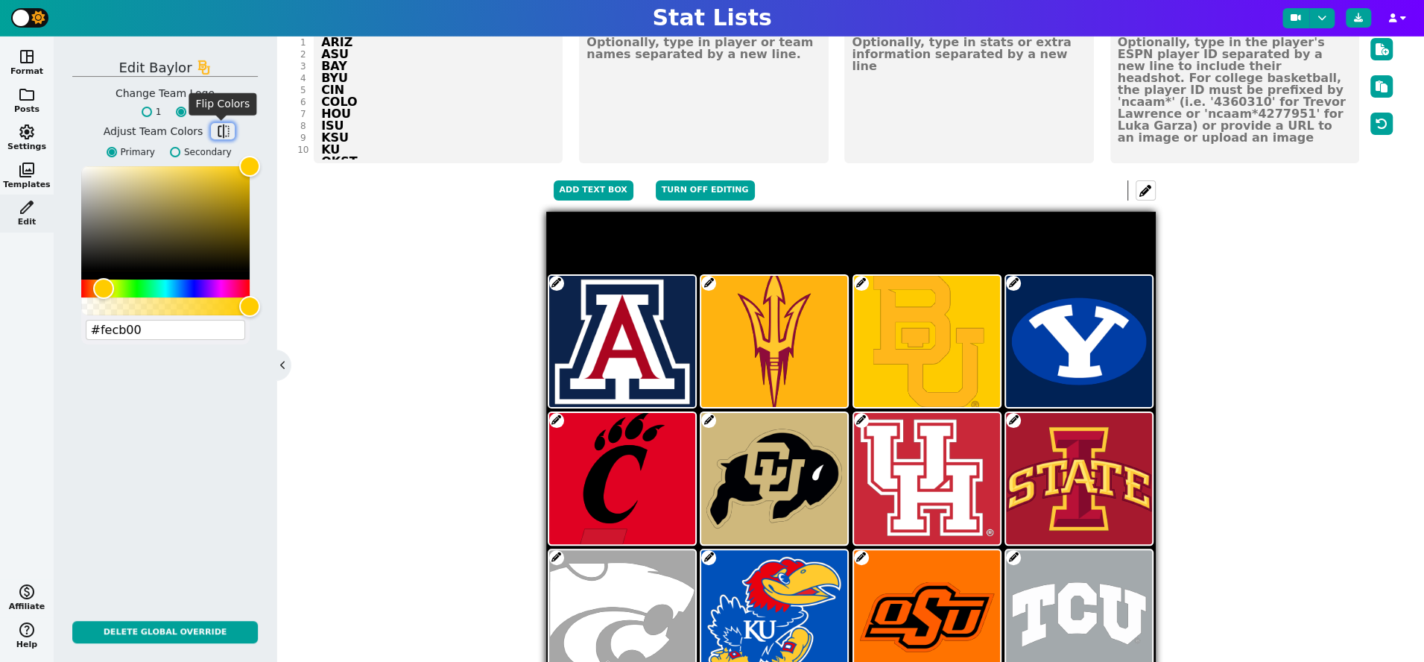
click at [217, 130] on span "flip" at bounding box center [222, 131] width 15 height 15
type input "#003015"
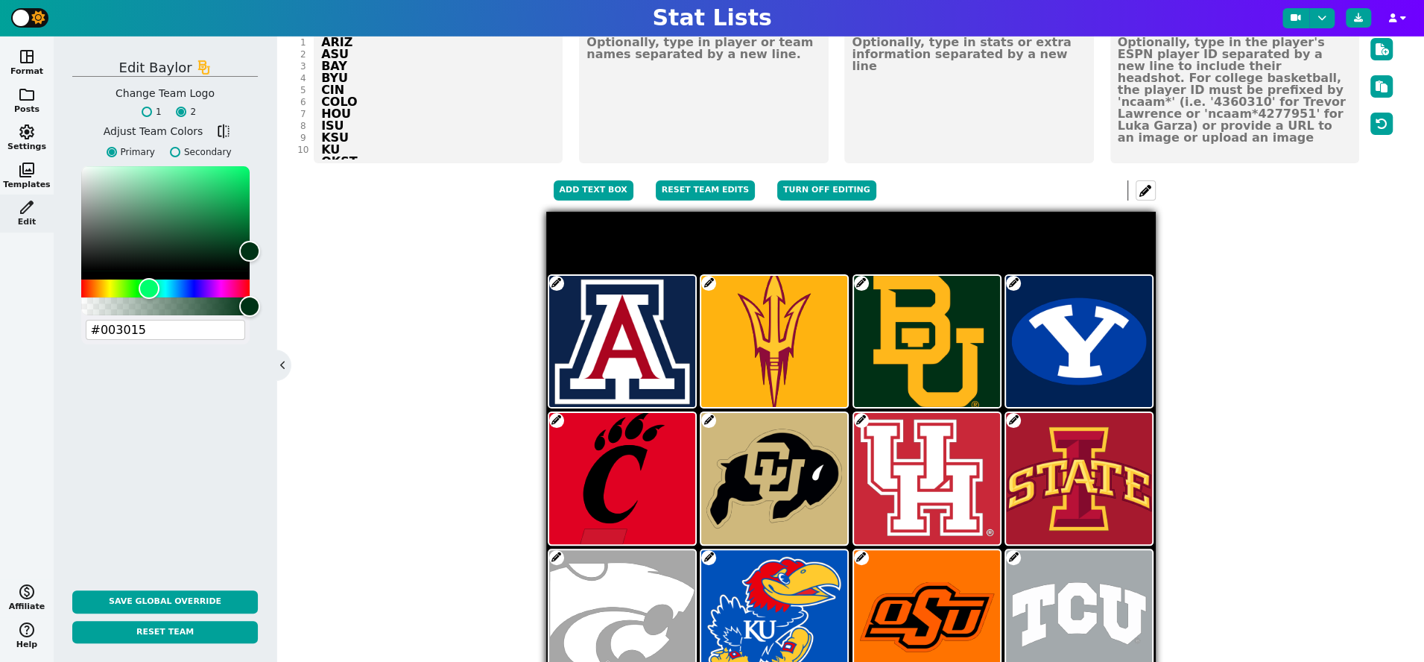
click at [1011, 277] on span at bounding box center [1013, 283] width 15 height 15
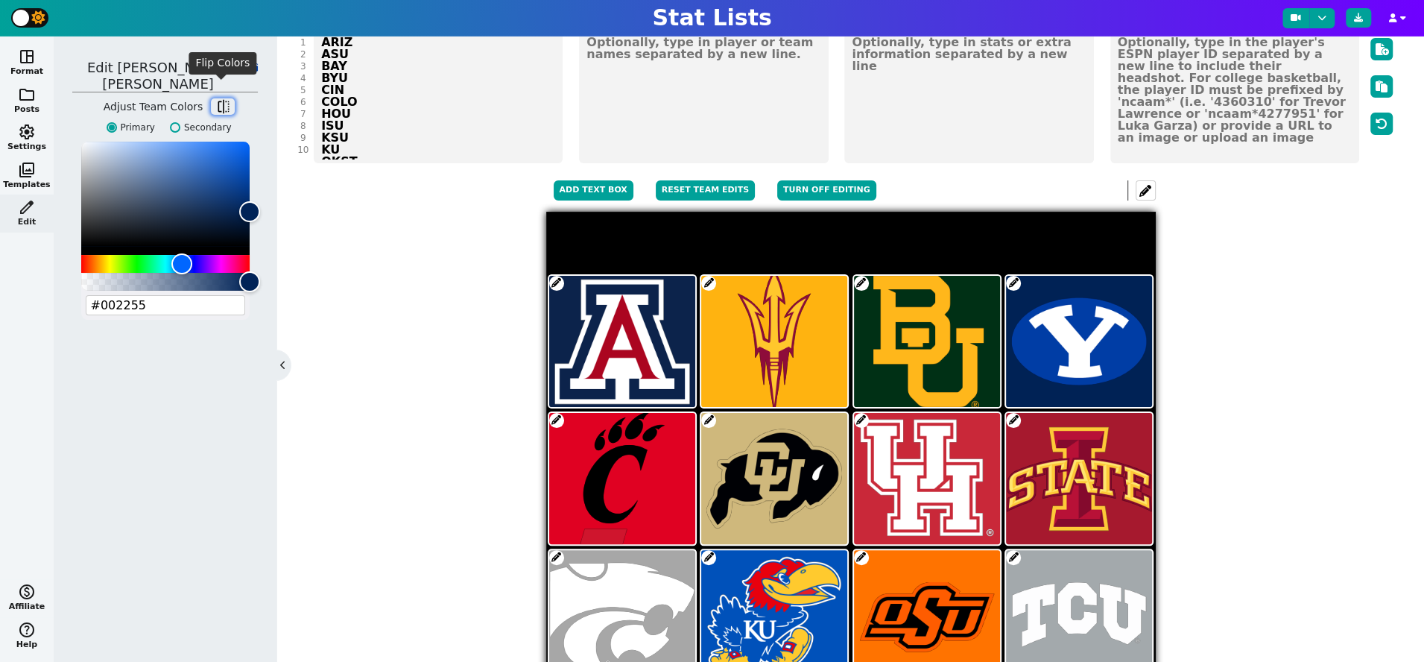
click at [225, 99] on span "flip" at bounding box center [222, 106] width 15 height 15
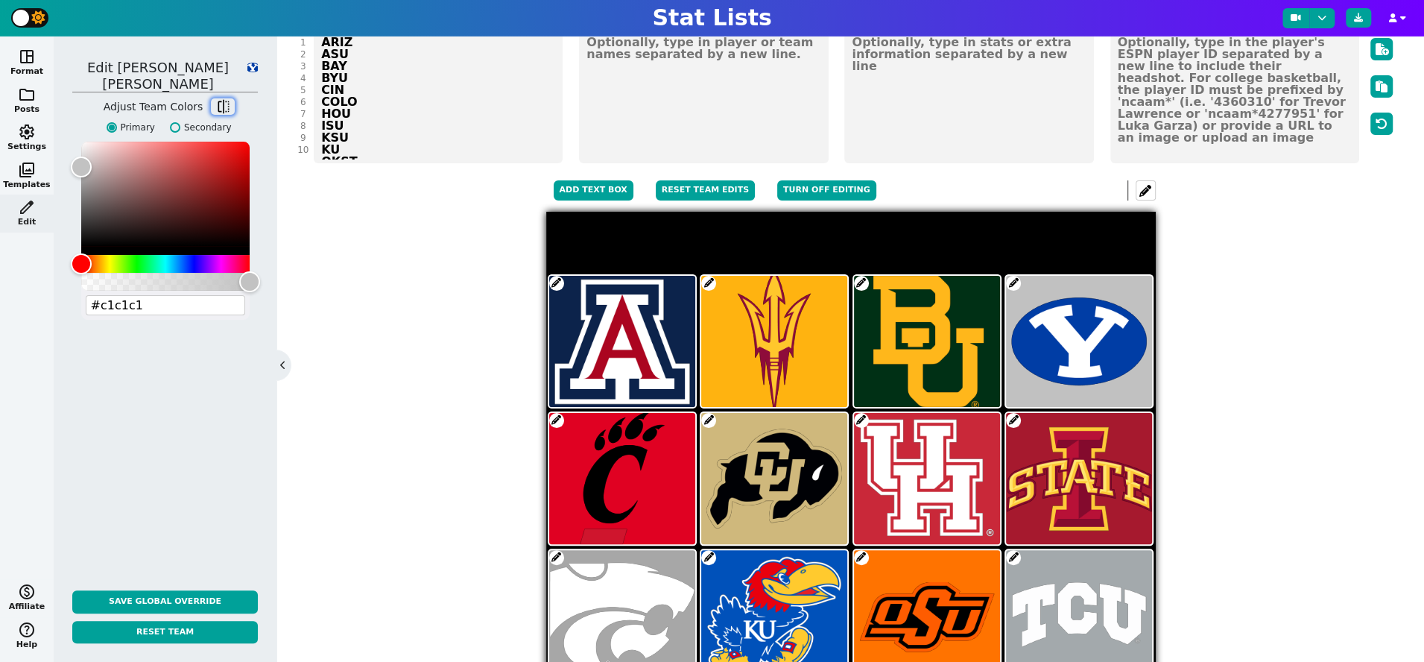
click at [225, 99] on span "flip" at bounding box center [222, 106] width 15 height 15
type input "#002255"
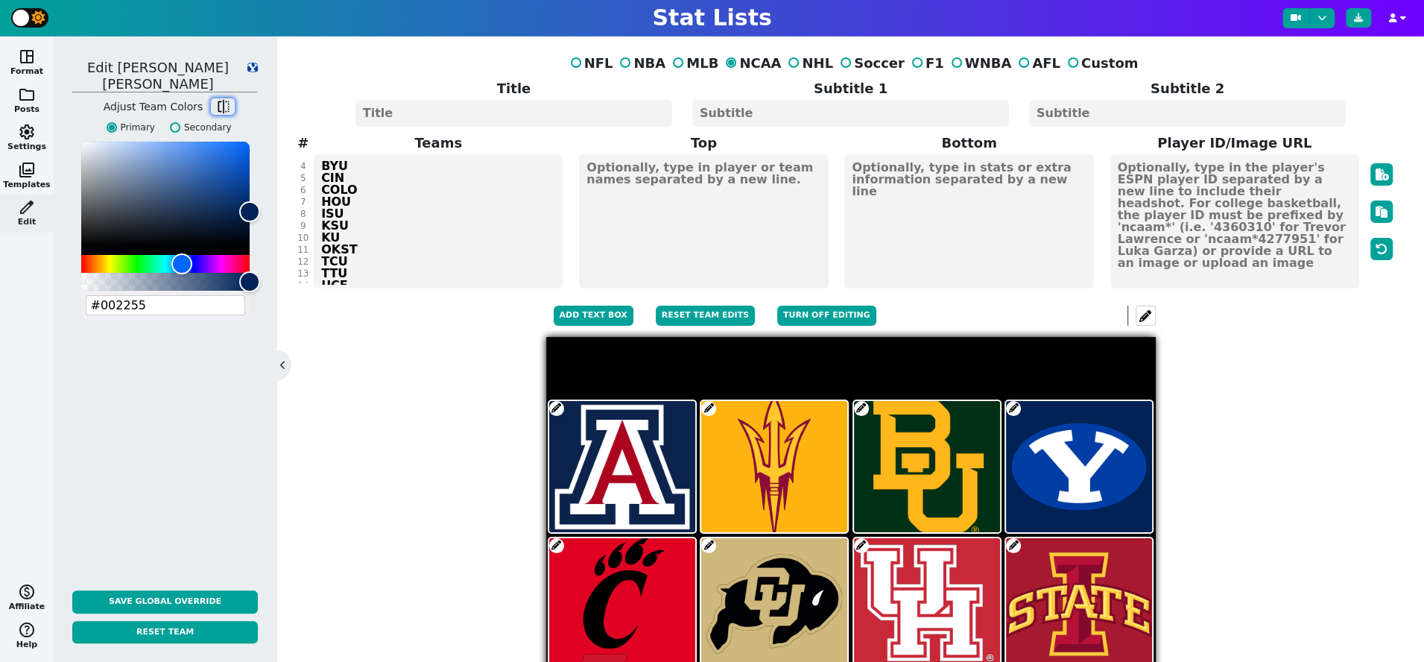
scroll to position [39, 0]
click at [1141, 314] on button at bounding box center [1145, 315] width 20 height 20
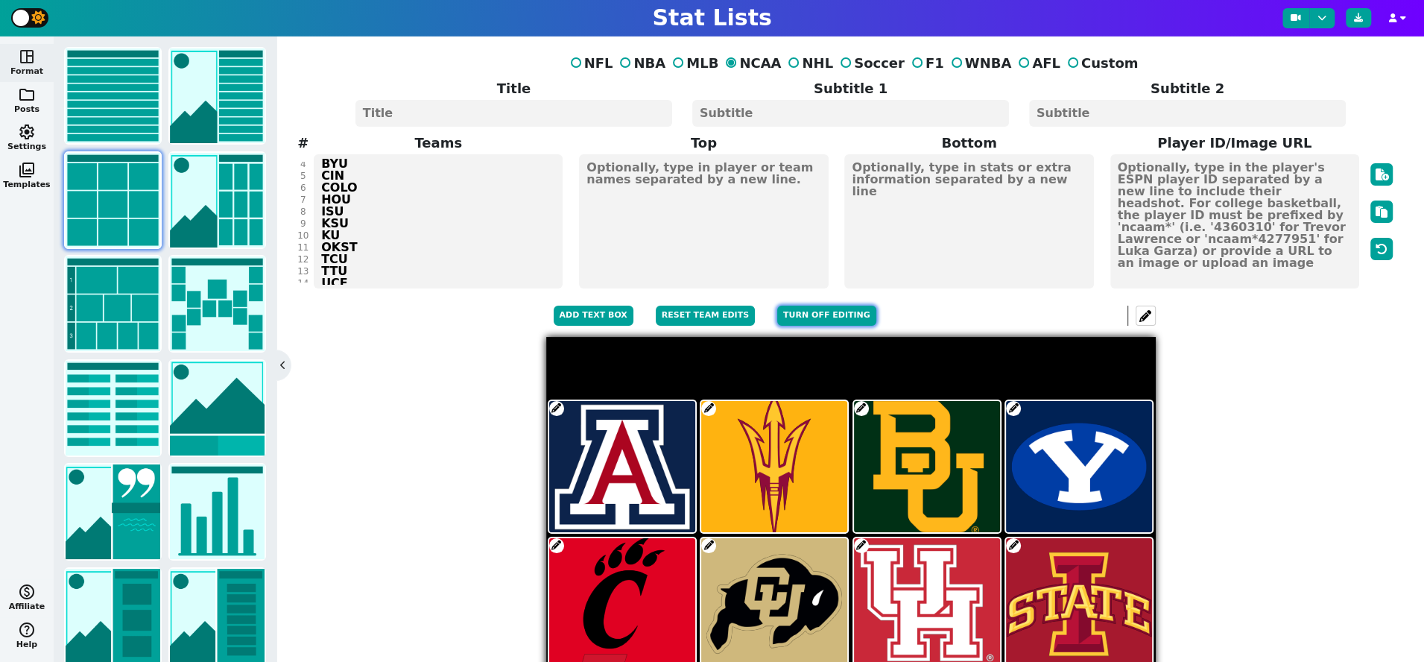
click at [828, 313] on button "Turn off editing" at bounding box center [826, 315] width 99 height 20
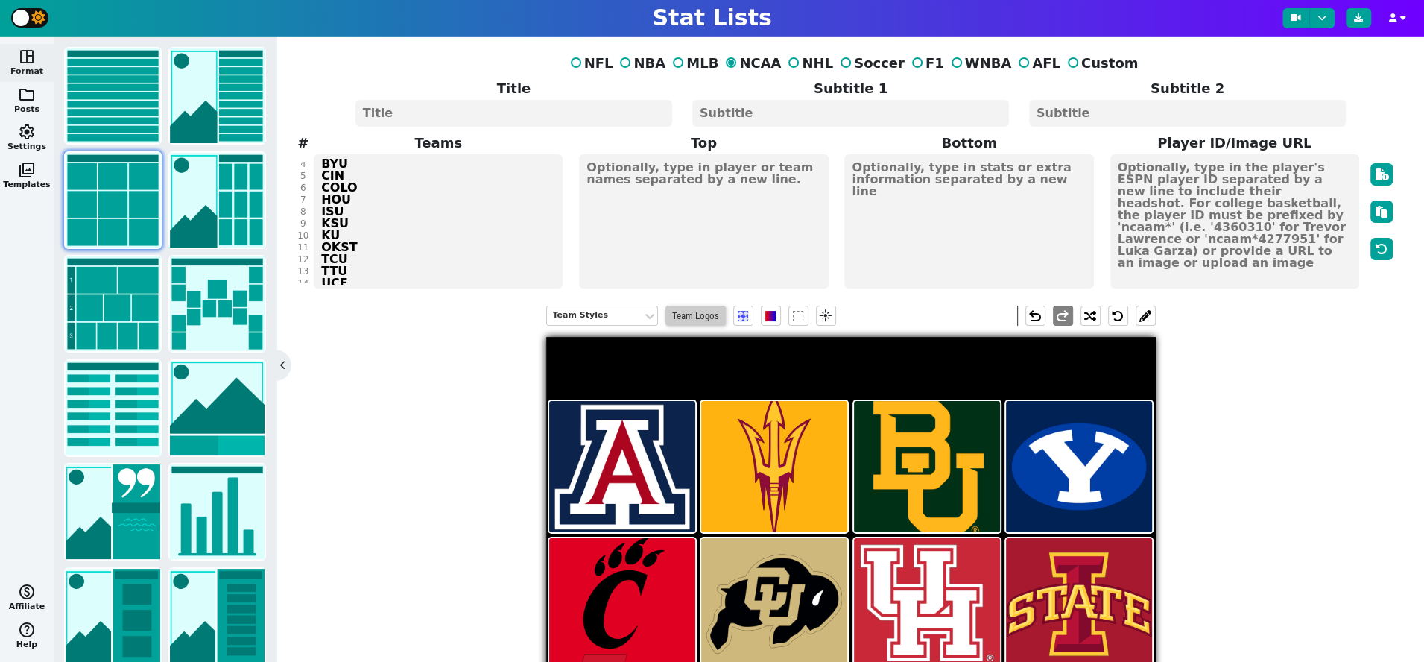
click at [689, 311] on span "Team Logos" at bounding box center [695, 315] width 60 height 20
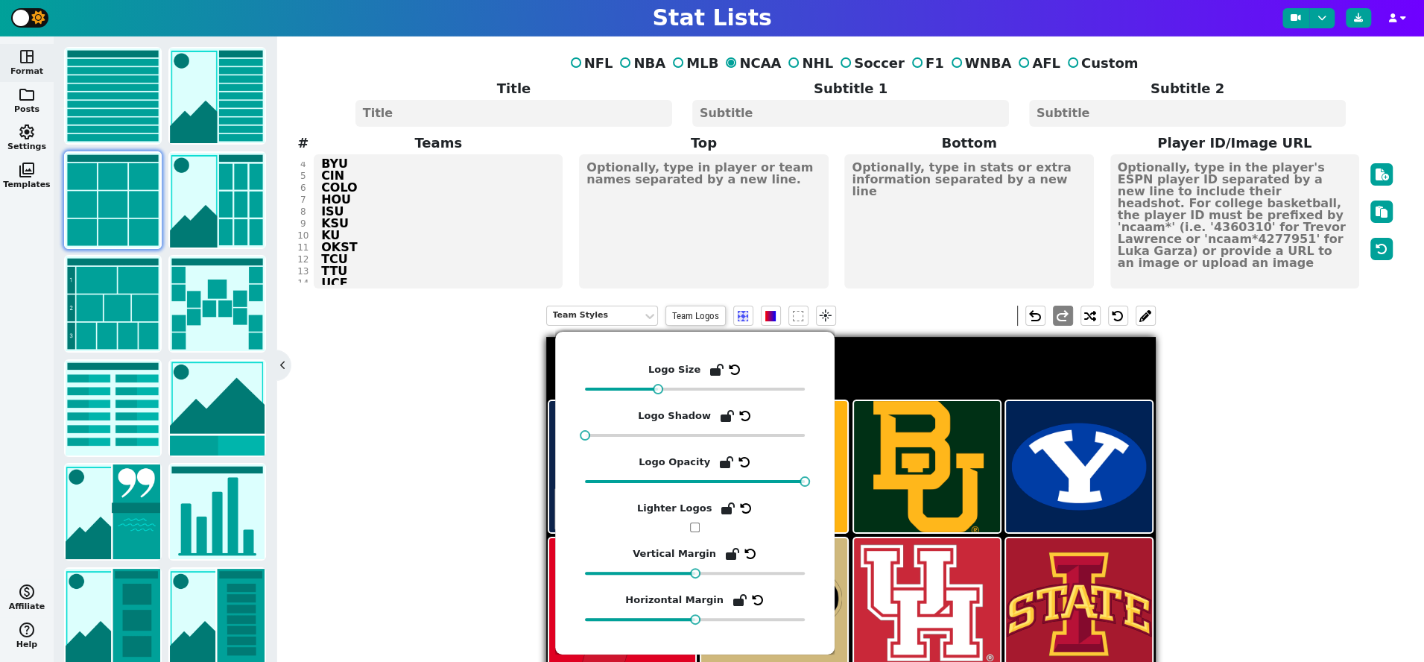
click at [691, 527] on input "checkbox" at bounding box center [695, 527] width 10 height 10
checkbox input "true"
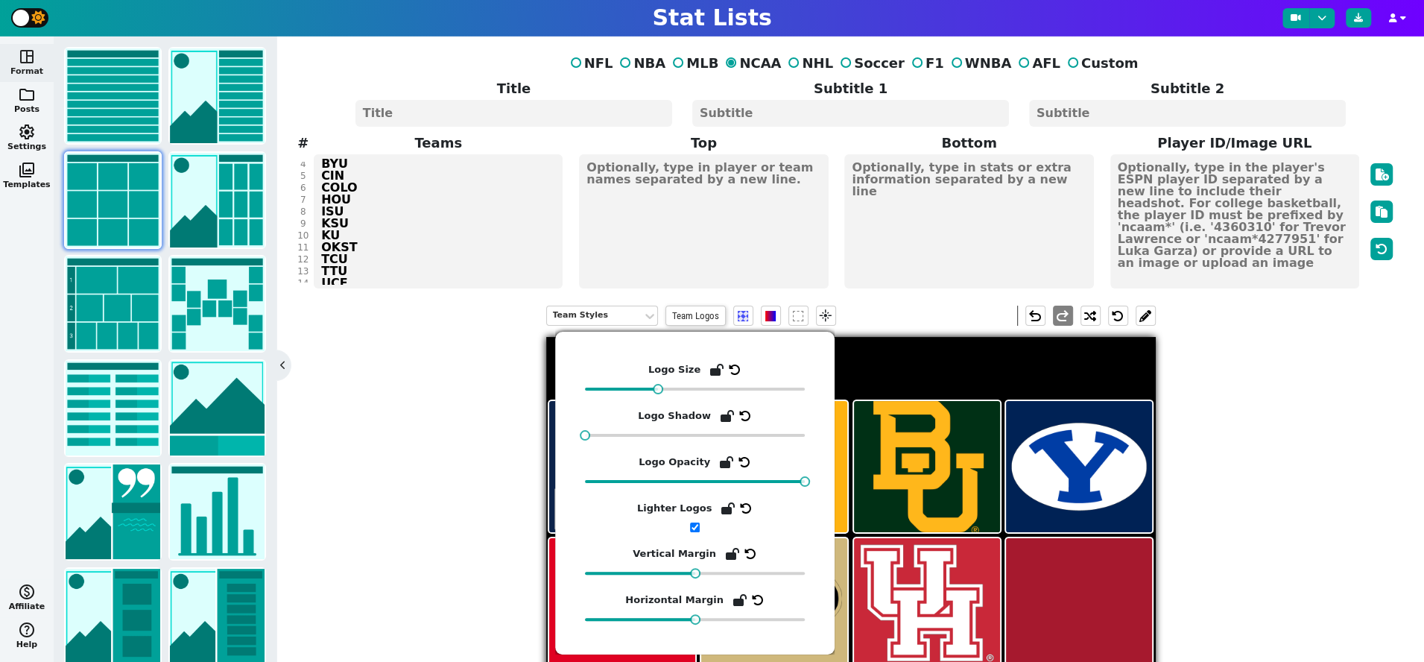
click at [448, 515] on div "Team Styles Team Logos flare undo redo" at bounding box center [850, 629] width 1090 height 670
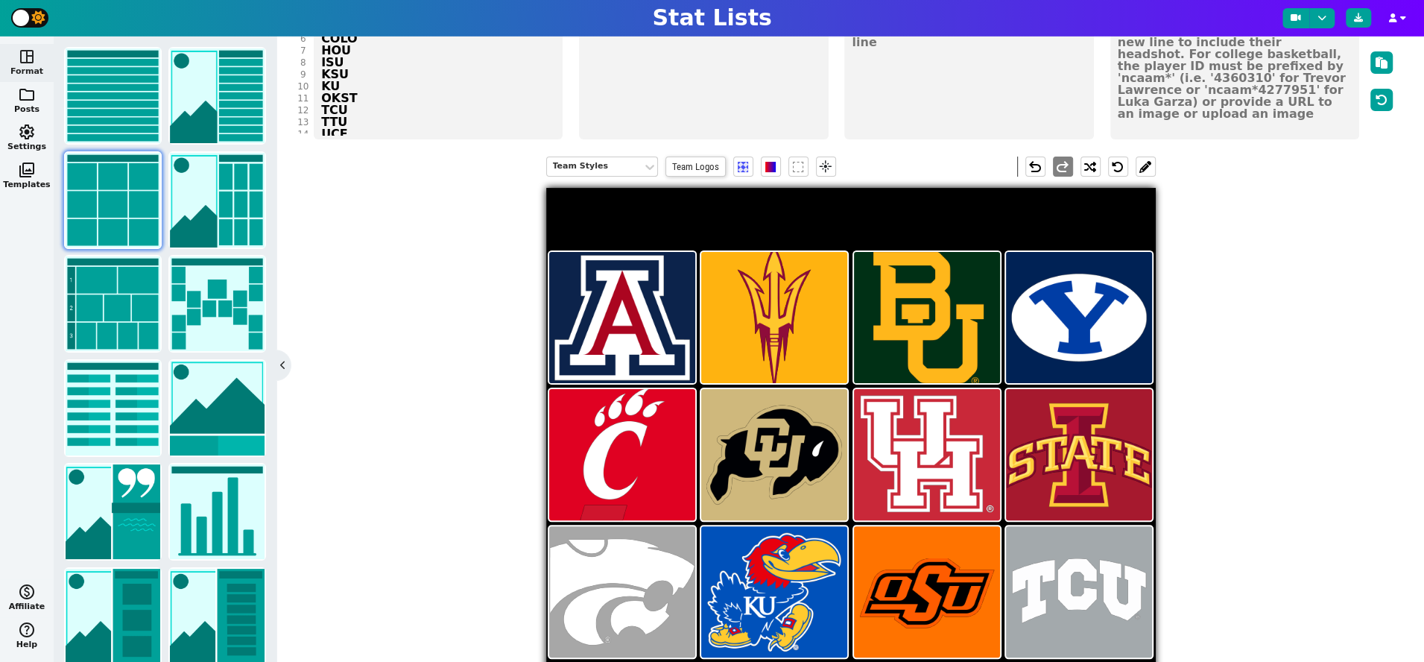
scroll to position [148, 0]
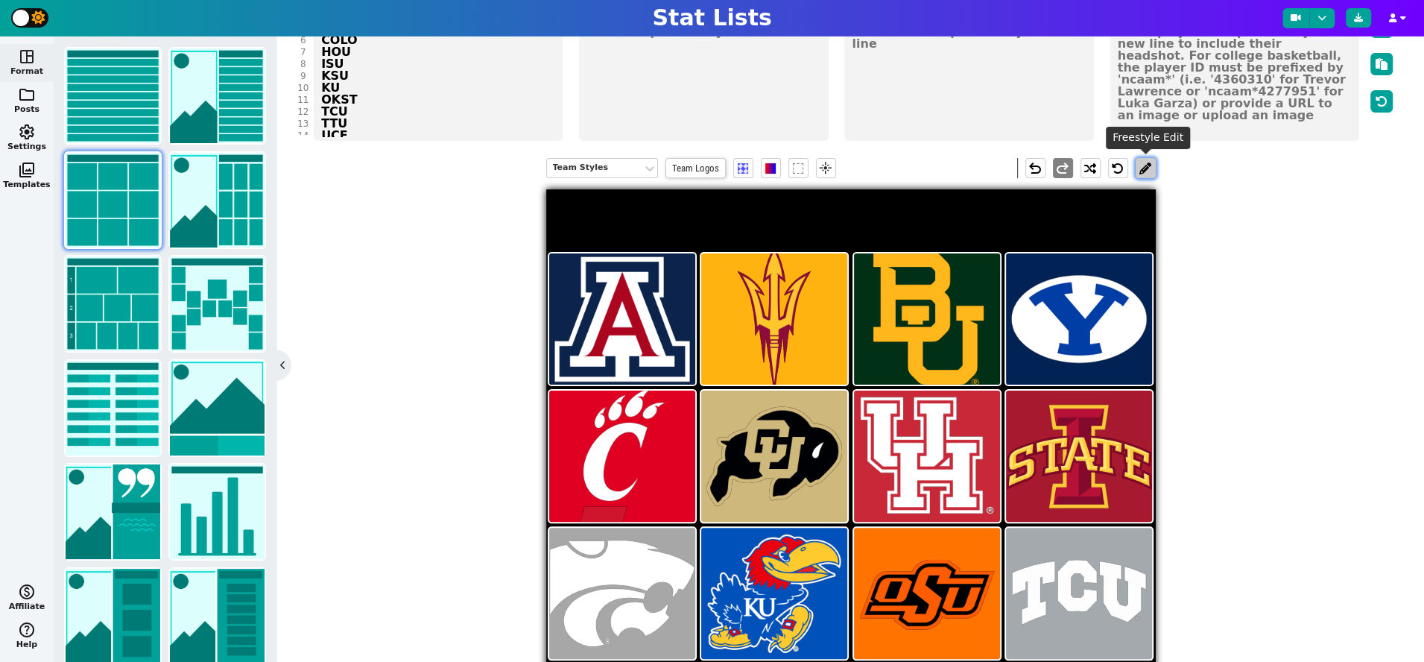
click at [1145, 174] on button at bounding box center [1145, 168] width 20 height 20
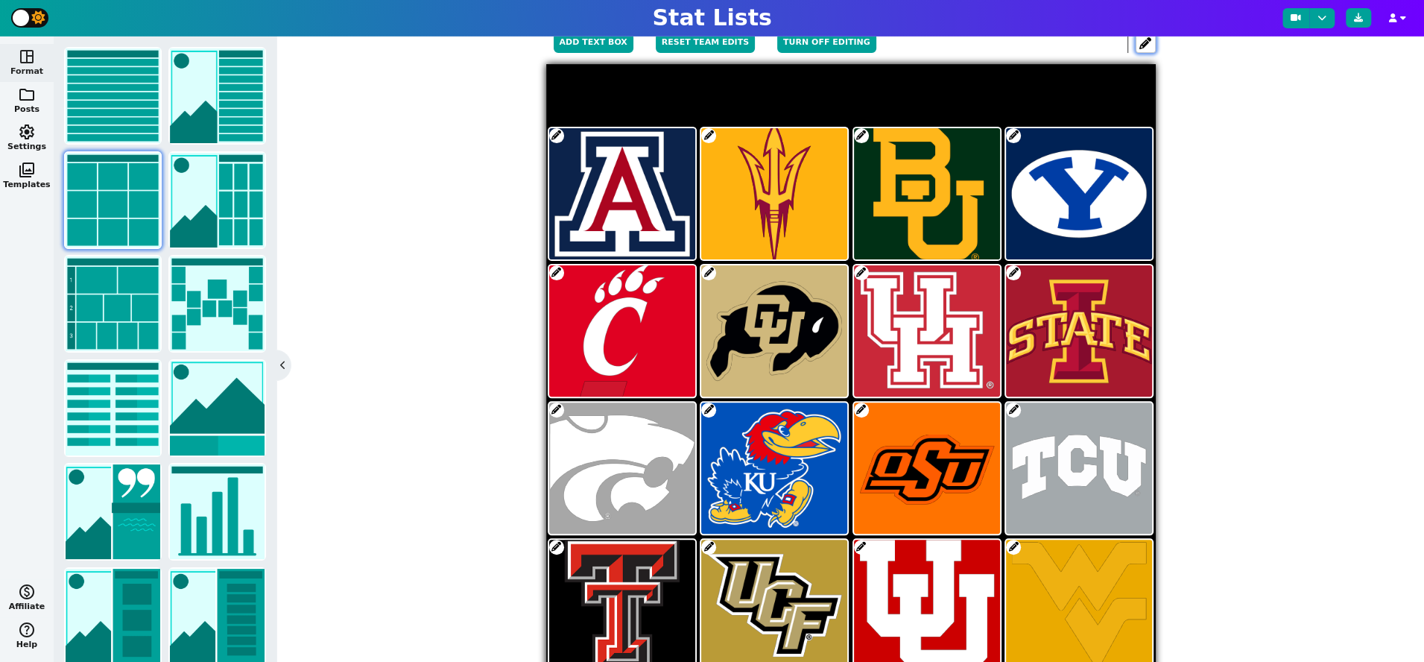
scroll to position [285, 0]
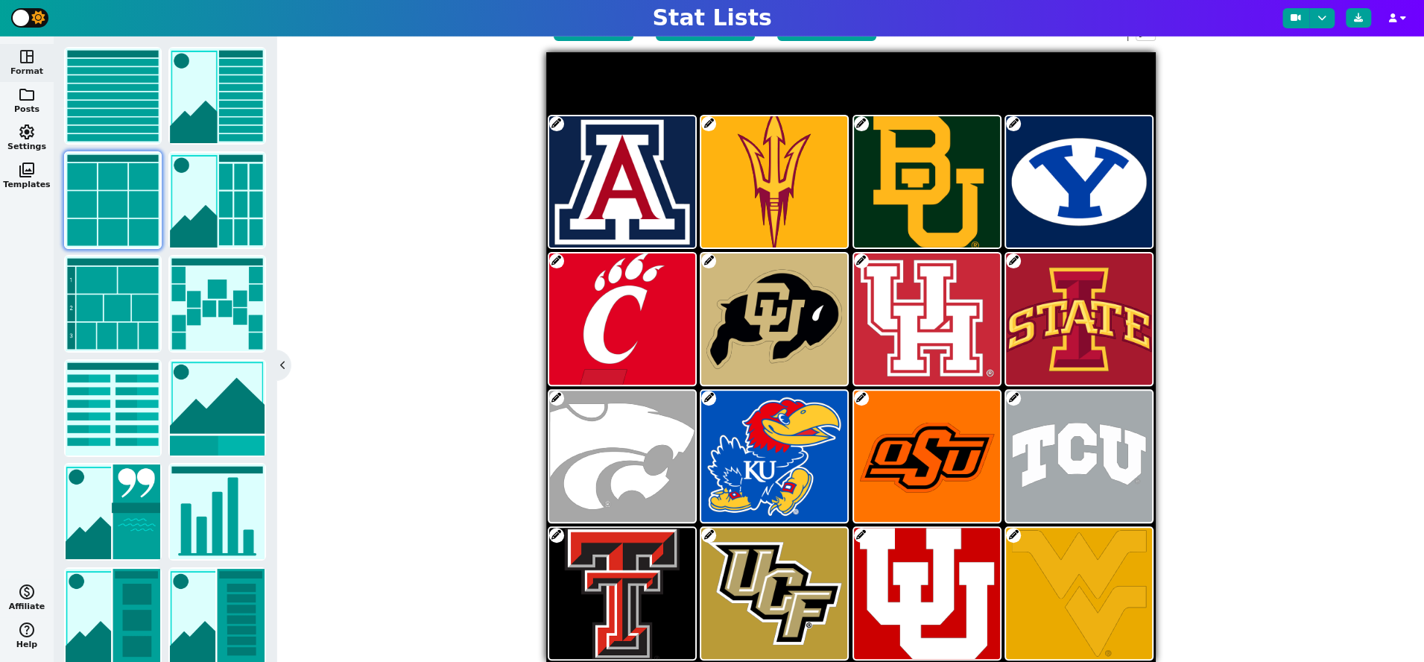
click at [556, 261] on span at bounding box center [556, 260] width 15 height 15
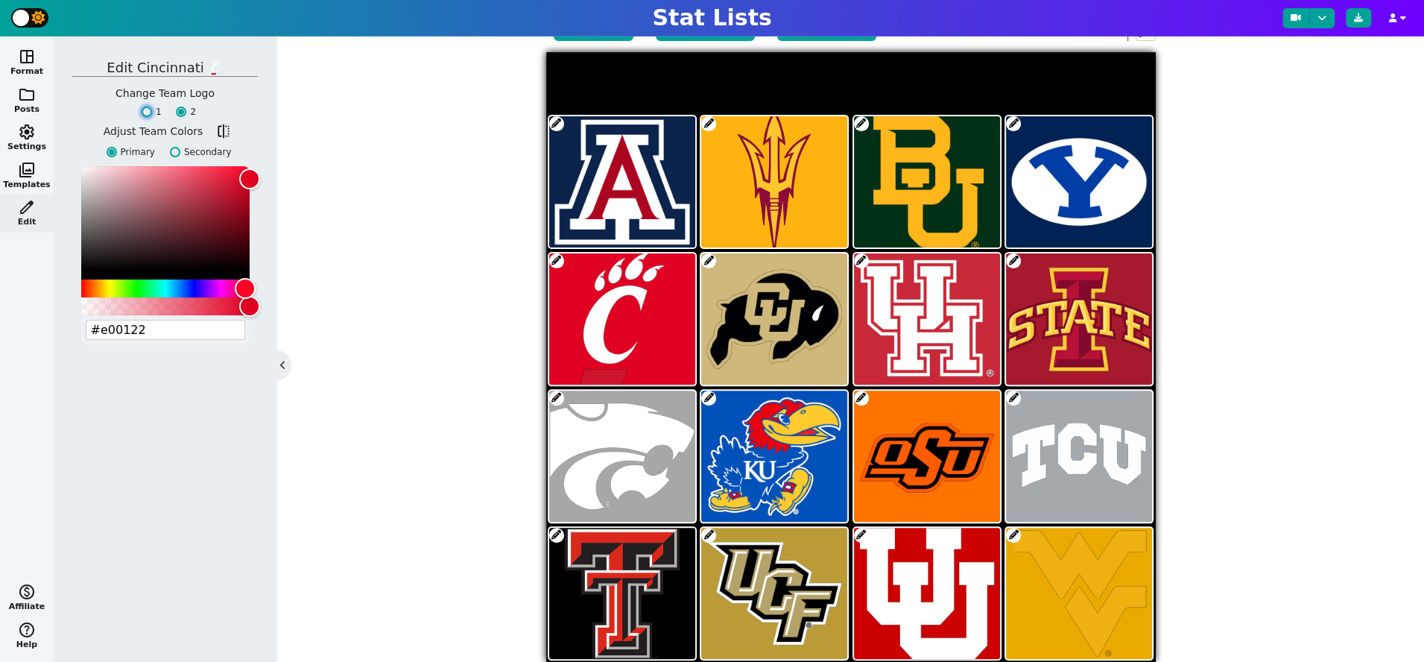
click at [152, 111] on input "1" at bounding box center [147, 112] width 10 height 10
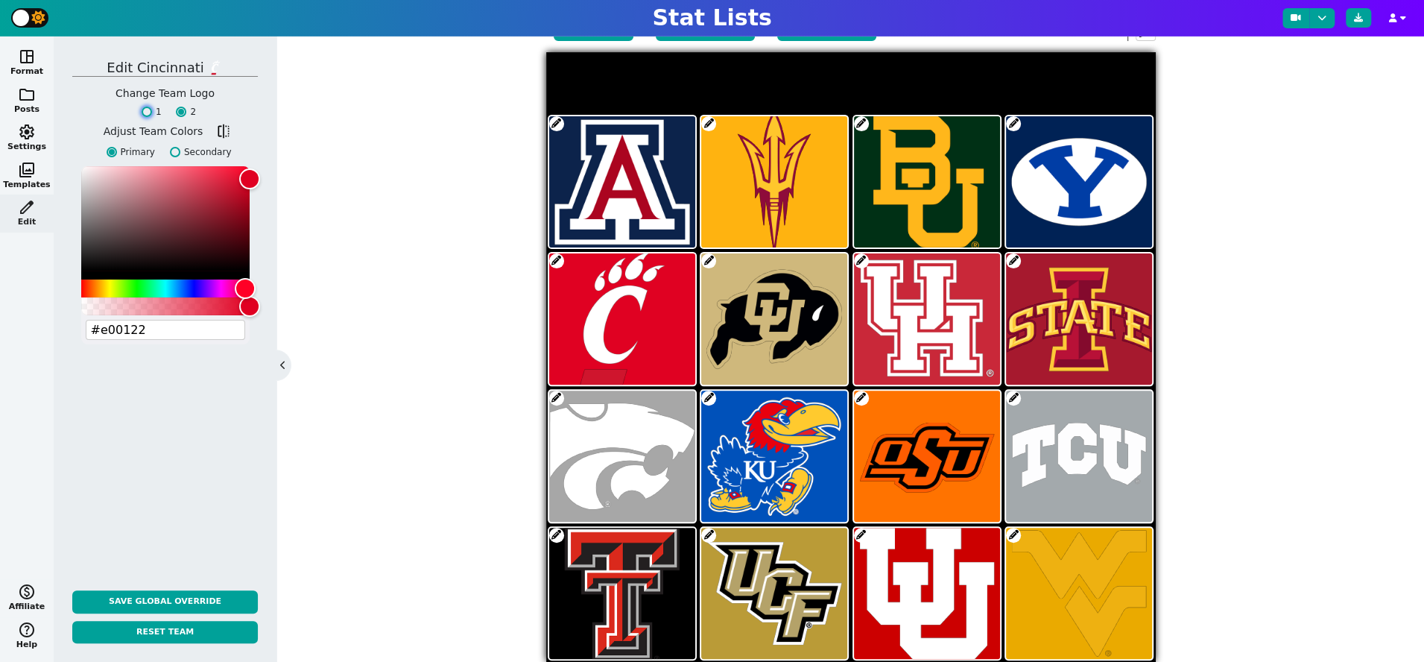
click at [148, 107] on input "1" at bounding box center [147, 112] width 10 height 10
click at [148, 113] on input "1" at bounding box center [147, 112] width 10 height 10
click at [182, 112] on input "2" at bounding box center [181, 112] width 10 height 10
click at [145, 112] on input "1" at bounding box center [147, 112] width 10 height 10
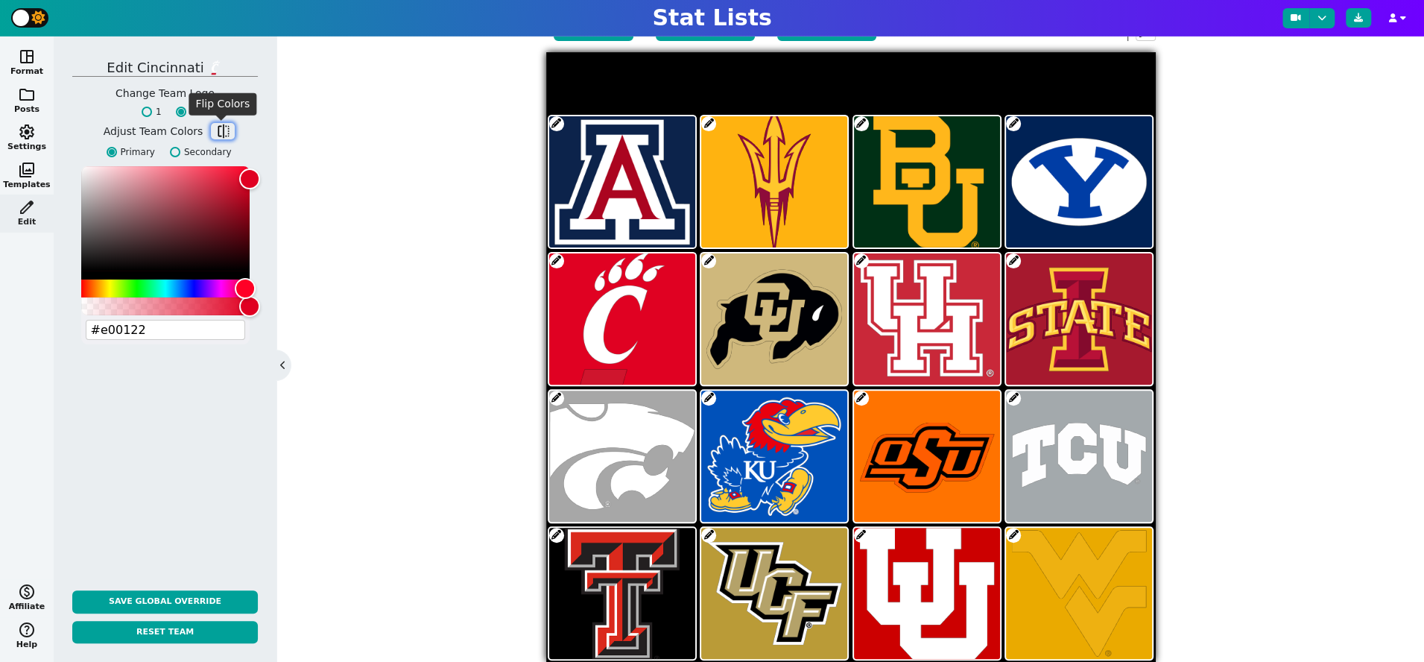
click at [224, 128] on span "flip" at bounding box center [222, 131] width 15 height 15
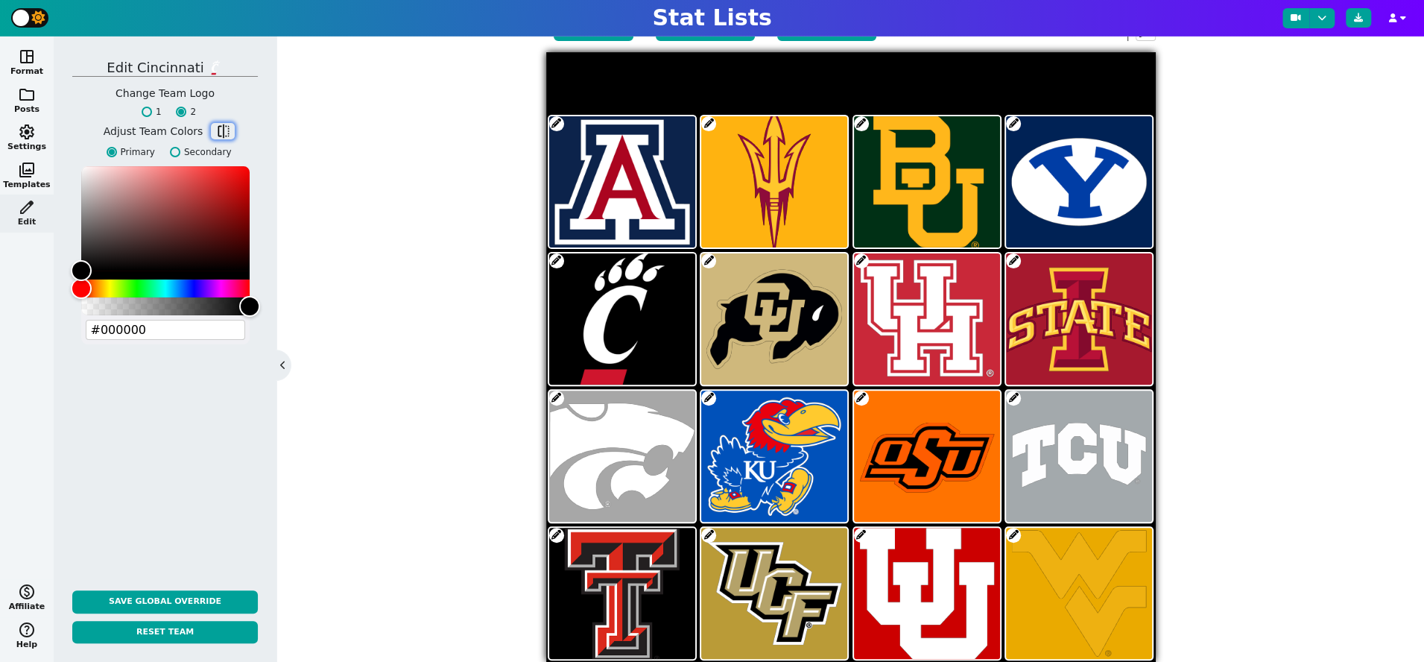
click at [224, 128] on span "flip" at bounding box center [222, 131] width 15 height 15
type input "#e00122"
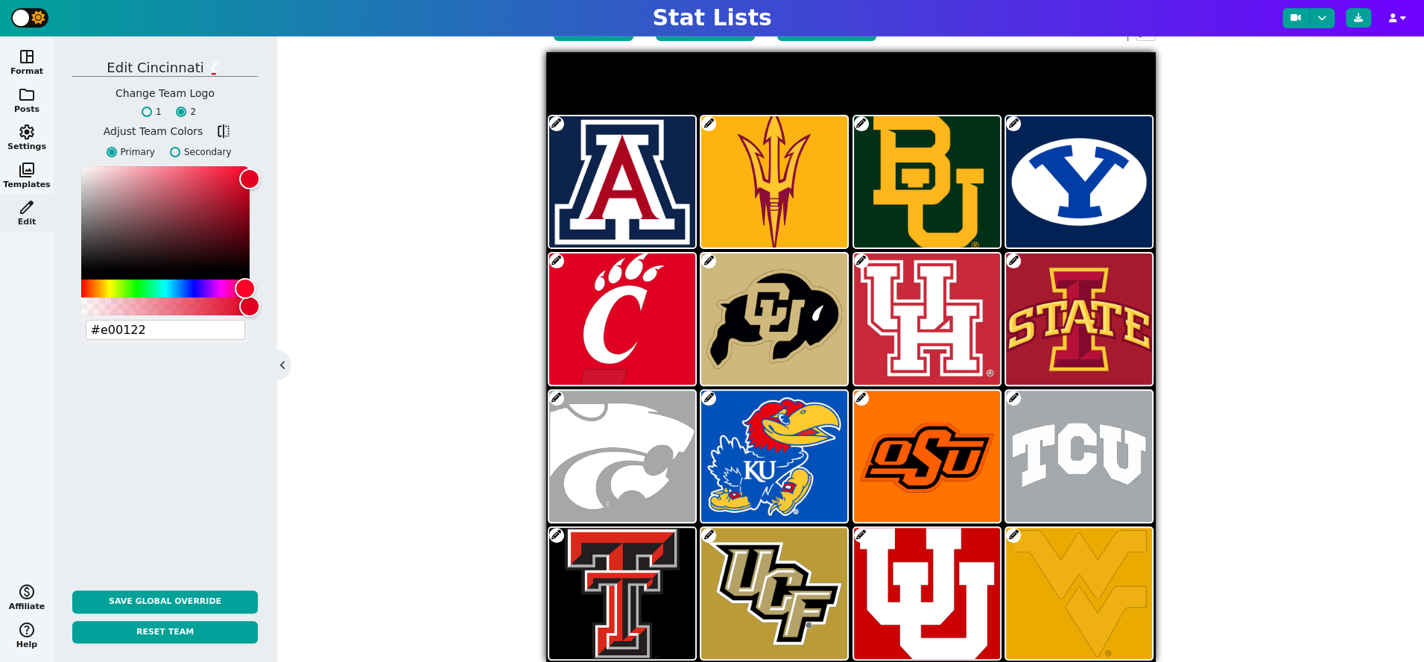
click at [552, 397] on span at bounding box center [556, 397] width 15 height 15
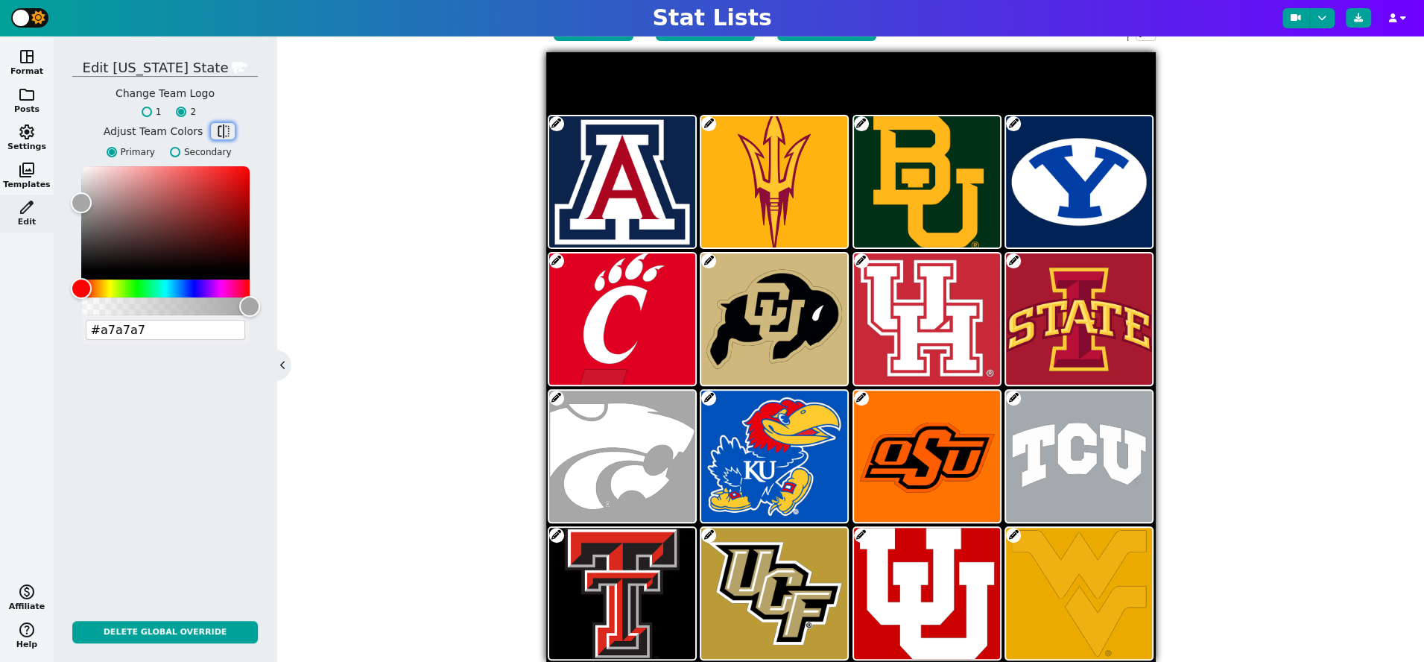
click at [218, 130] on span "flip" at bounding box center [222, 131] width 15 height 15
type input "#512888"
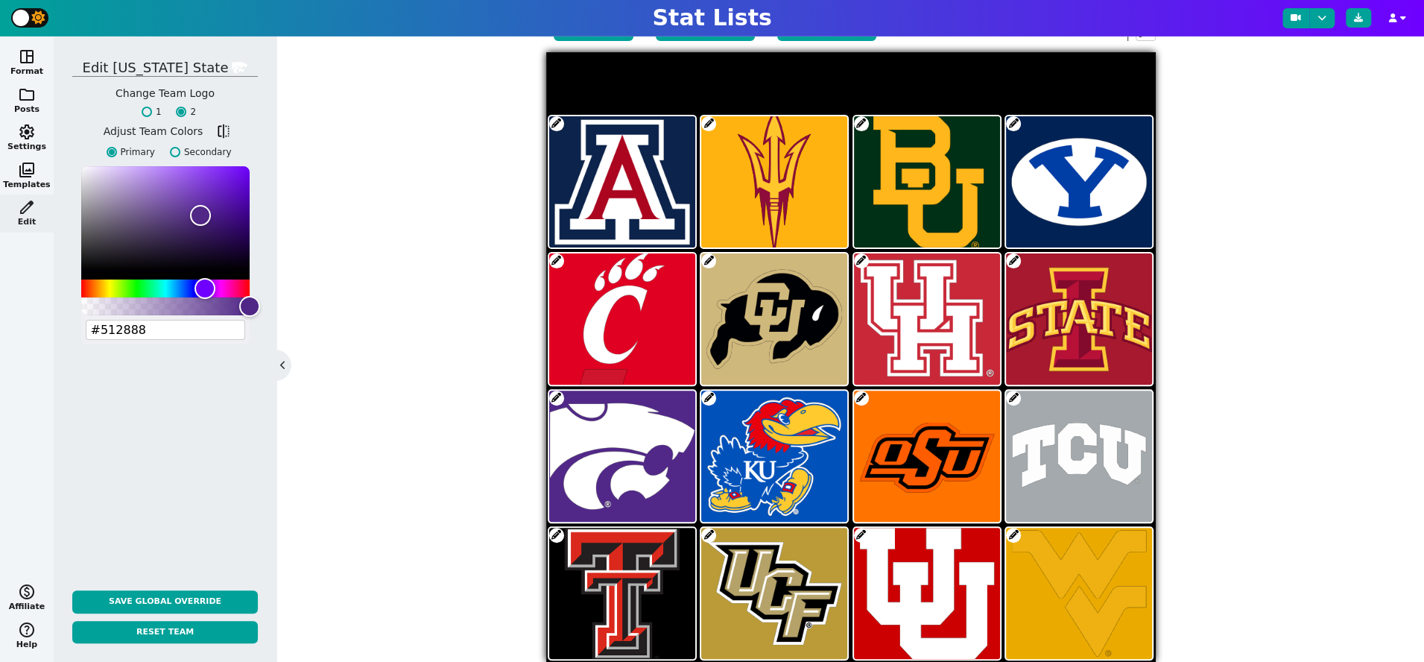
click at [1012, 395] on span at bounding box center [1013, 397] width 15 height 15
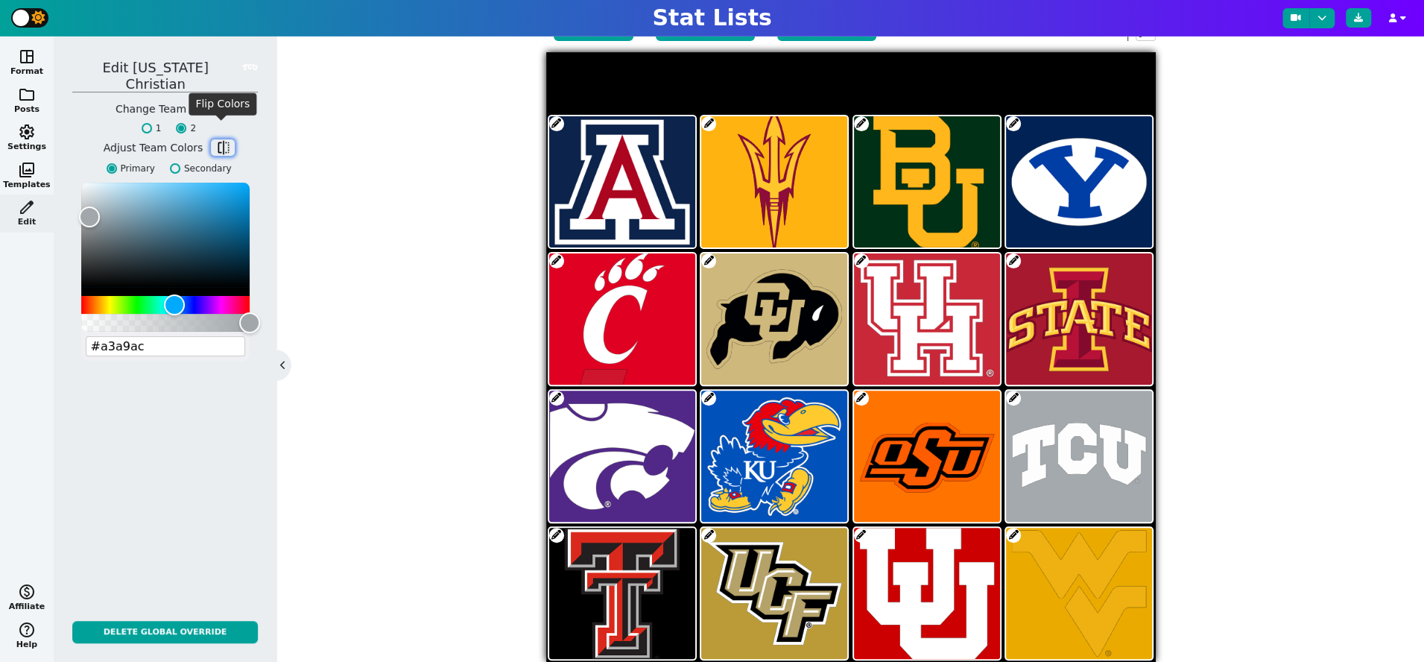
click at [220, 140] on span "flip" at bounding box center [222, 147] width 15 height 15
type input "#4d1979"
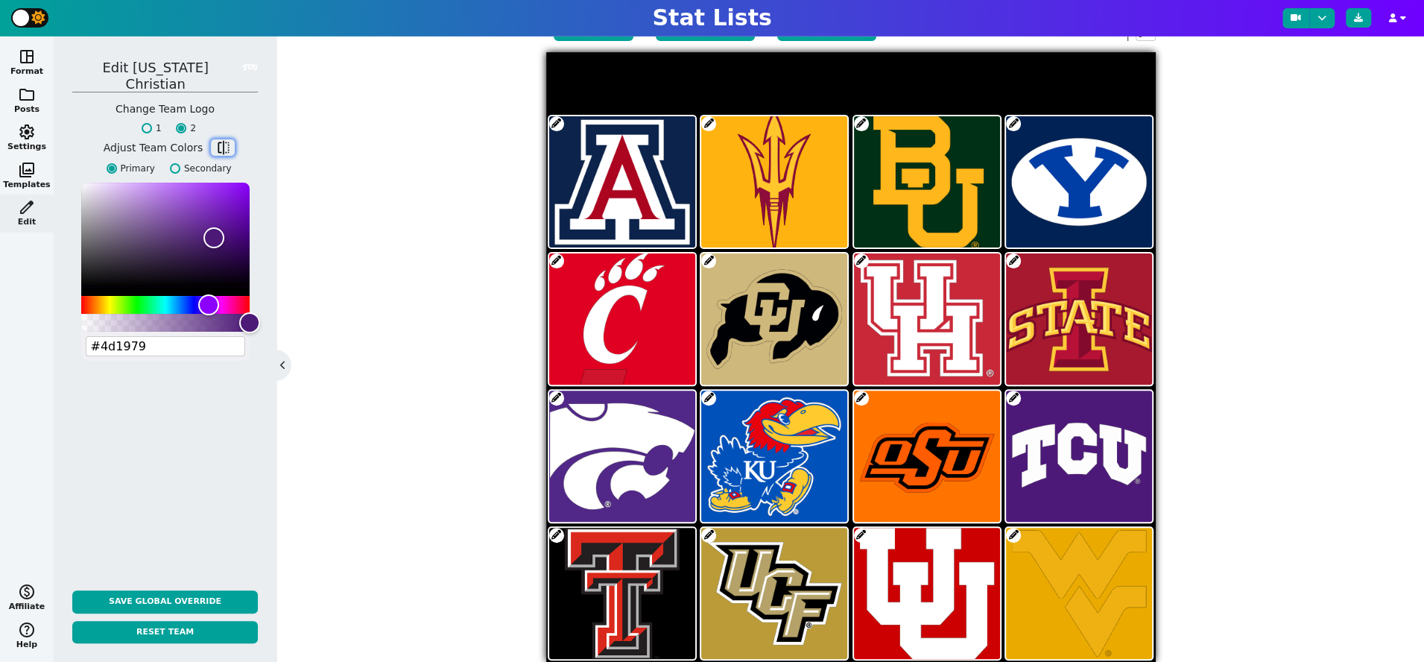
scroll to position [309, 0]
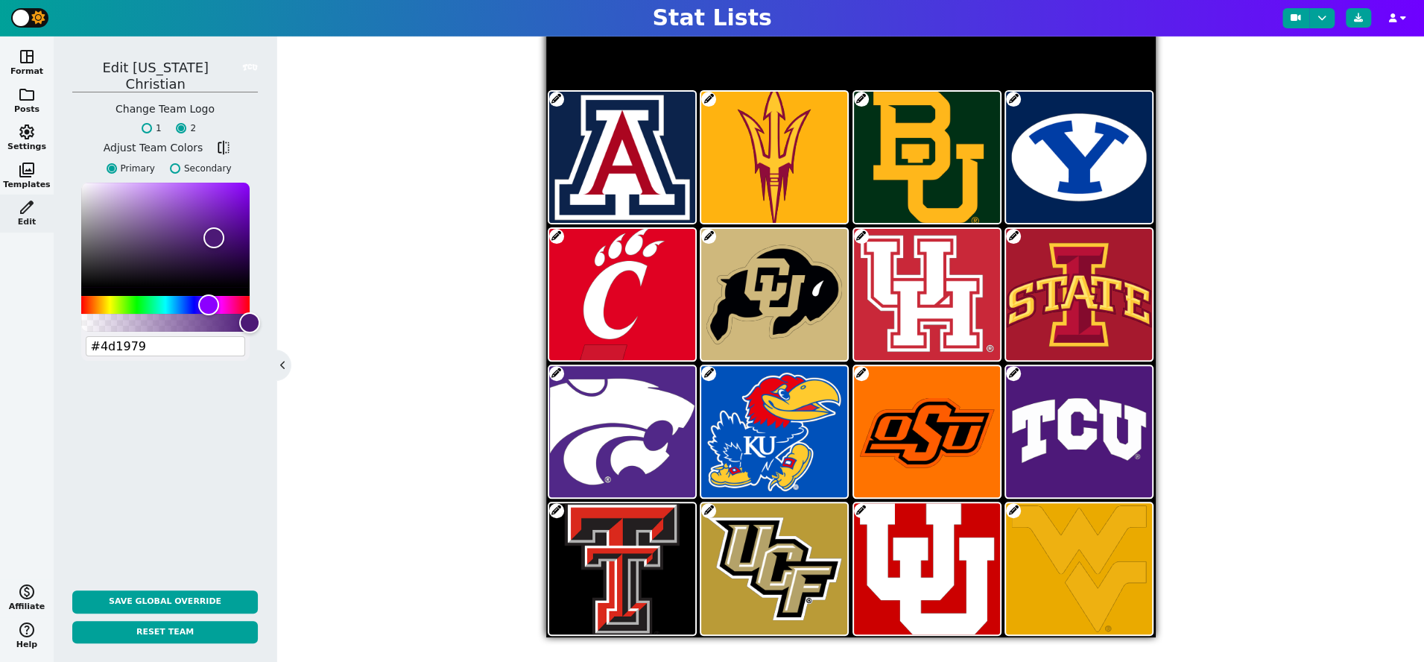
click at [1013, 510] on span at bounding box center [1013, 510] width 15 height 15
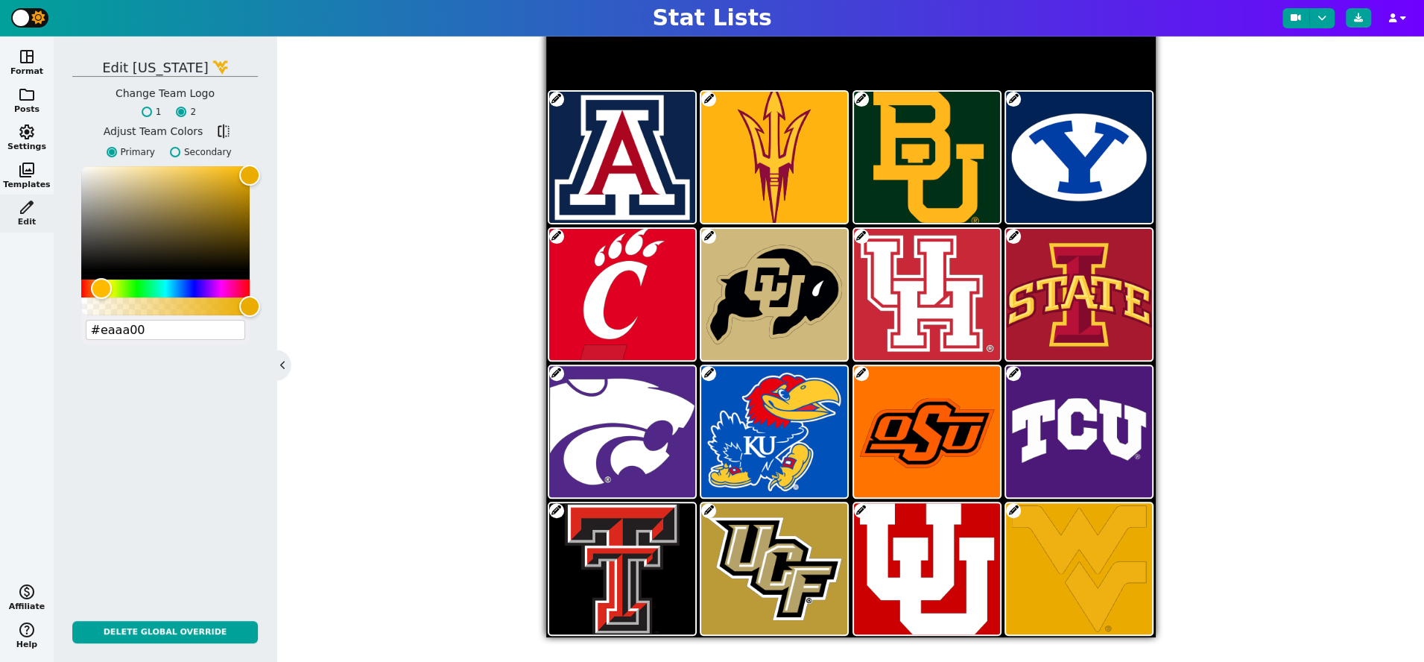
click at [153, 113] on label "1" at bounding box center [148, 111] width 28 height 13
click at [152, 113] on input "1" at bounding box center [147, 112] width 10 height 10
click at [221, 133] on span "flip" at bounding box center [222, 131] width 15 height 15
type input "#002855"
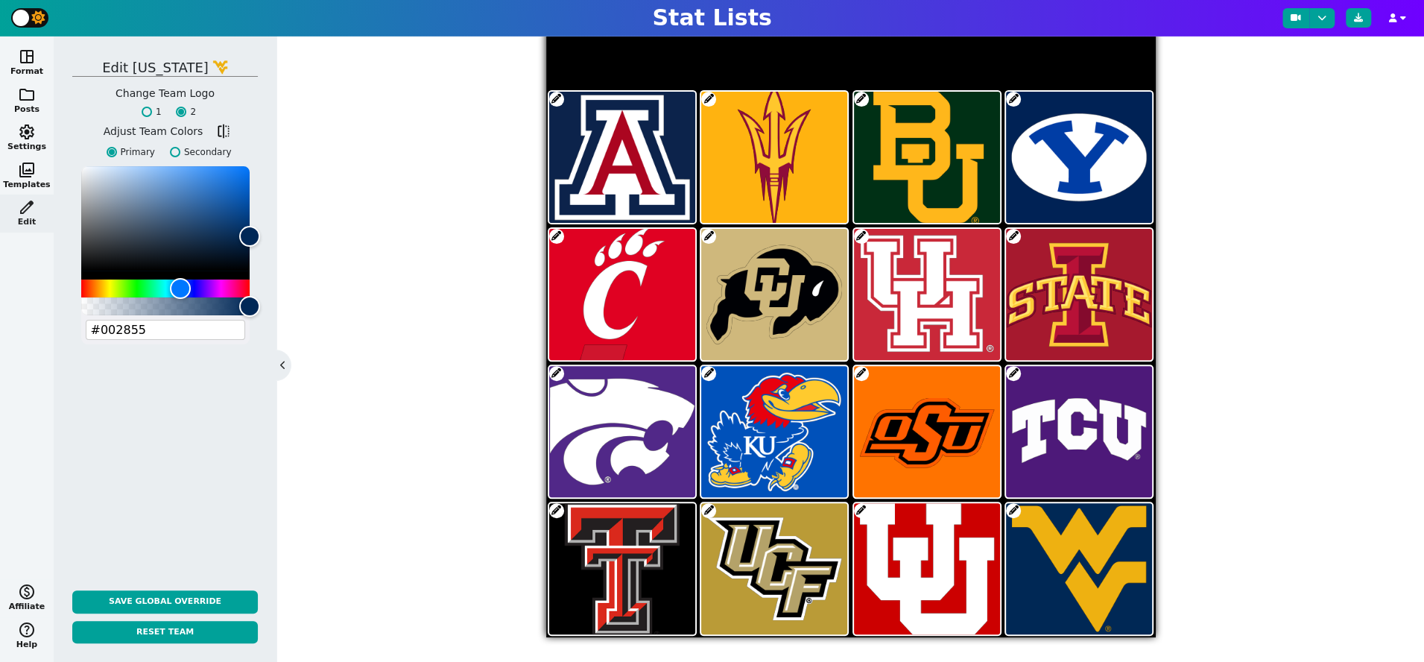
click at [559, 507] on span at bounding box center [556, 510] width 15 height 15
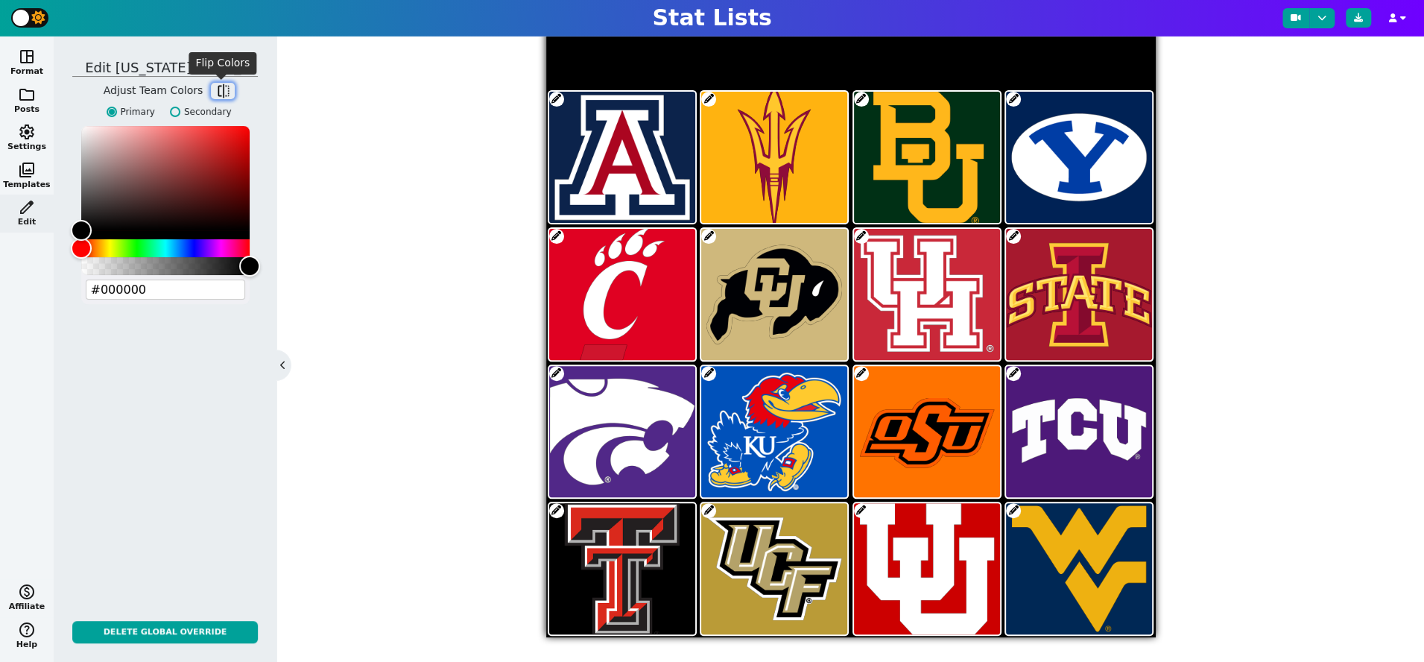
click at [223, 87] on span "flip" at bounding box center [222, 90] width 15 height 15
type input "#cc0000"
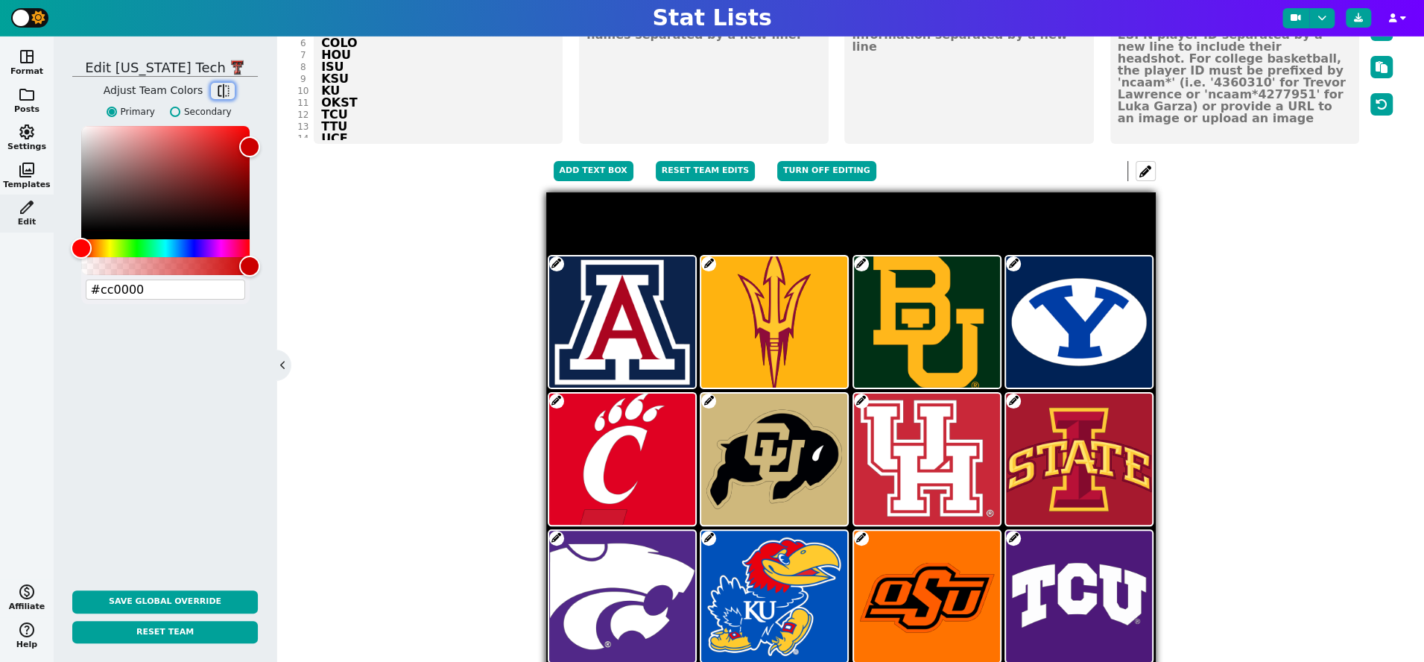
scroll to position [142, 0]
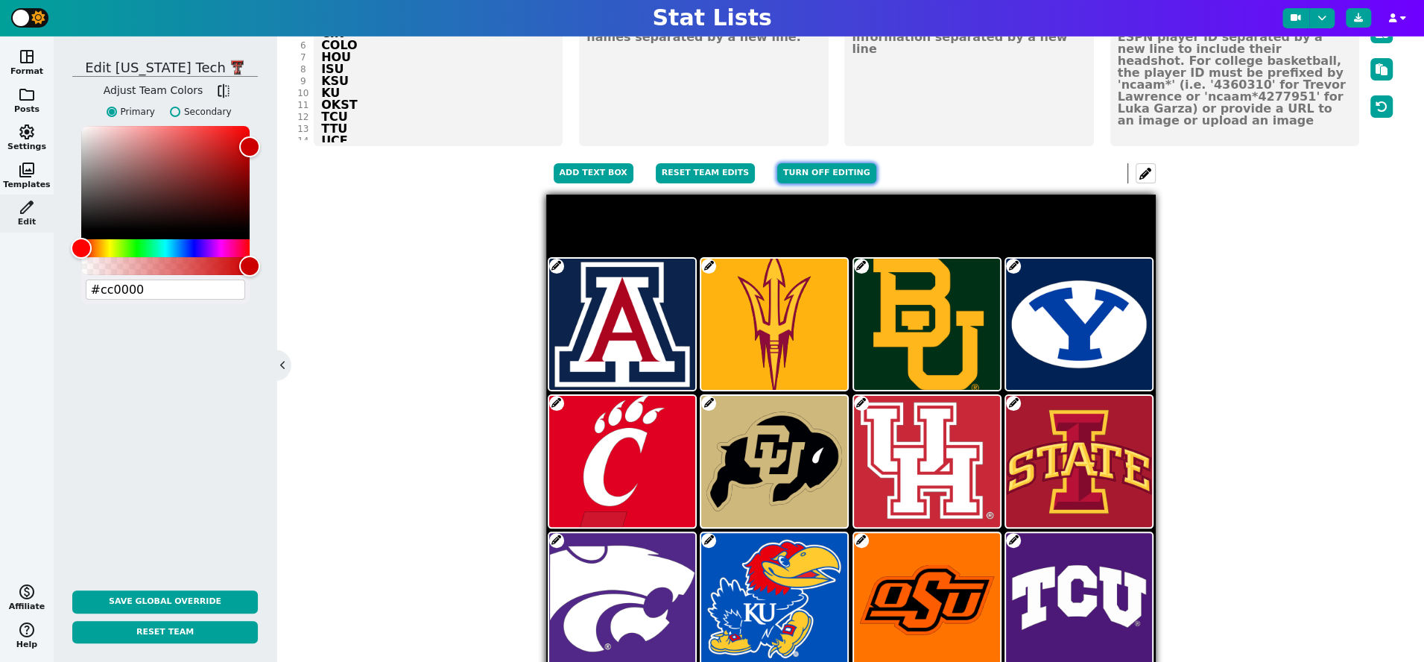
click at [793, 168] on button "Turn off editing" at bounding box center [826, 173] width 99 height 20
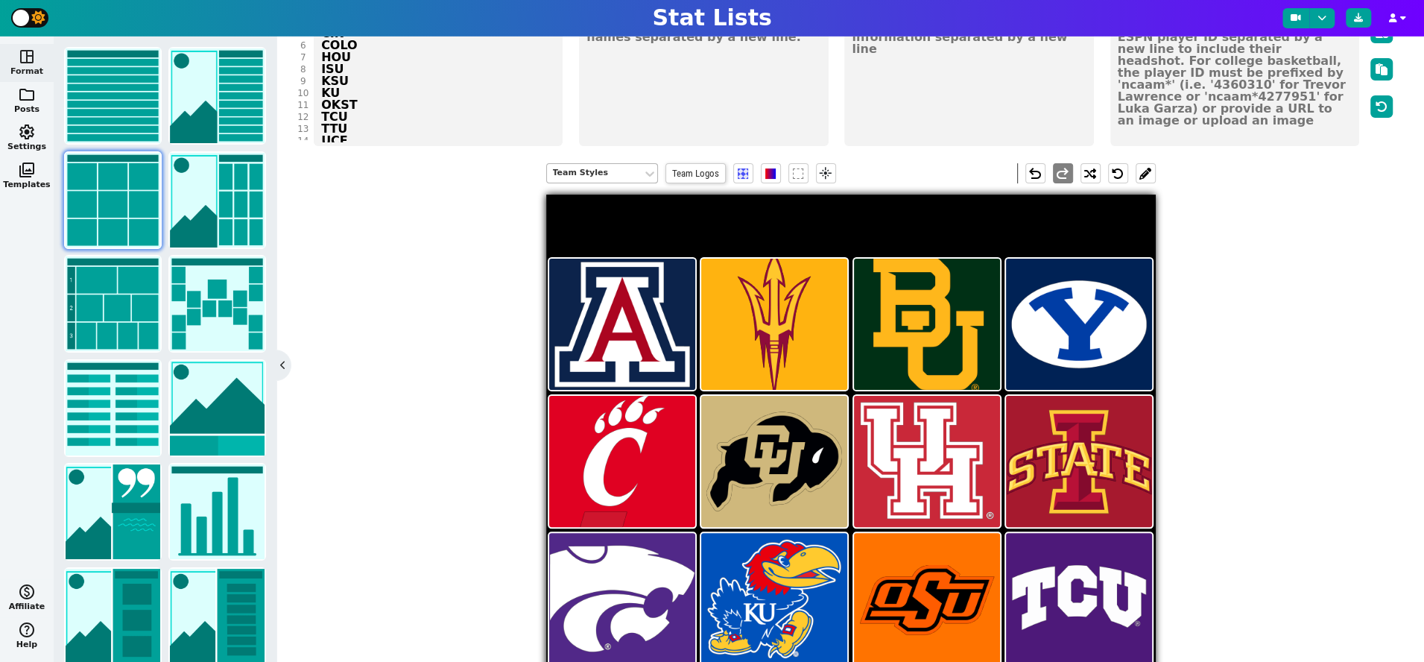
click at [614, 171] on div "Team Styles" at bounding box center [594, 173] width 83 height 13
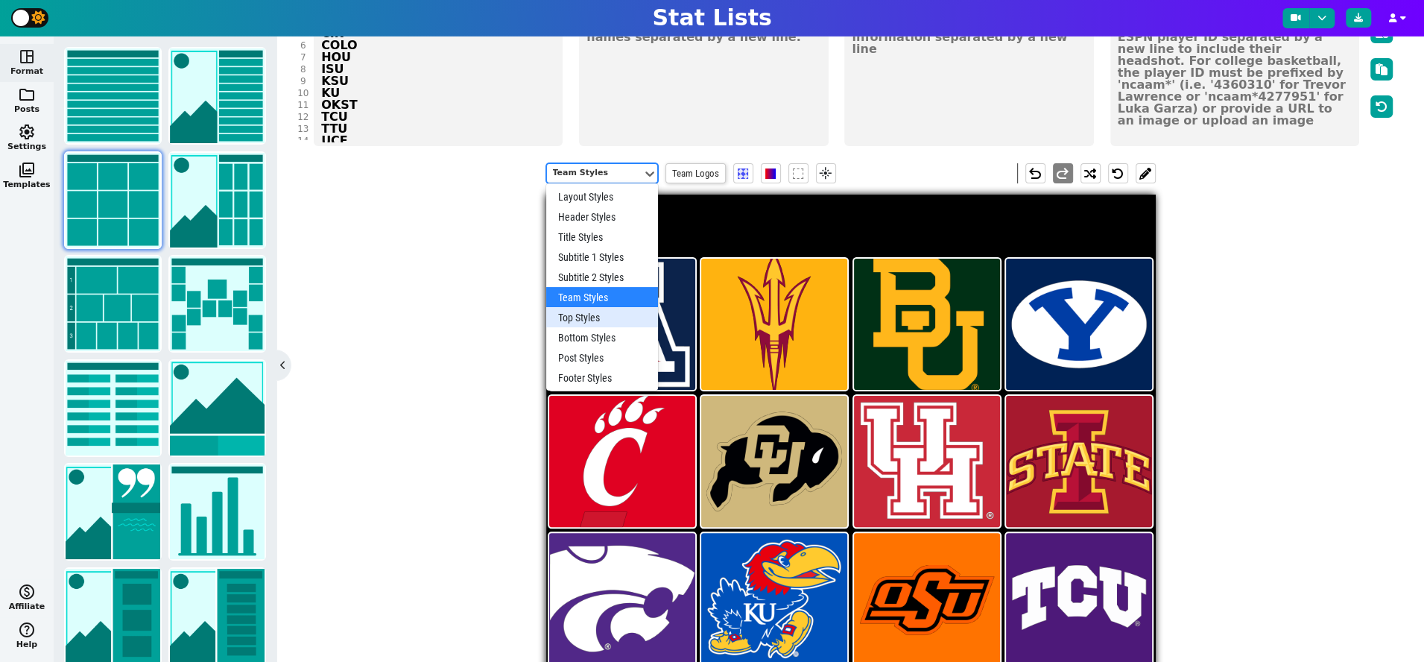
click at [597, 317] on div "Top Styles" at bounding box center [602, 317] width 112 height 20
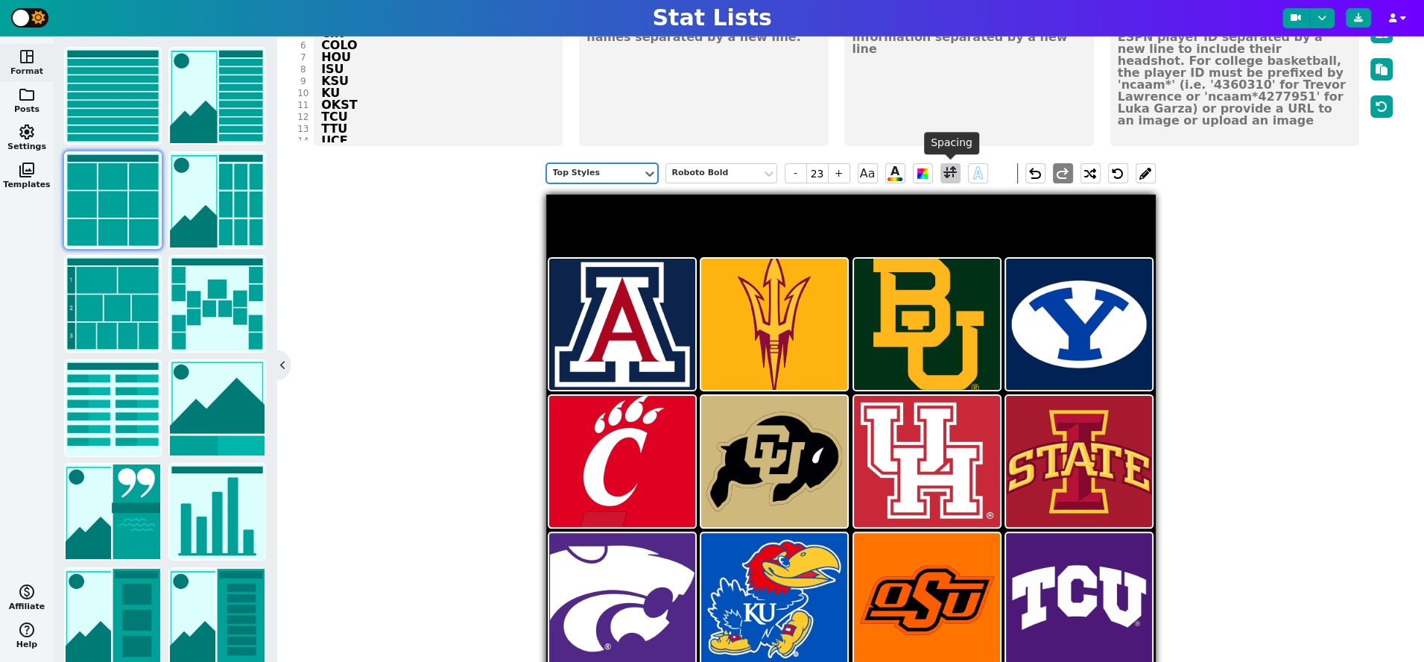
click at [947, 174] on span at bounding box center [949, 173] width 13 height 19
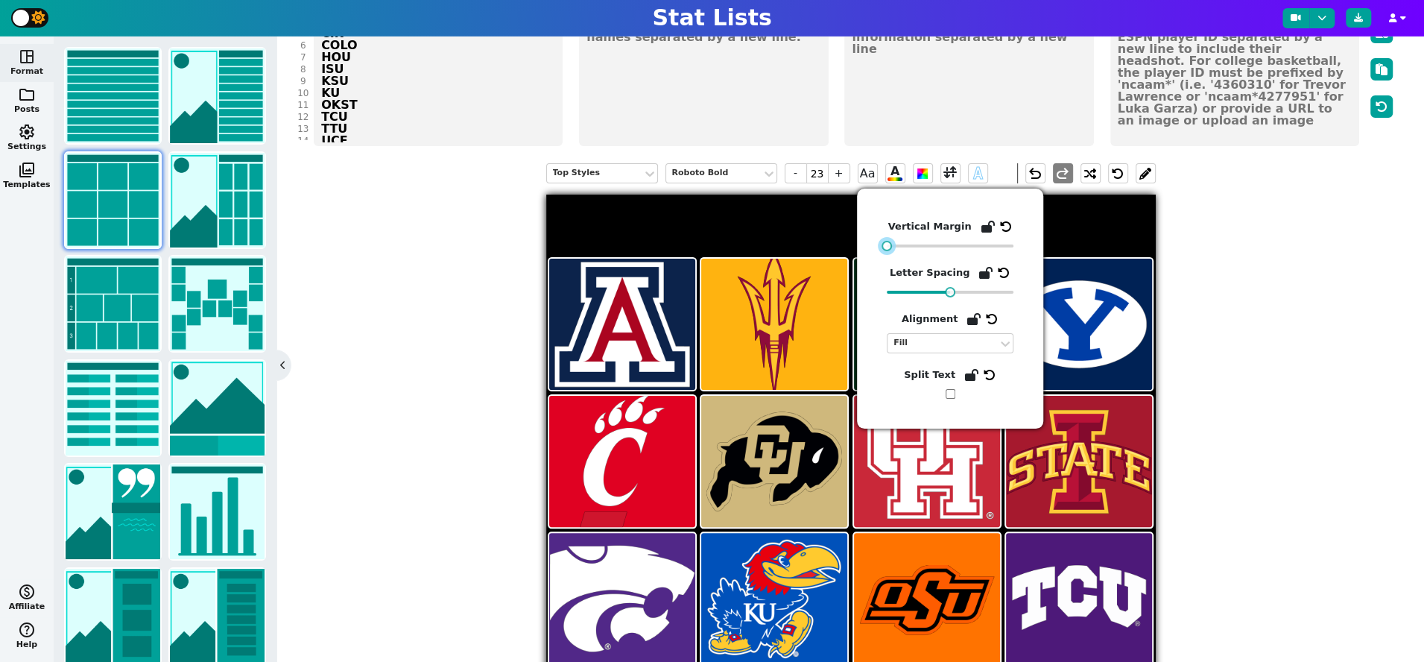
drag, startPoint x: 950, startPoint y: 246, endPoint x: 878, endPoint y: 246, distance: 72.3
click at [877, 246] on div "Vertical Margin Letter Spacing Alignment Fill Split Text" at bounding box center [950, 308] width 186 height 240
click at [613, 168] on div "Top Styles" at bounding box center [594, 173] width 83 height 13
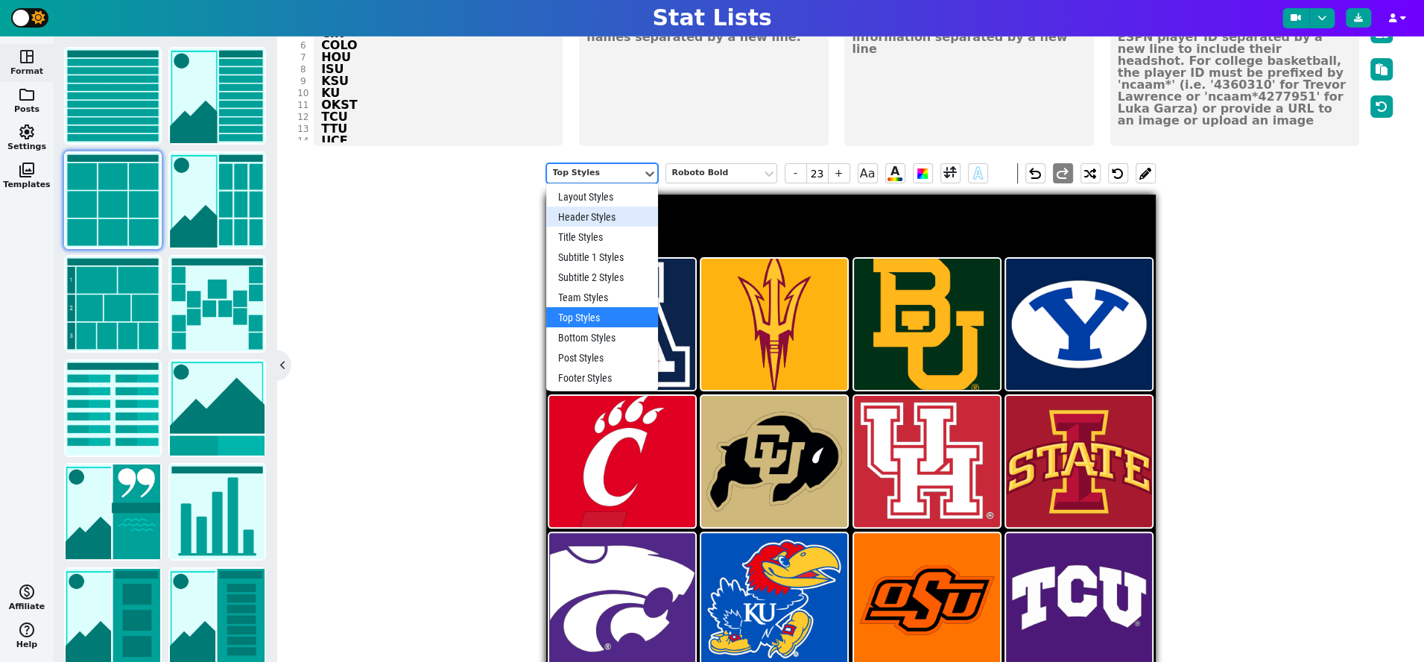
click at [607, 214] on div "Header Styles" at bounding box center [602, 216] width 112 height 20
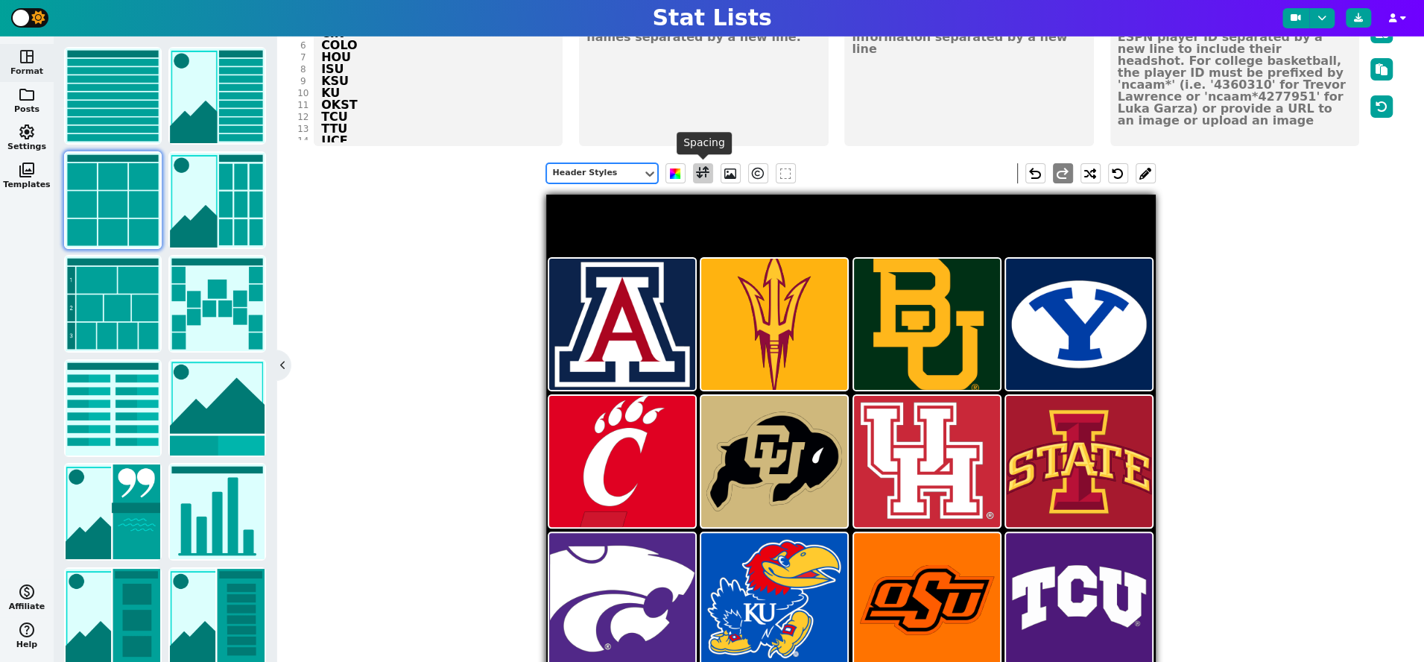
click at [698, 171] on span at bounding box center [702, 173] width 13 height 19
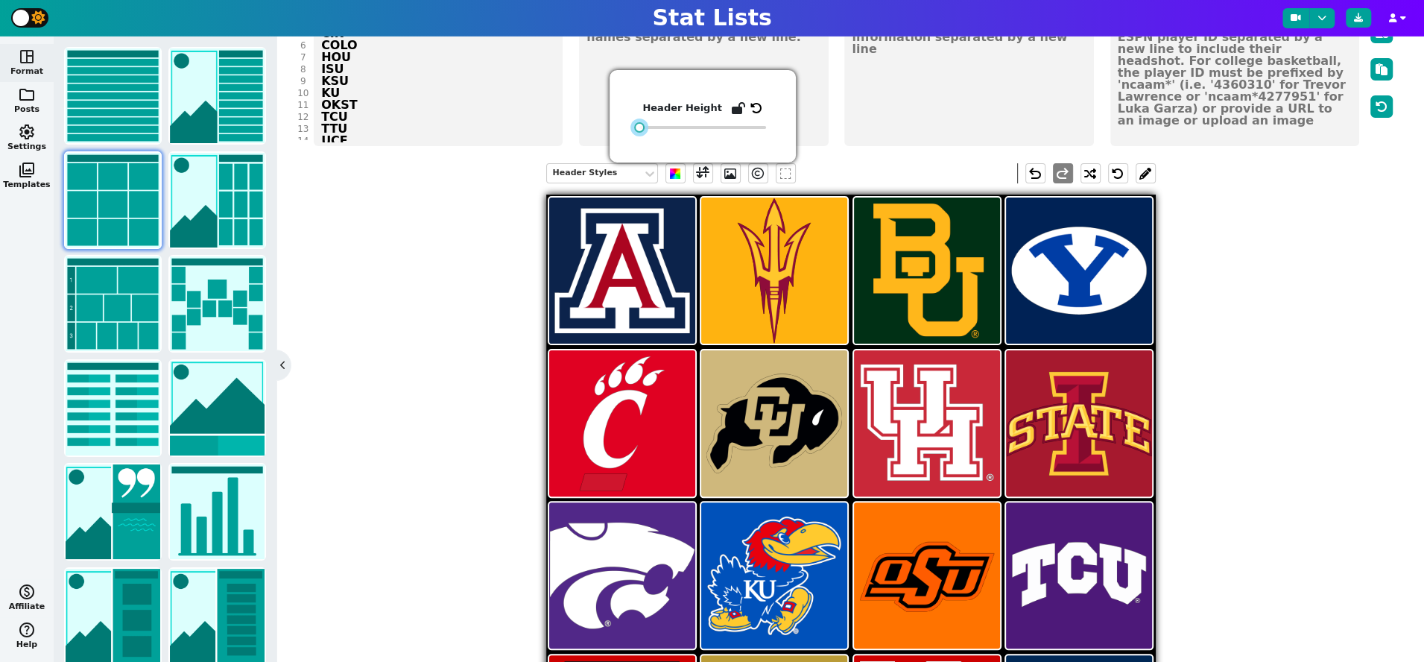
drag, startPoint x: 665, startPoint y: 128, endPoint x: 623, endPoint y: 128, distance: 42.5
click at [623, 128] on div "Header Height" at bounding box center [702, 116] width 186 height 92
click at [458, 299] on div "Header Styles undo redo" at bounding box center [850, 487] width 1090 height 670
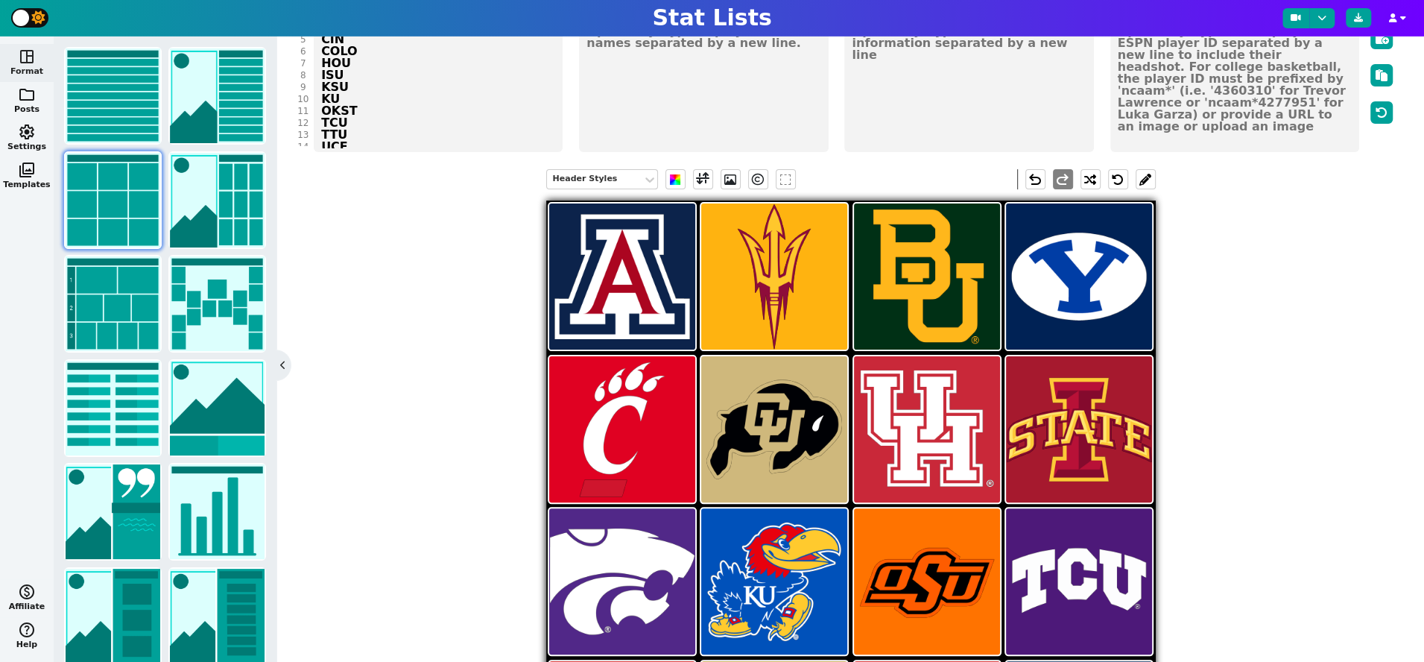
scroll to position [125, 0]
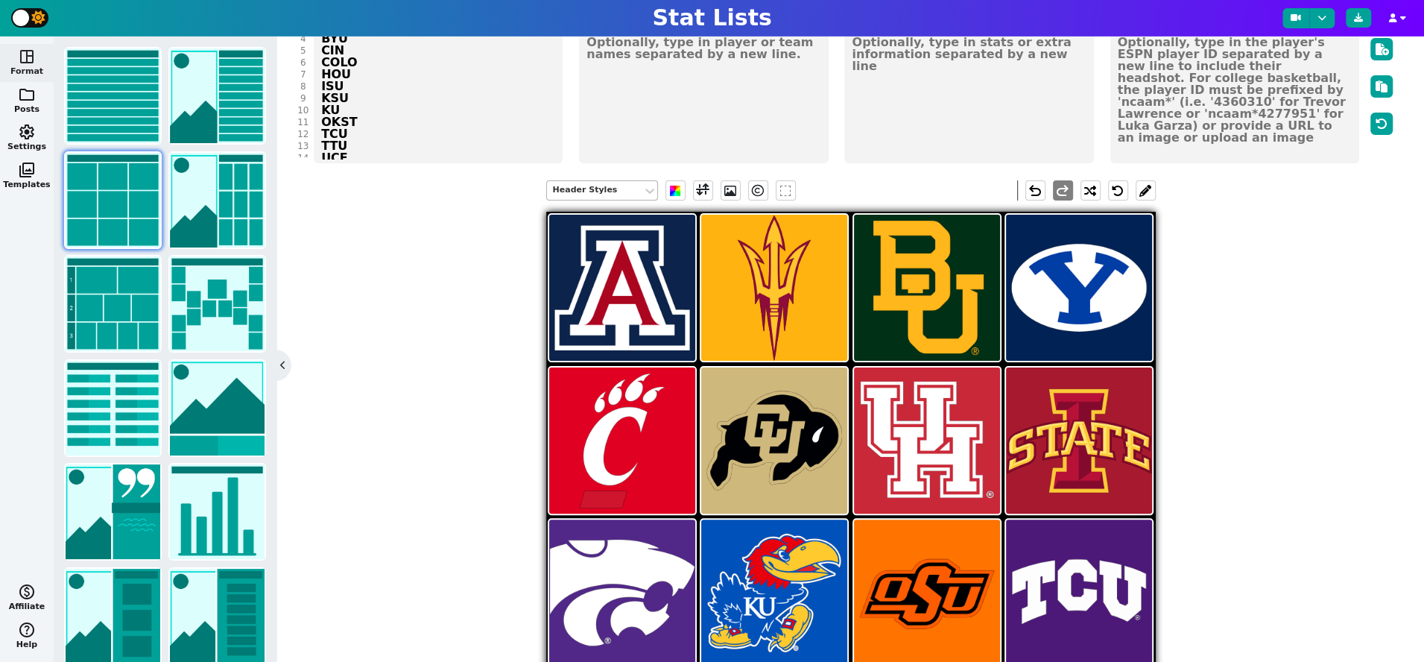
click at [605, 187] on div "Header Styles" at bounding box center [594, 190] width 83 height 13
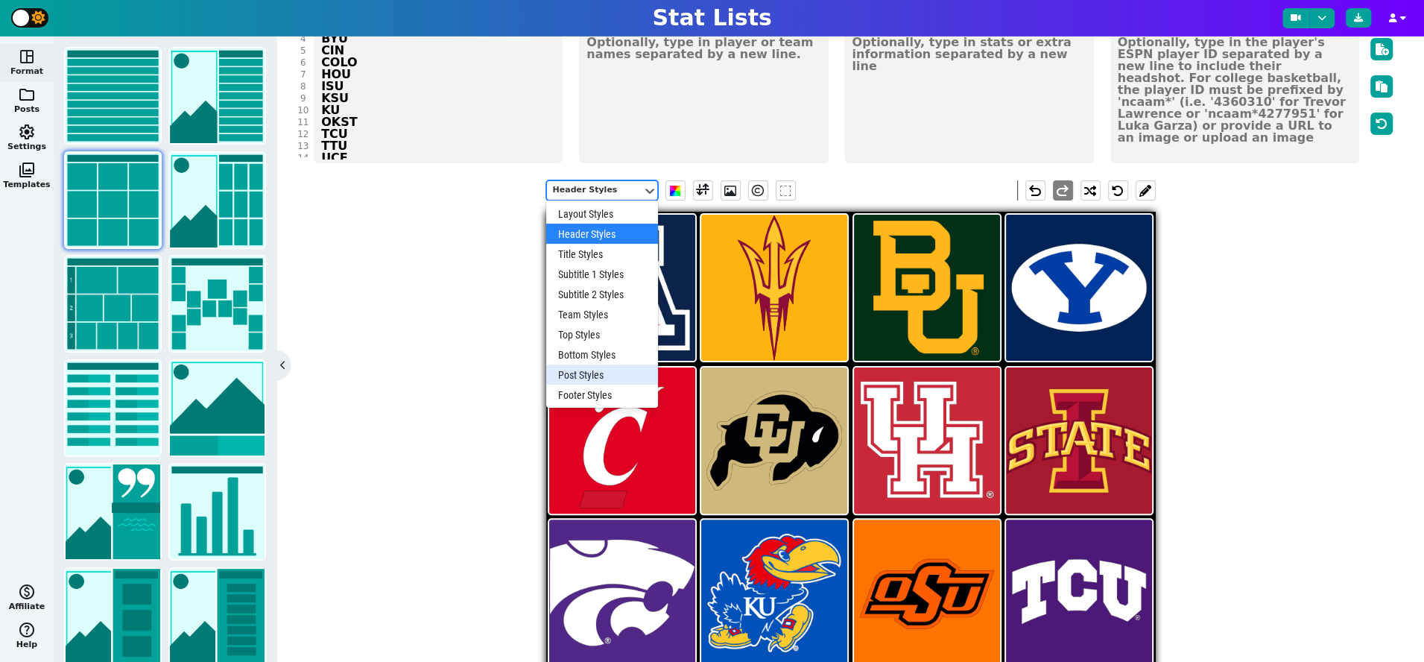
click at [597, 372] on div "Post Styles" at bounding box center [602, 374] width 112 height 20
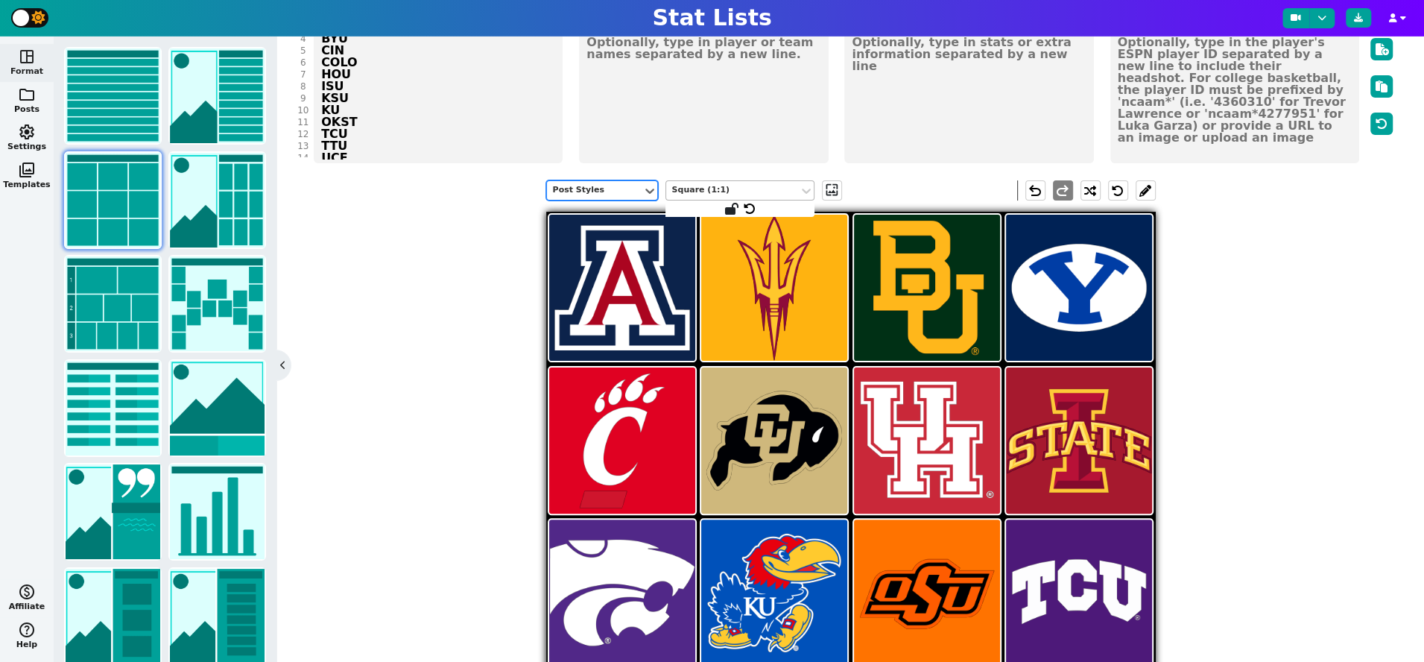
click at [796, 188] on div "Square (1:1)" at bounding box center [732, 190] width 133 height 20
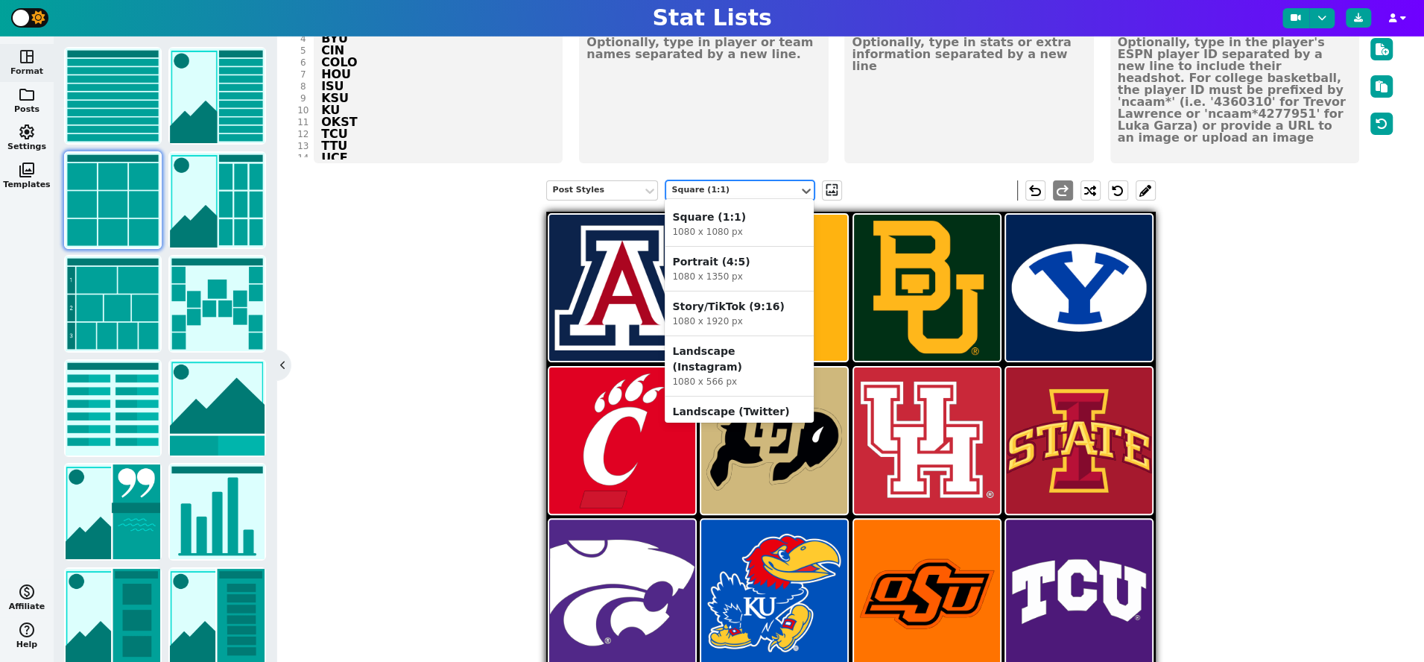
scroll to position [4, 0]
click at [741, 370] on div "1080 x 566 px" at bounding box center [739, 376] width 134 height 13
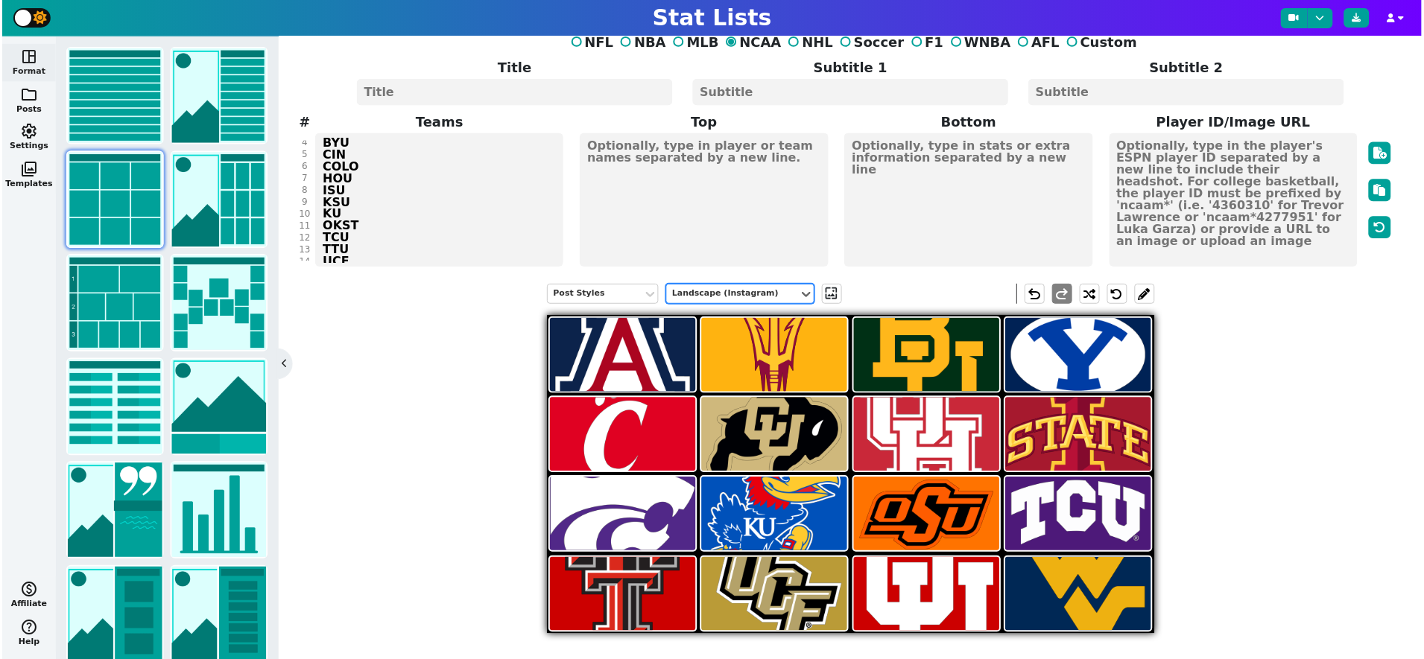
scroll to position [19, 0]
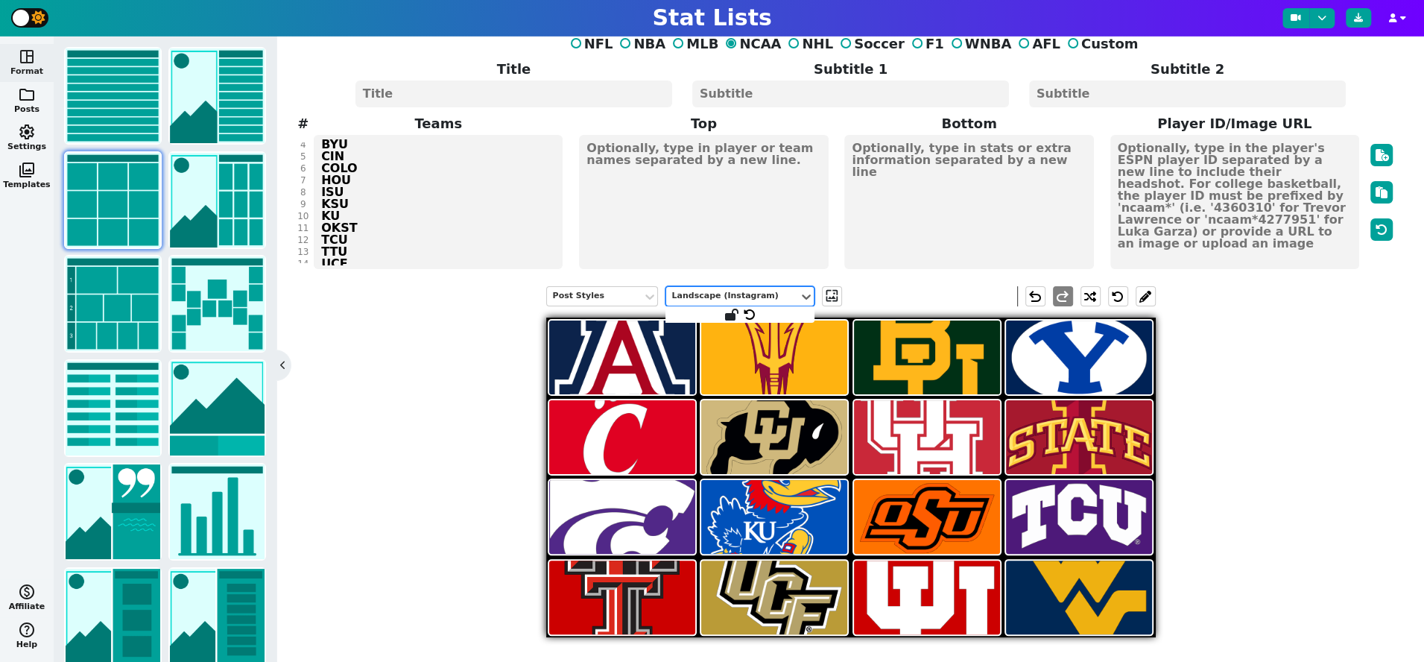
click at [748, 291] on div "Landscape (Instagram)" at bounding box center [732, 296] width 121 height 13
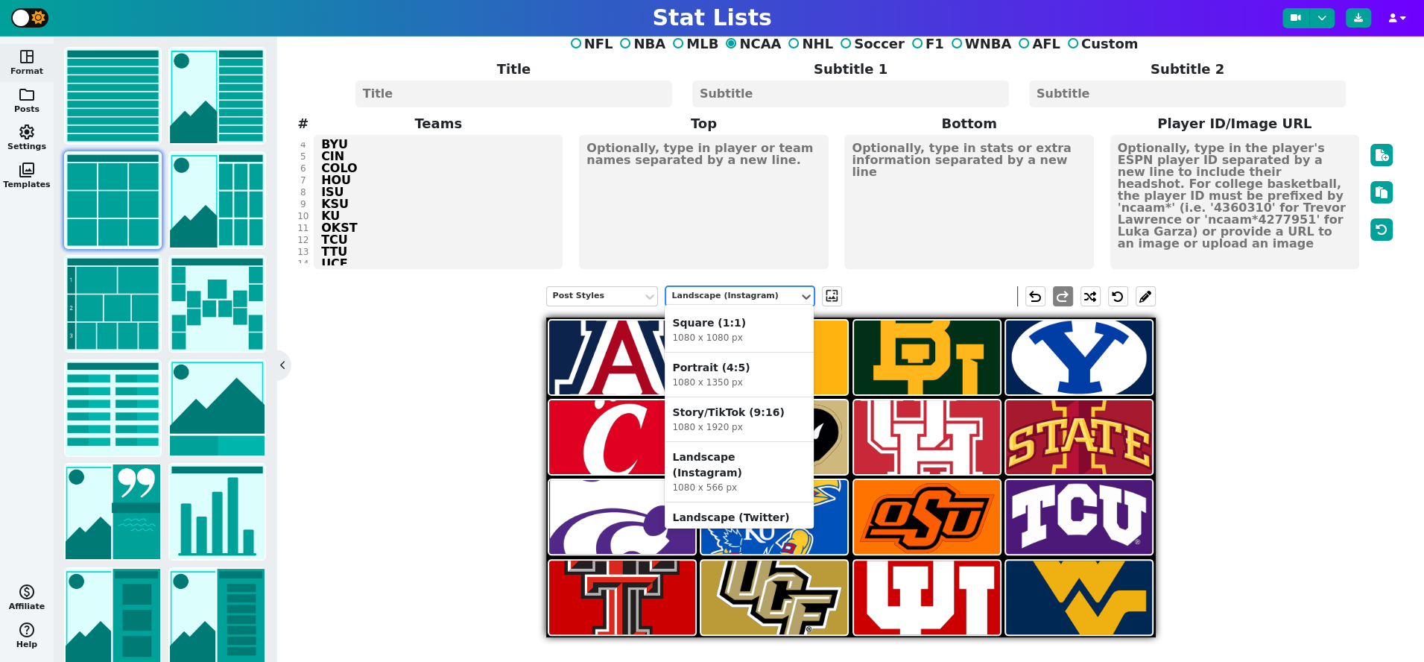
click at [464, 476] on div "Post Styles option Landscape (Instagram), selected. Landscape (Instagram) selec…" at bounding box center [850, 465] width 1090 height 381
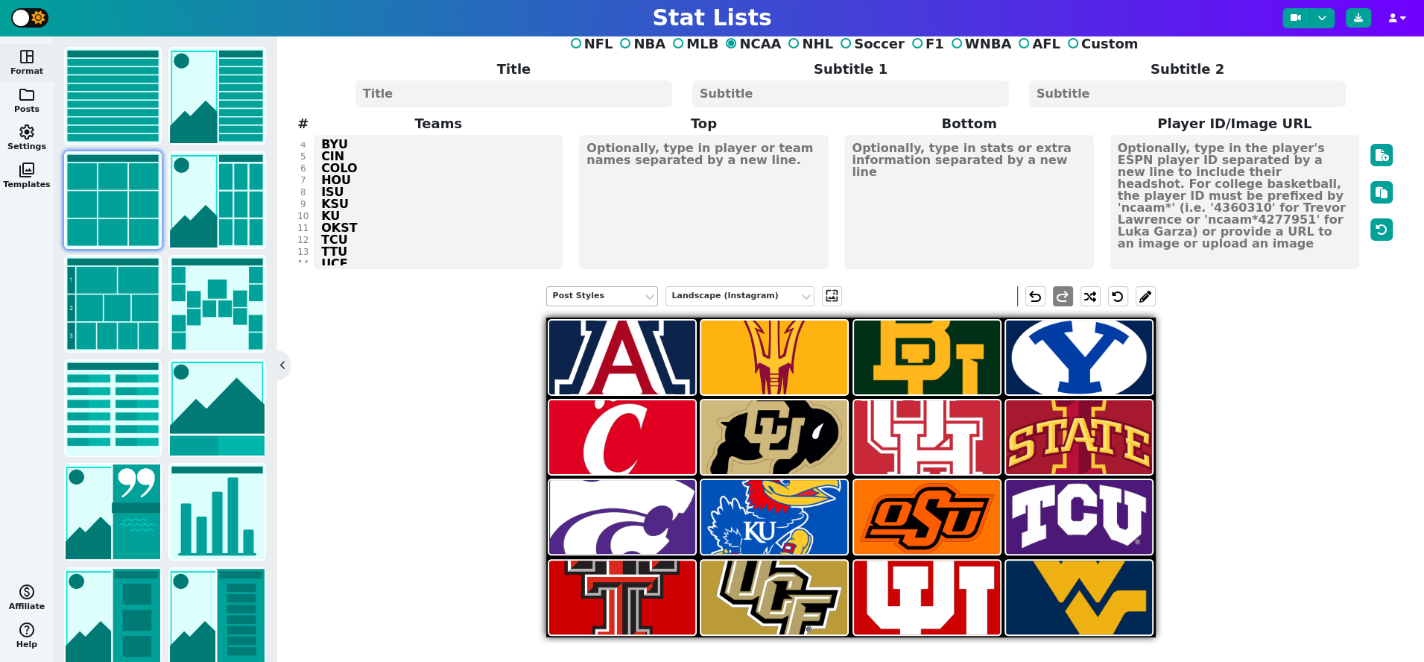
click at [605, 297] on div "Post Styles" at bounding box center [594, 296] width 83 height 13
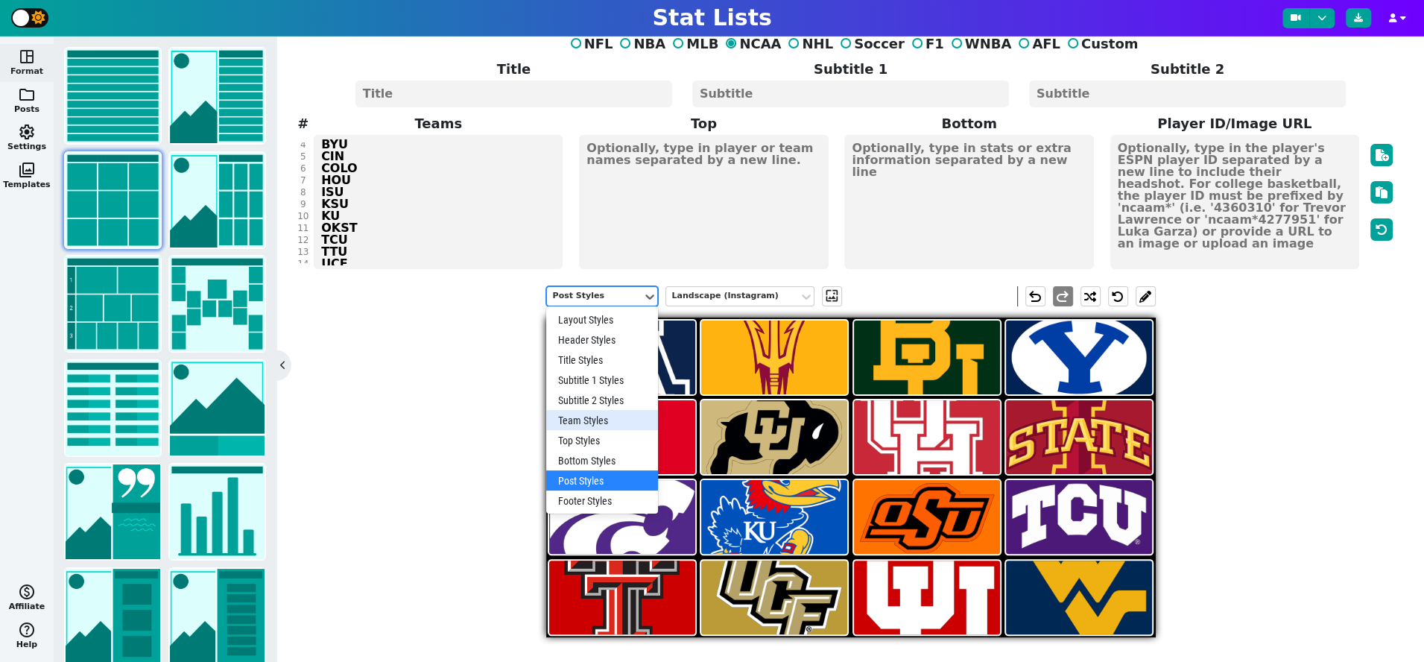
click at [608, 420] on div "Team Styles" at bounding box center [602, 420] width 112 height 20
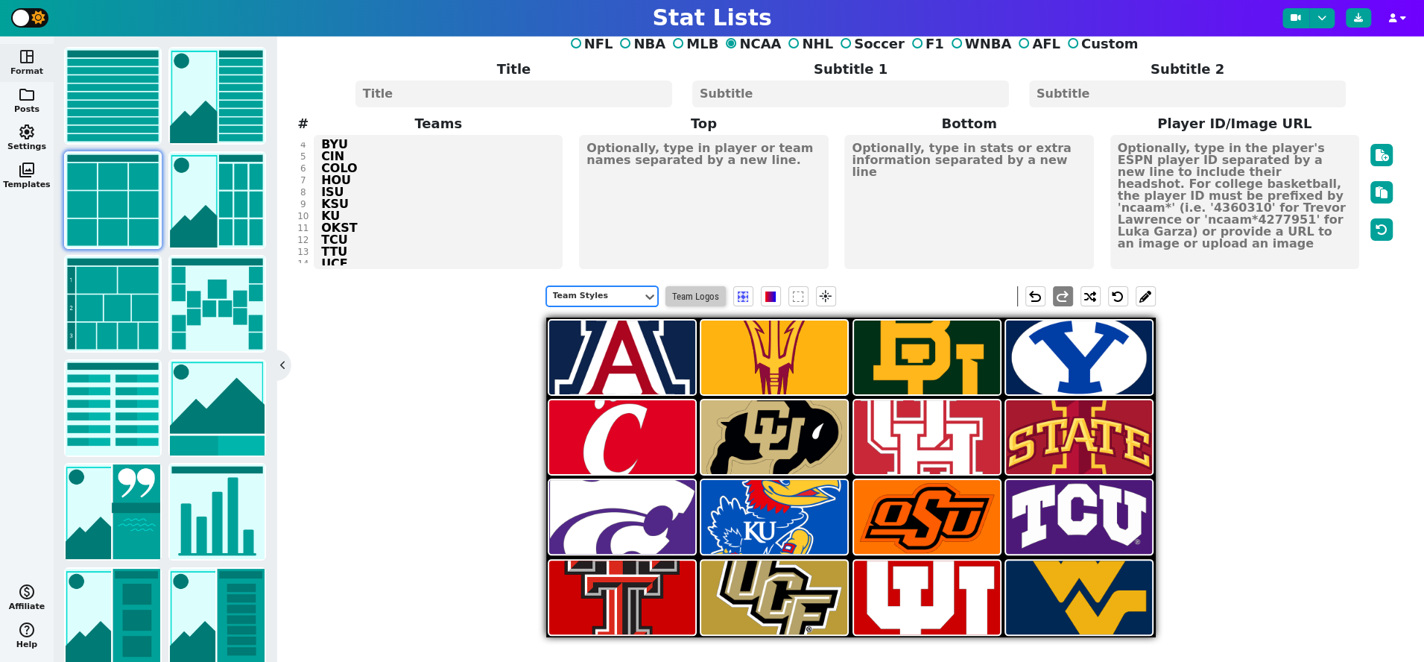
click at [707, 297] on span "Team Logos" at bounding box center [695, 296] width 60 height 20
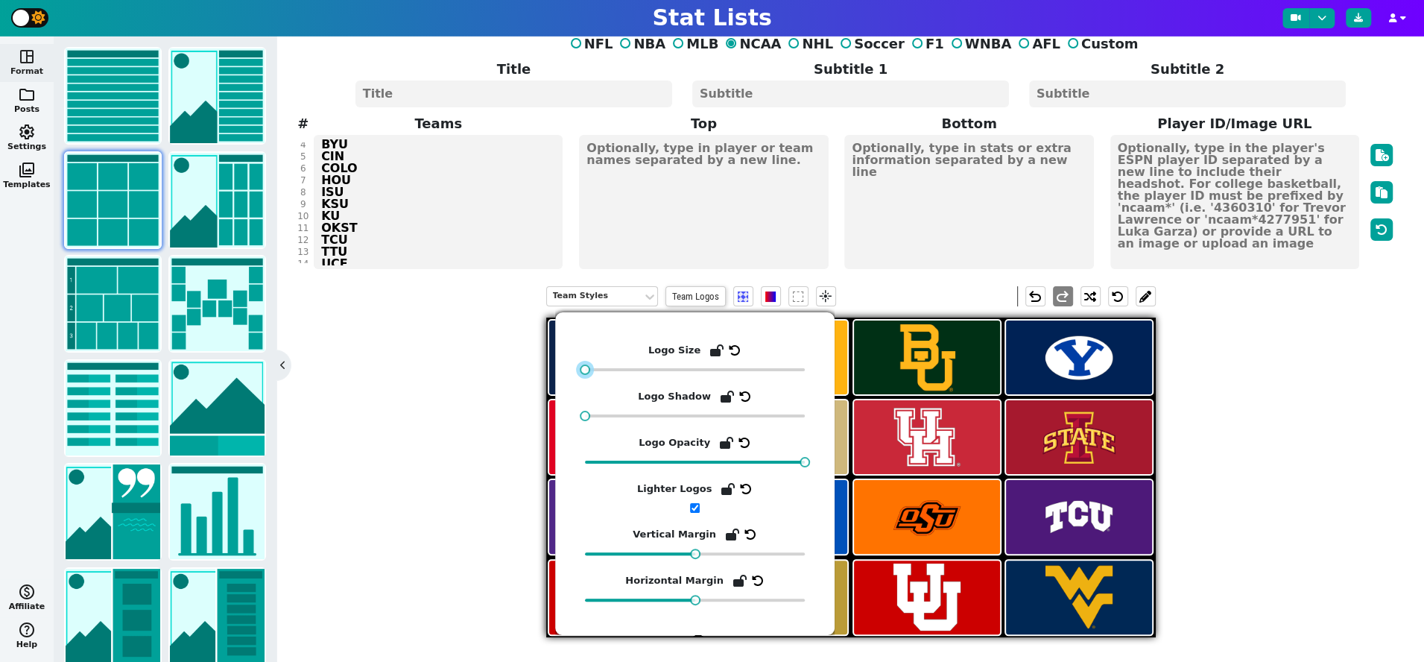
drag, startPoint x: 659, startPoint y: 370, endPoint x: 586, endPoint y: 372, distance: 73.1
click at [586, 372] on div at bounding box center [585, 369] width 10 height 10
click at [1272, 463] on div "Team Styles Team Logos flare undo redo" at bounding box center [850, 465] width 1090 height 381
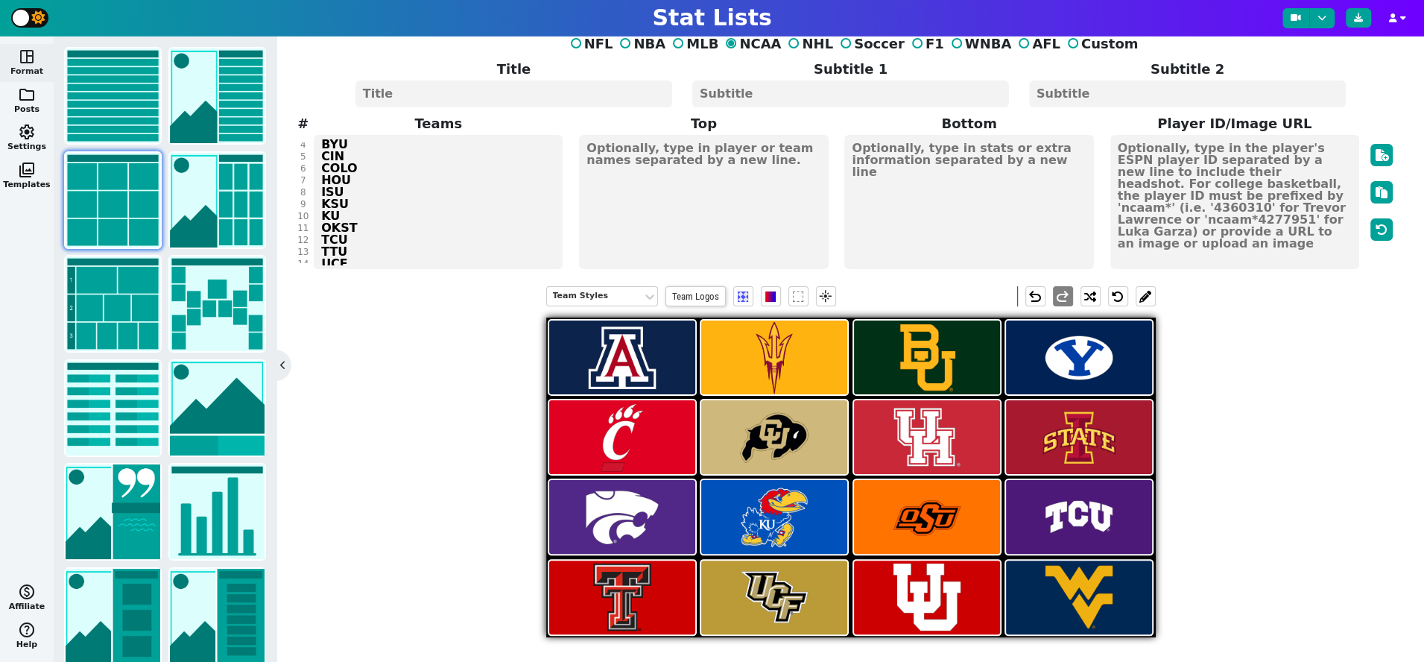
click at [456, 454] on div "Team Styles Team Logos flare undo redo" at bounding box center [850, 465] width 1090 height 381
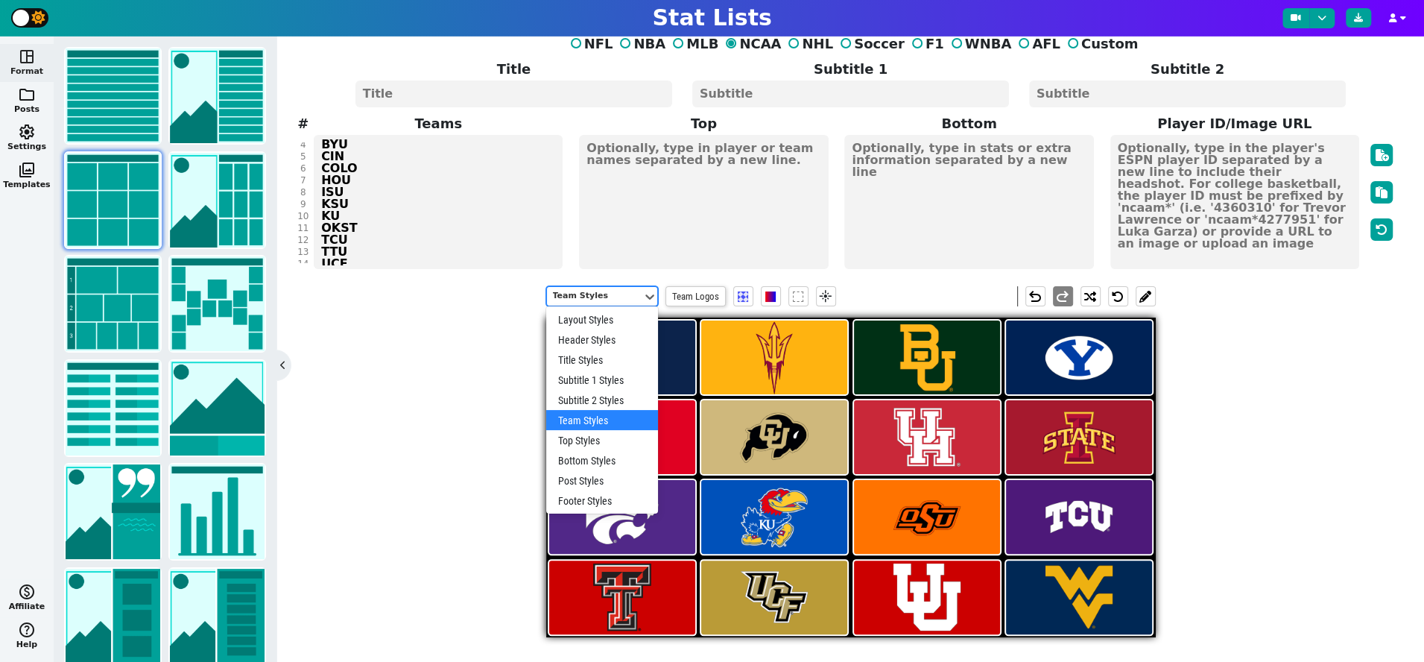
click at [606, 290] on div "Team Styles" at bounding box center [594, 296] width 83 height 13
click at [594, 481] on div "Post Styles" at bounding box center [602, 480] width 112 height 20
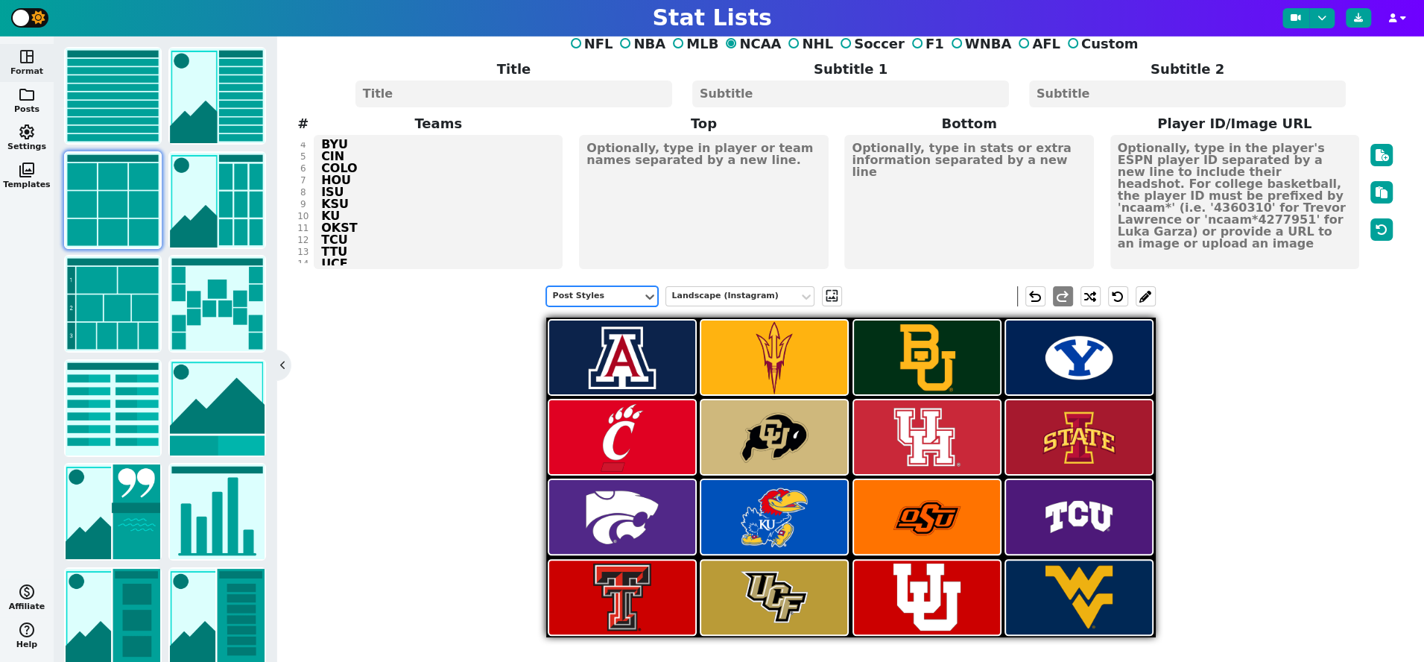
click at [615, 291] on div "Post Styles" at bounding box center [594, 296] width 83 height 13
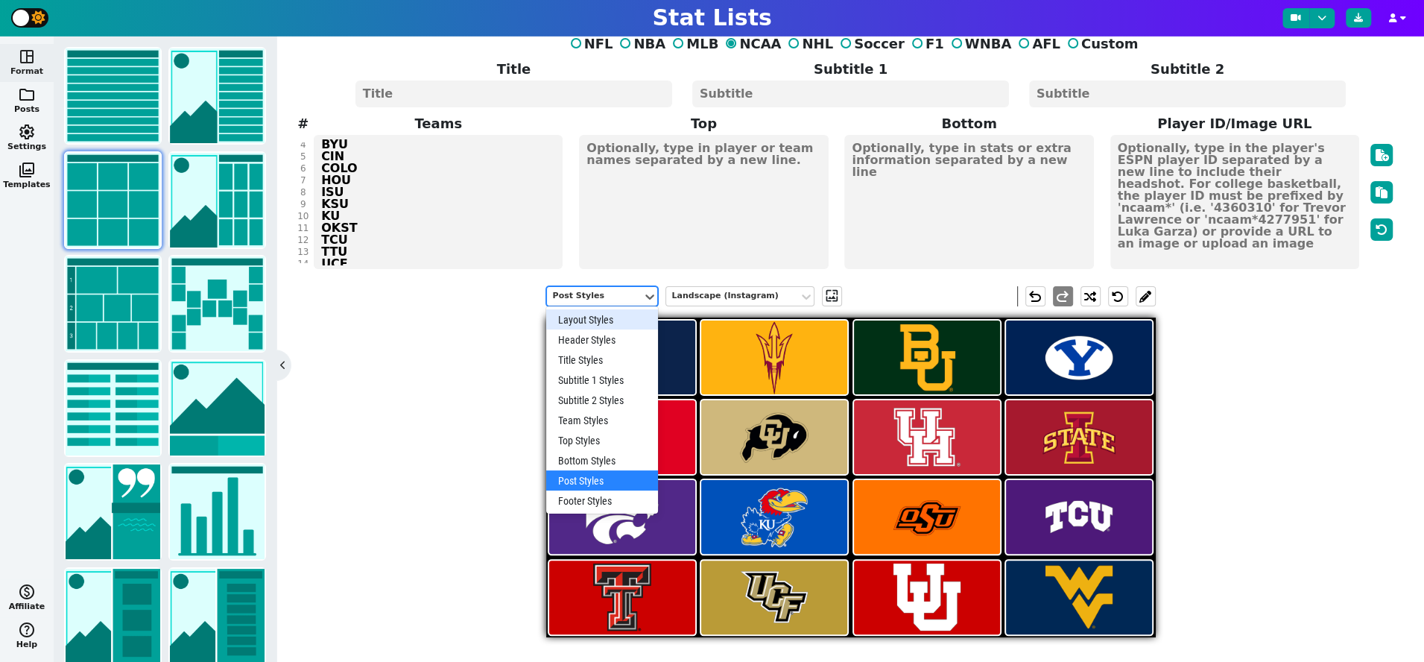
click at [598, 316] on div "Layout Styles" at bounding box center [602, 319] width 112 height 20
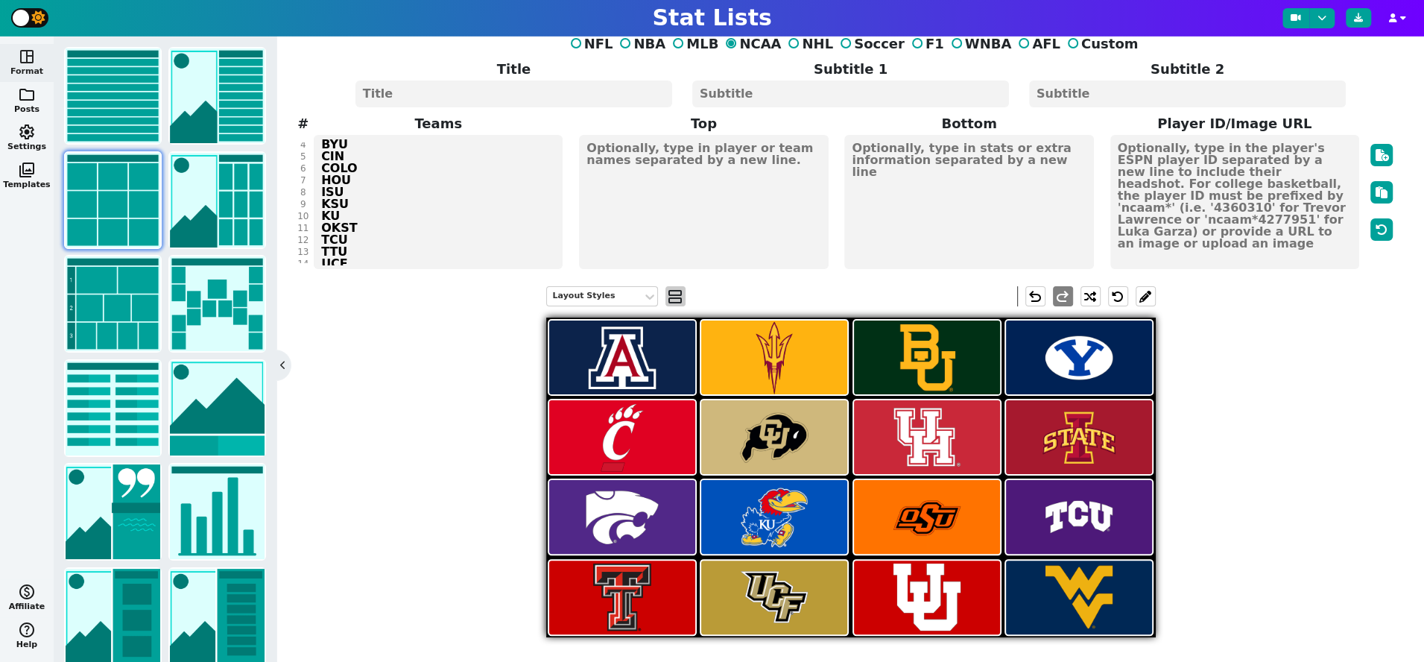
click at [680, 297] on span "view_agenda" at bounding box center [675, 297] width 15 height 18
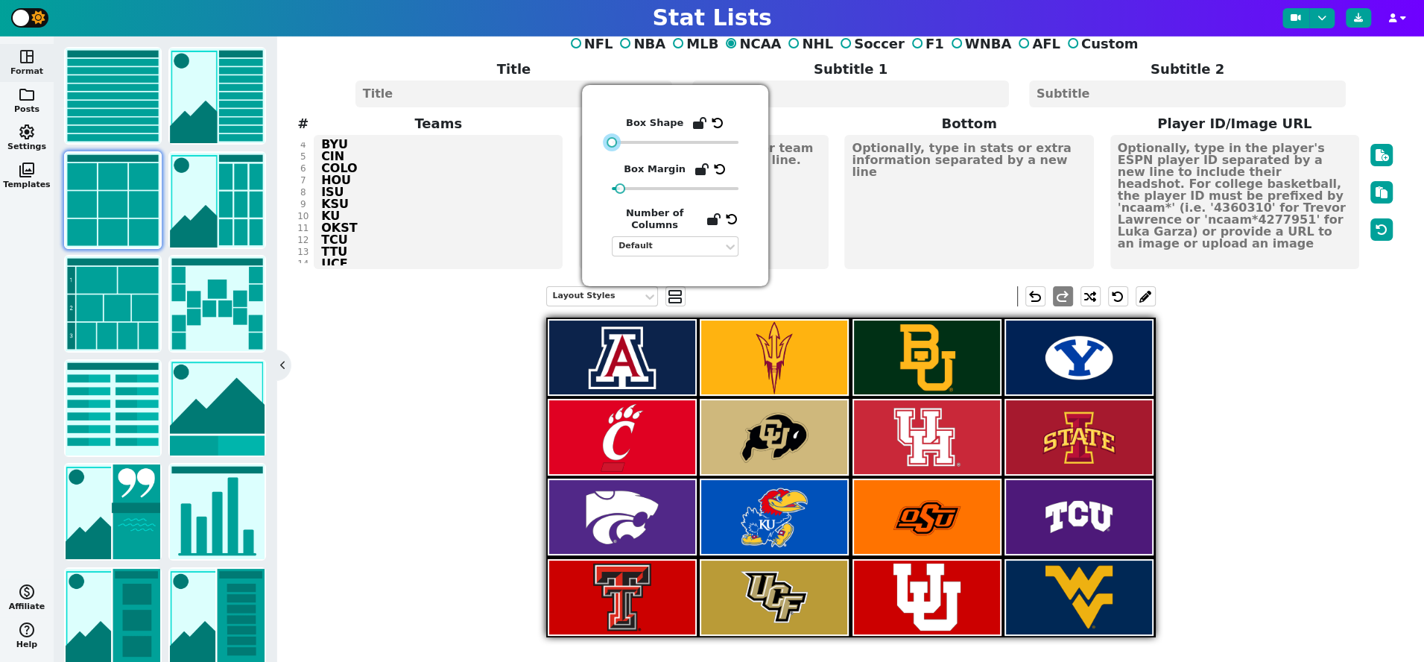
drag, startPoint x: 618, startPoint y: 142, endPoint x: 602, endPoint y: 143, distance: 16.4
click at [602, 143] on div "Box Shape Box Margin Number of Columns Default" at bounding box center [675, 185] width 186 height 201
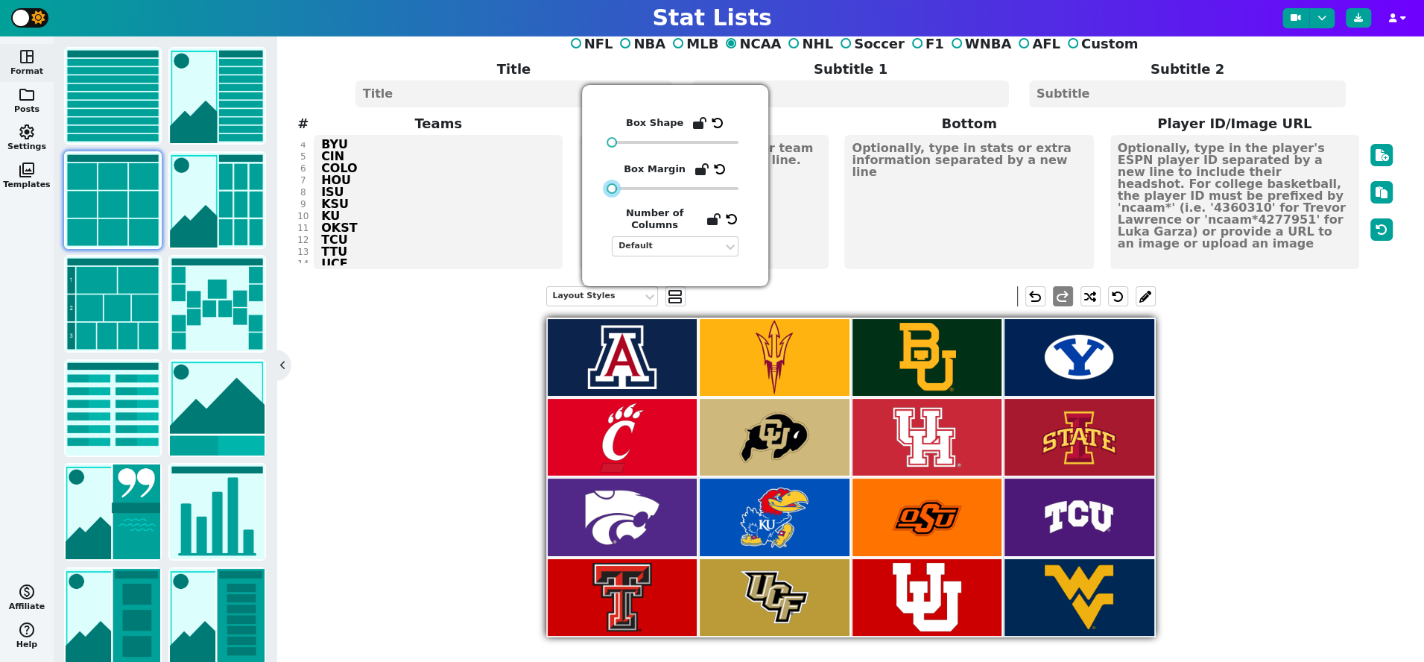
drag, startPoint x: 620, startPoint y: 189, endPoint x: 611, endPoint y: 189, distance: 8.9
click at [611, 189] on div at bounding box center [611, 188] width 10 height 10
click at [1268, 407] on div "Layout Styles view_agenda undo redo" at bounding box center [850, 465] width 1090 height 381
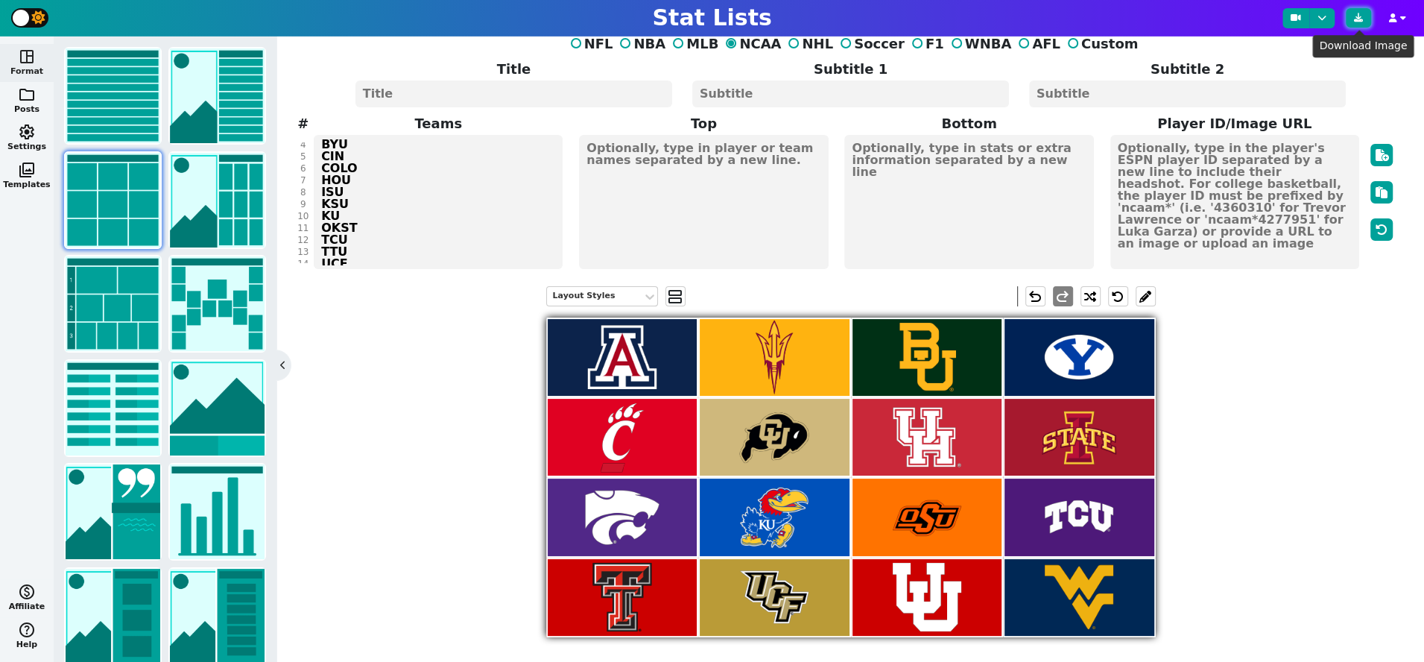
click at [1360, 23] on button at bounding box center [1357, 17] width 25 height 19
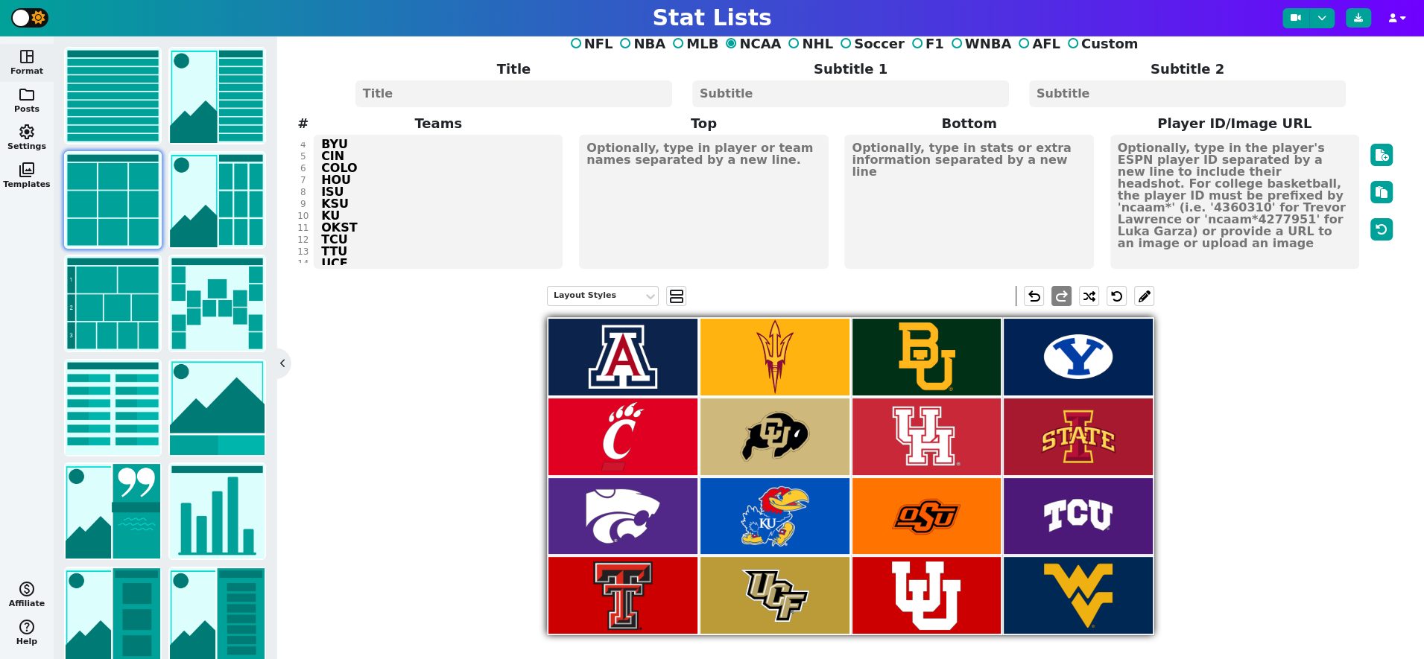
scroll to position [20, 0]
click at [627, 294] on div "Layout Styles" at bounding box center [595, 295] width 83 height 13
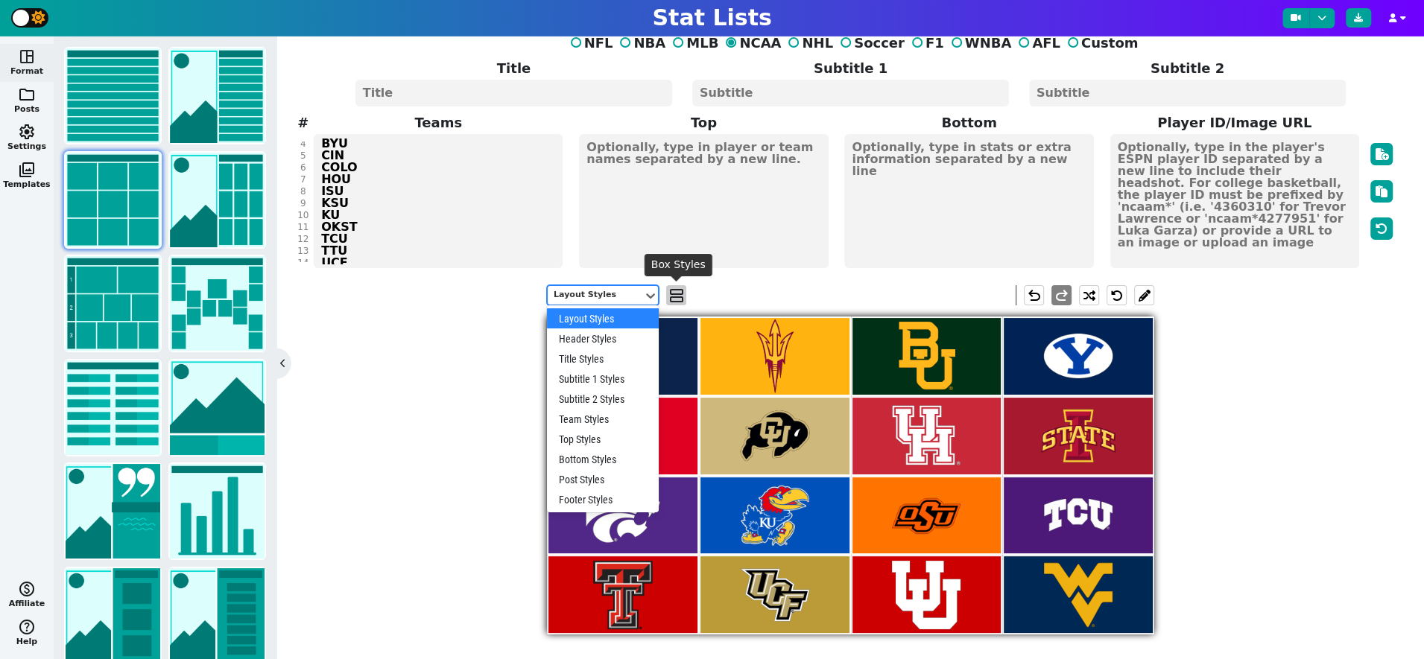
click at [673, 291] on span "view_agenda" at bounding box center [676, 296] width 15 height 18
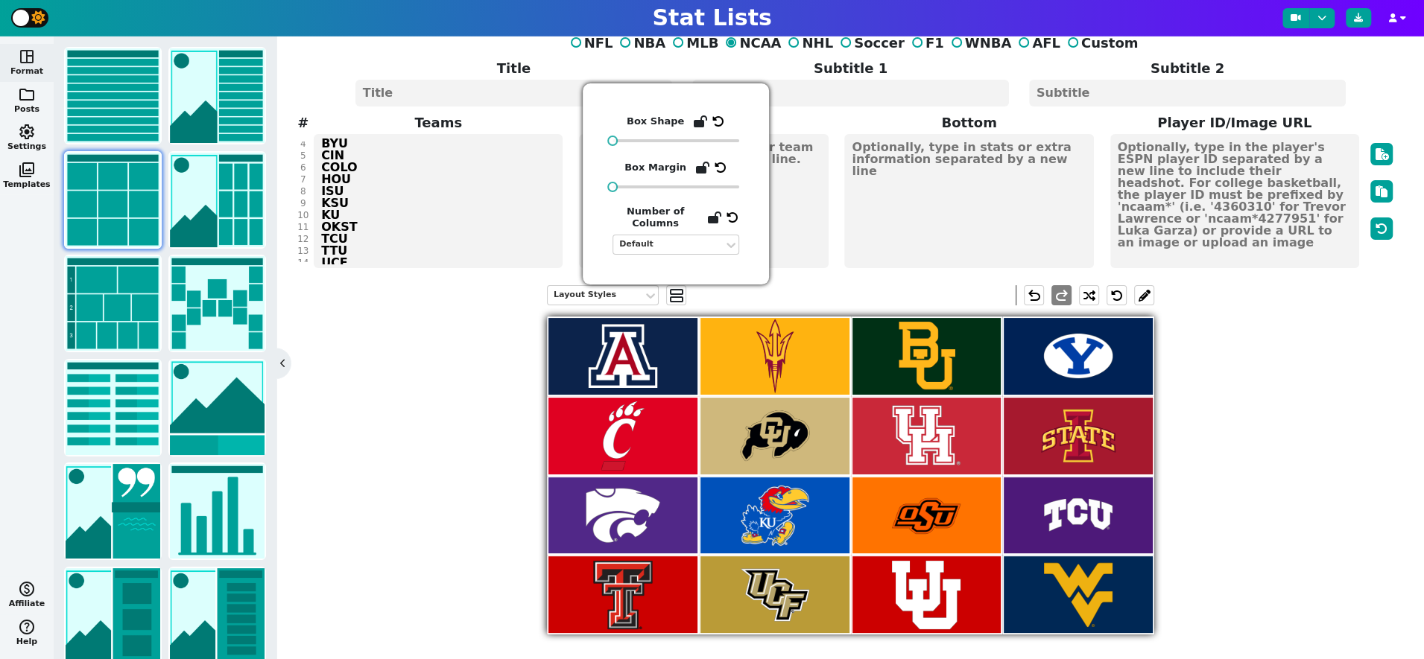
click at [737, 291] on div "Layout Styles view_agenda undo redo" at bounding box center [850, 295] width 607 height 42
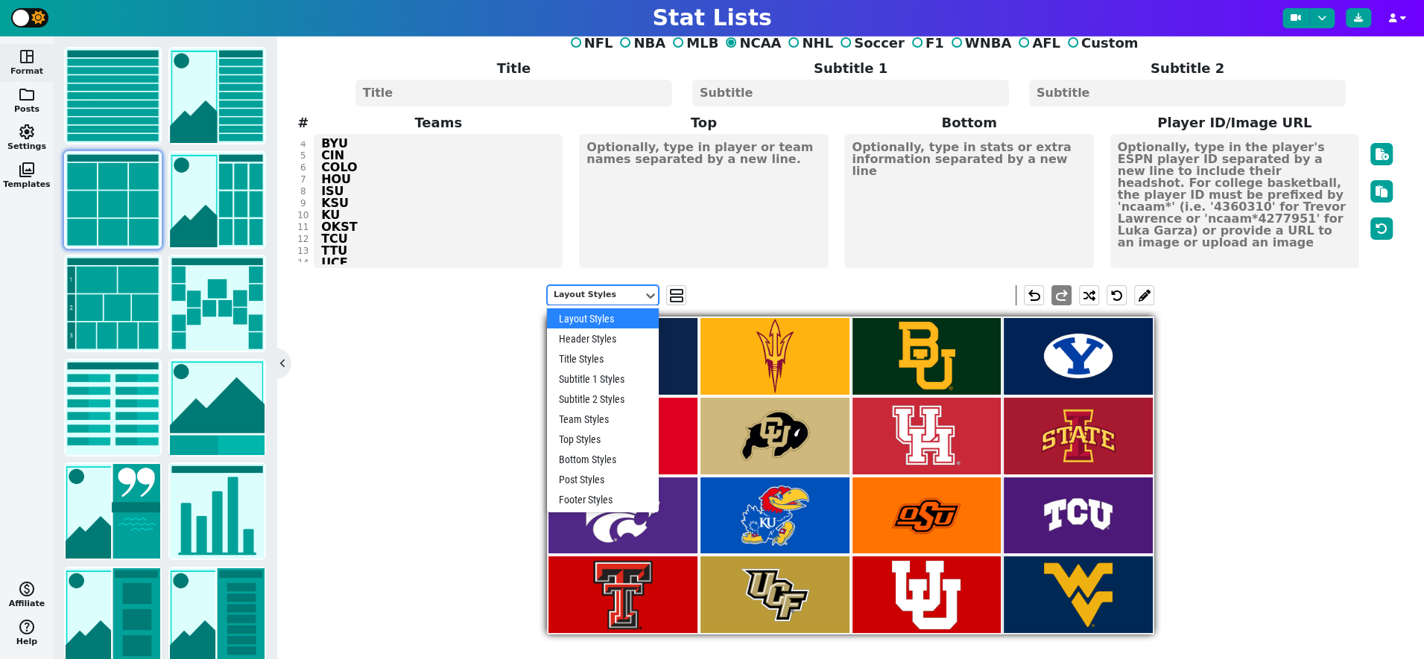
click at [603, 289] on div "Layout Styles" at bounding box center [595, 295] width 83 height 13
click at [593, 478] on div "Post Styles" at bounding box center [603, 479] width 112 height 20
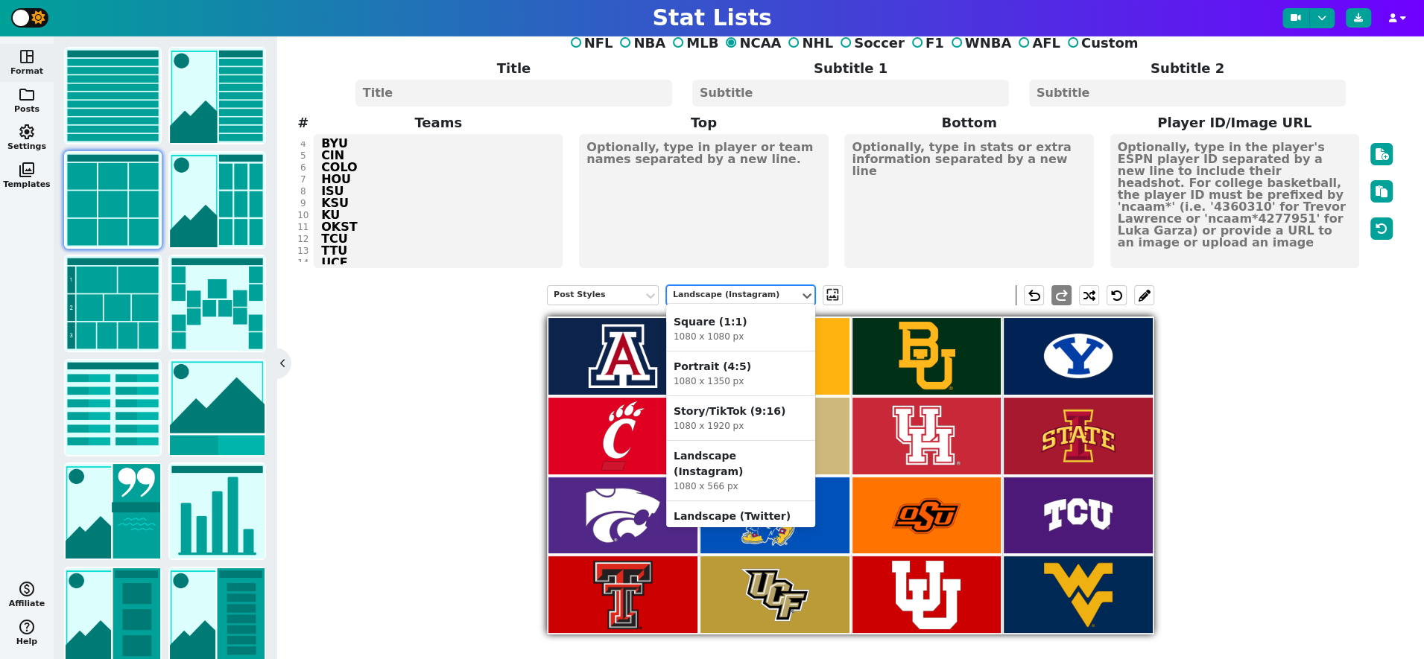
click at [746, 295] on div "Landscape (Instagram)" at bounding box center [733, 295] width 121 height 13
click at [761, 524] on div "1600 x 900 px" at bounding box center [740, 530] width 134 height 13
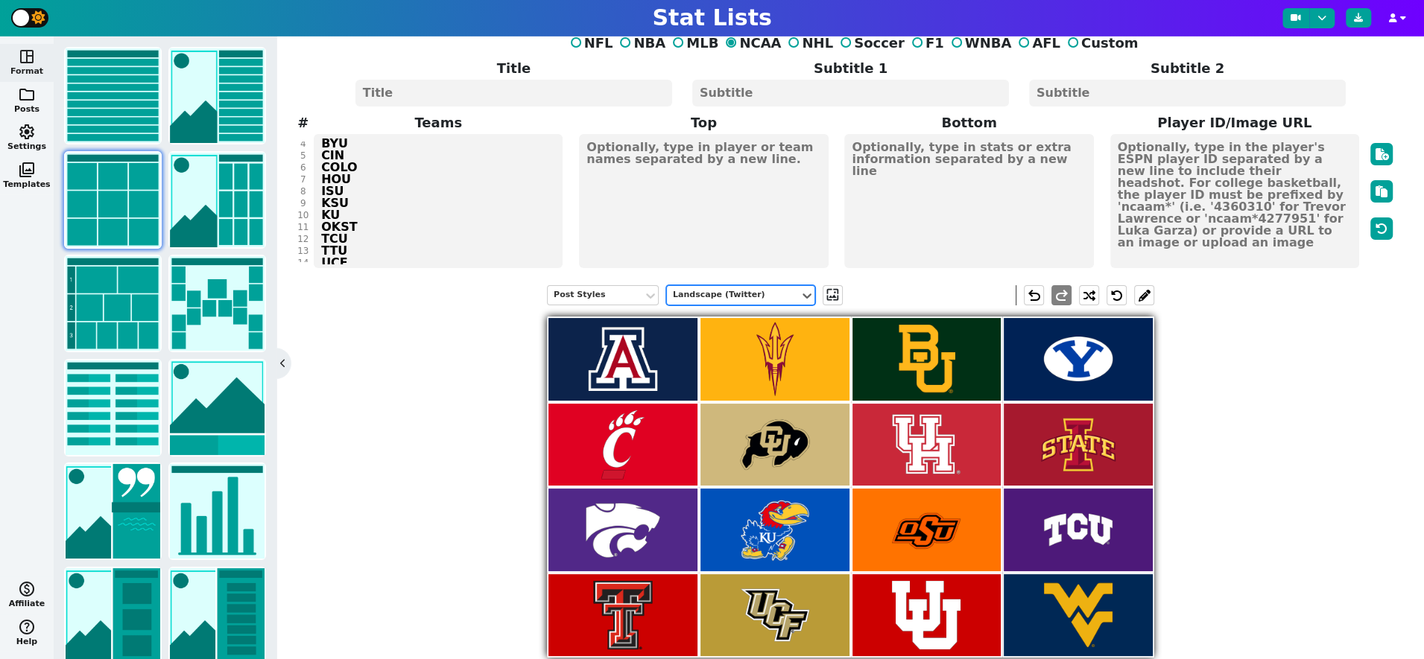
scroll to position [43, 0]
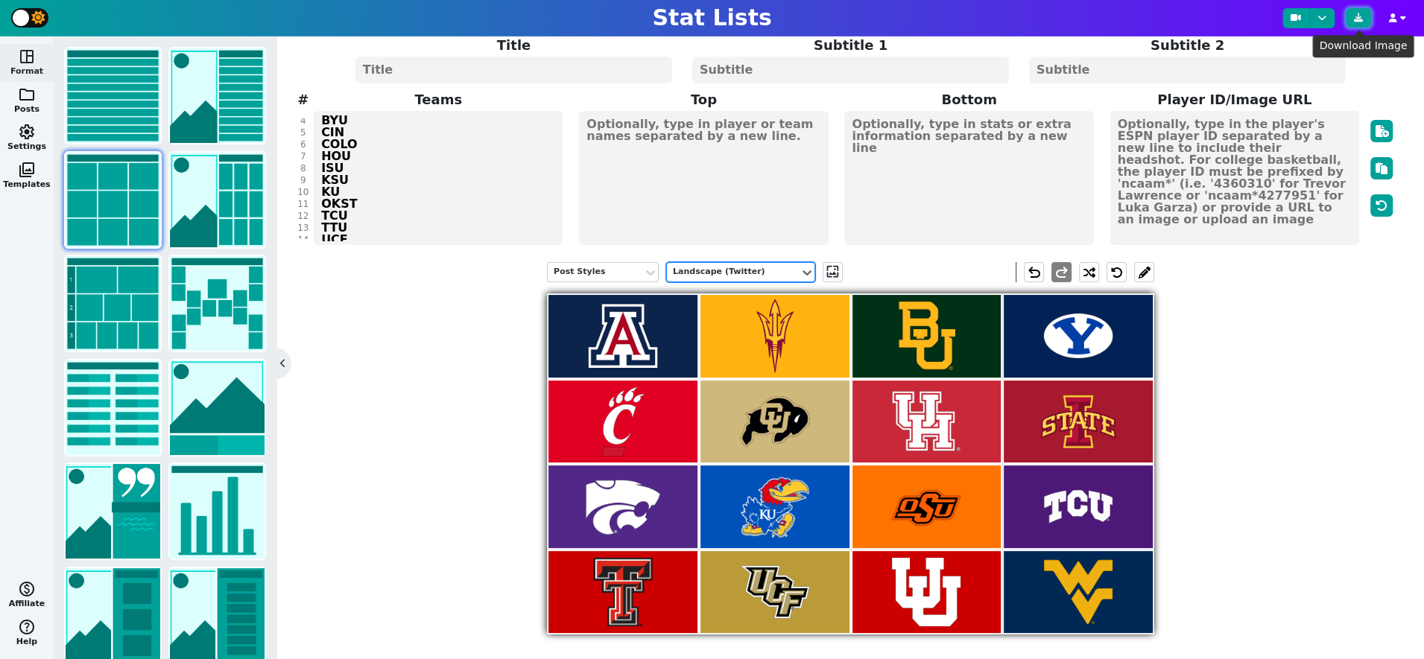
click at [1357, 19] on icon at bounding box center [1358, 17] width 9 height 9
